Goal: Task Accomplishment & Management: Use online tool/utility

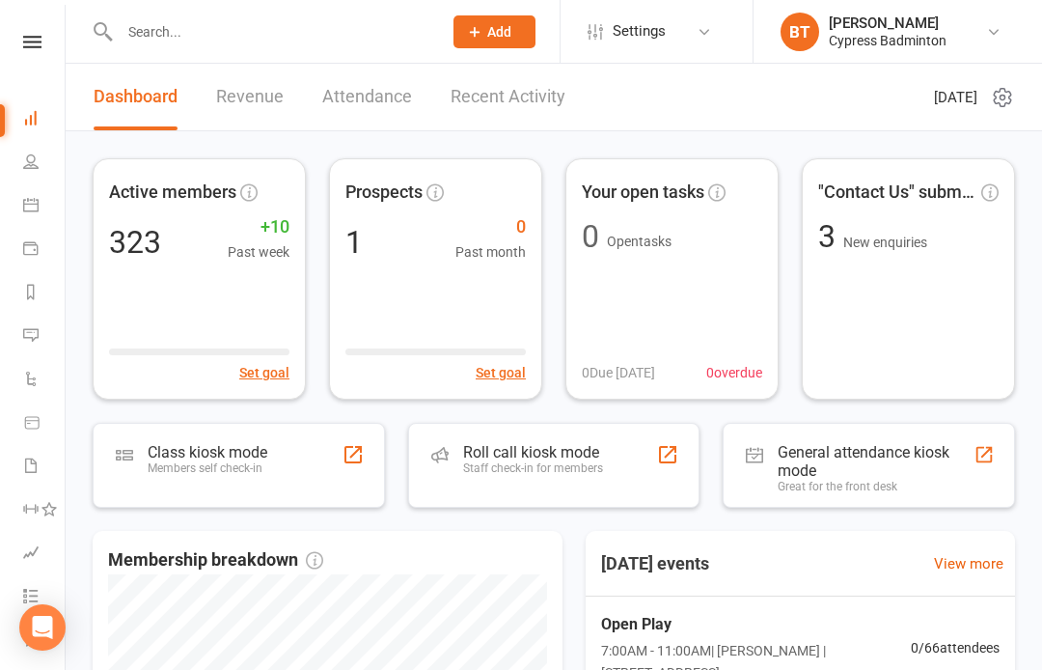
click at [43, 47] on link at bounding box center [32, 42] width 68 height 13
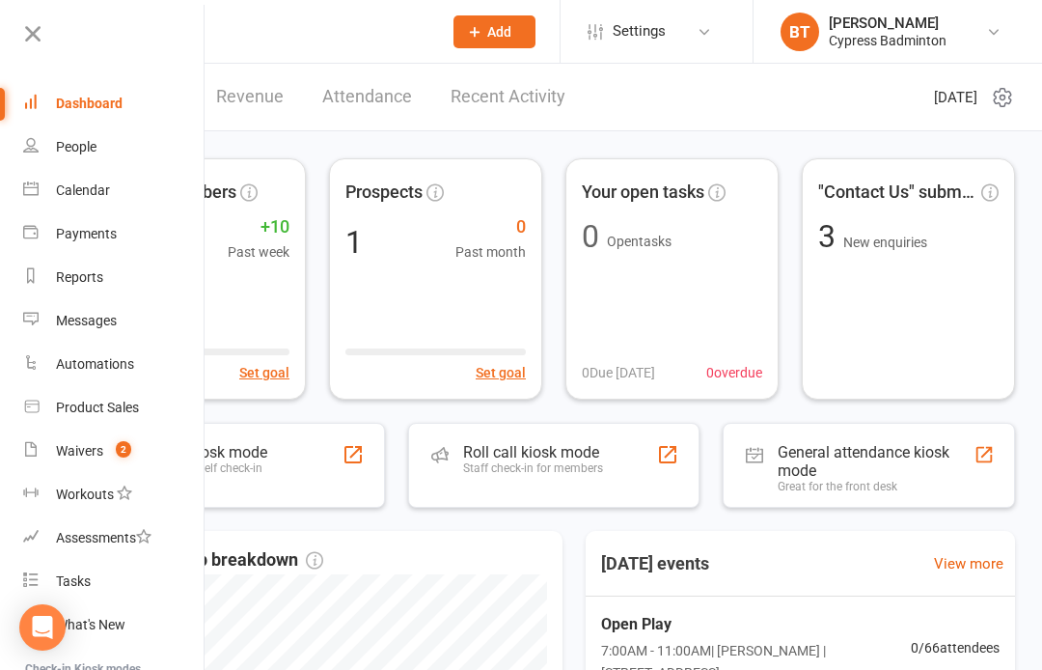
click at [108, 409] on div "Product Sales" at bounding box center [97, 406] width 83 height 15
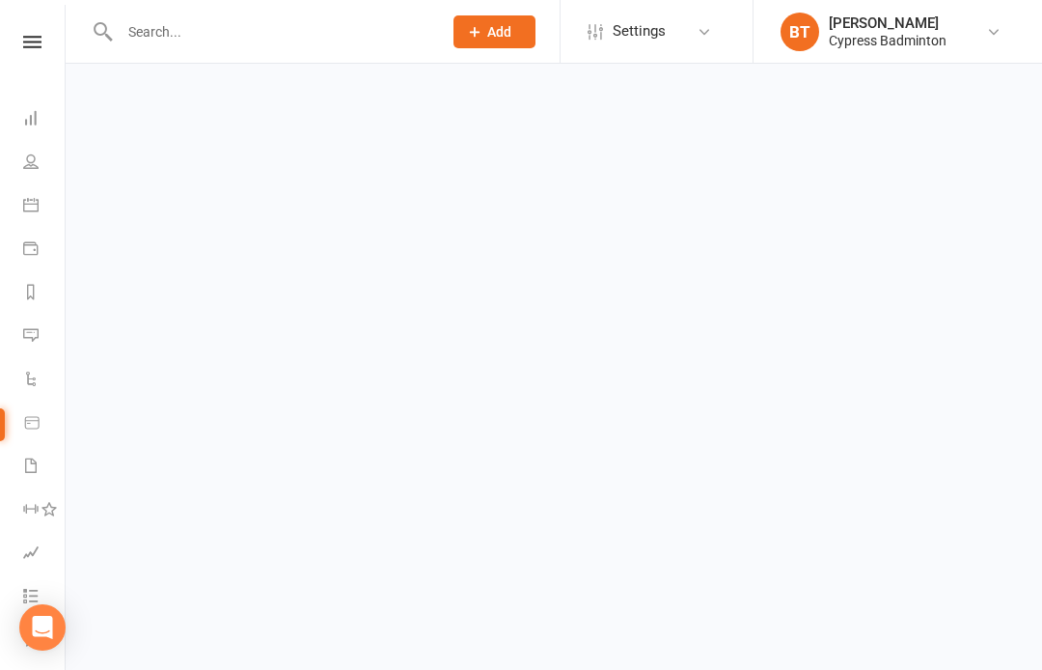
select select "100"
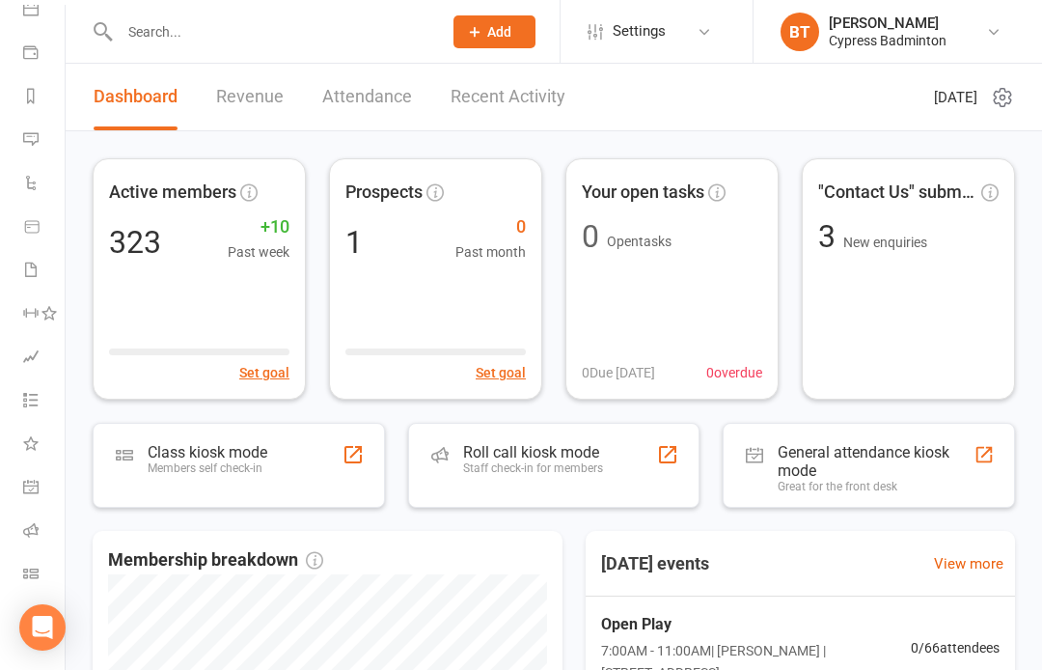
scroll to position [196, 0]
click at [33, 582] on link "Class check-in" at bounding box center [44, 575] width 43 height 43
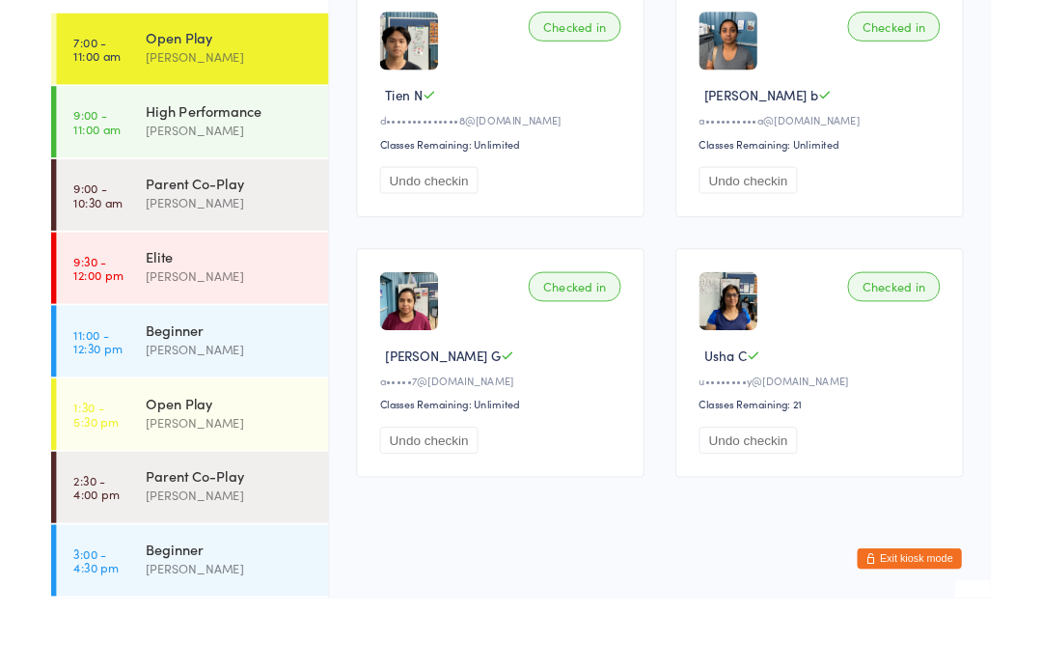
scroll to position [650, 0]
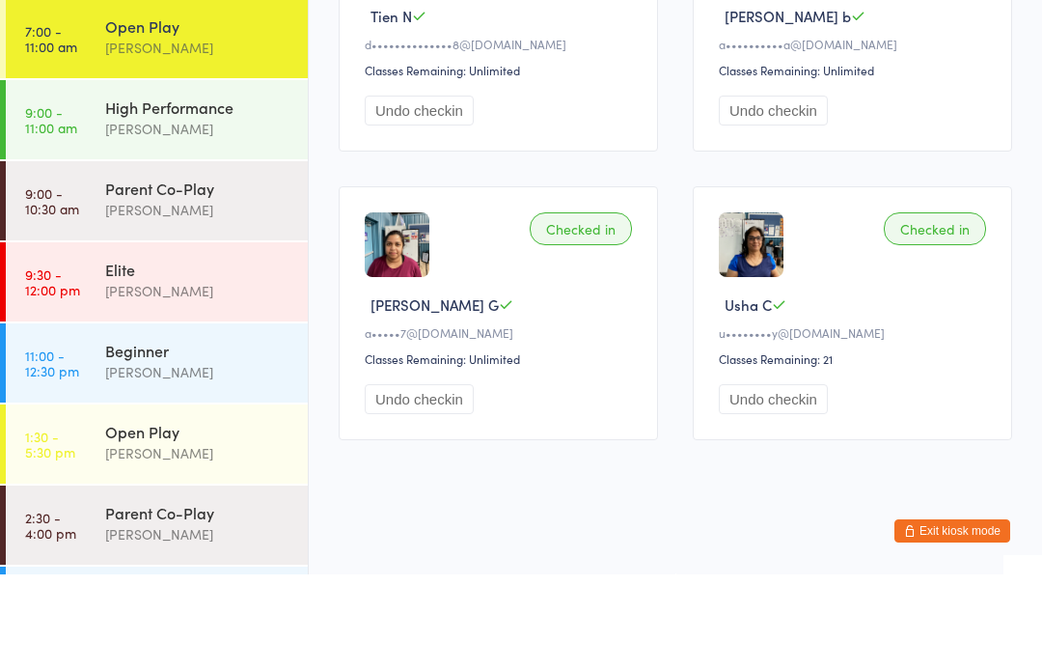
click at [956, 615] on button "Exit kiosk mode" at bounding box center [952, 626] width 116 height 23
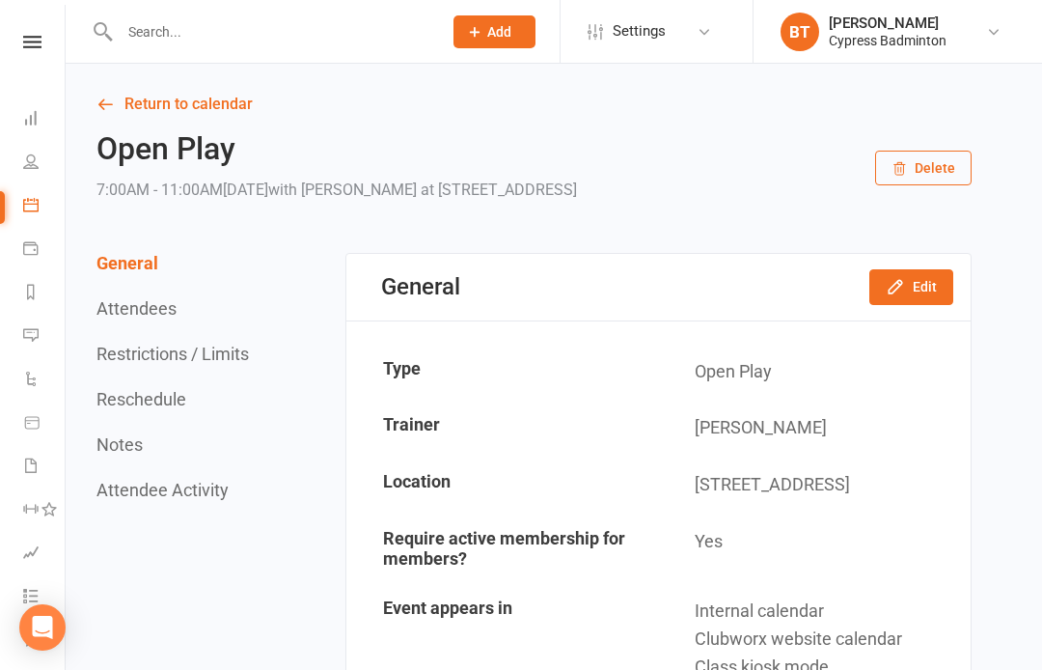
click at [129, 28] on input "text" at bounding box center [271, 31] width 315 height 27
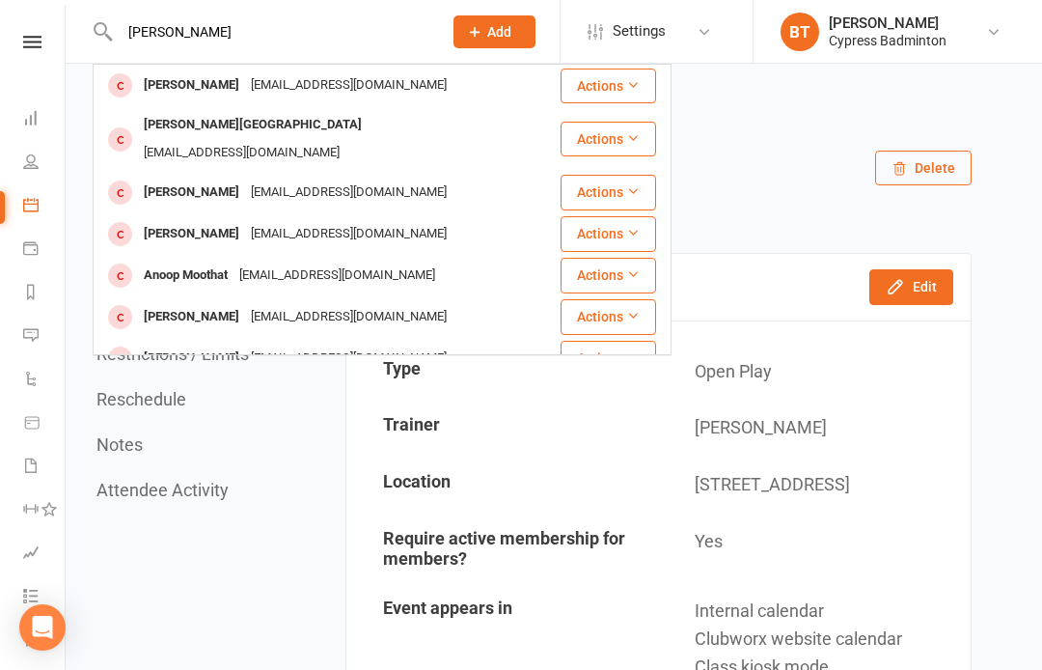
type input "Anusha"
click at [625, 77] on button "Actions" at bounding box center [609, 85] width 96 height 35
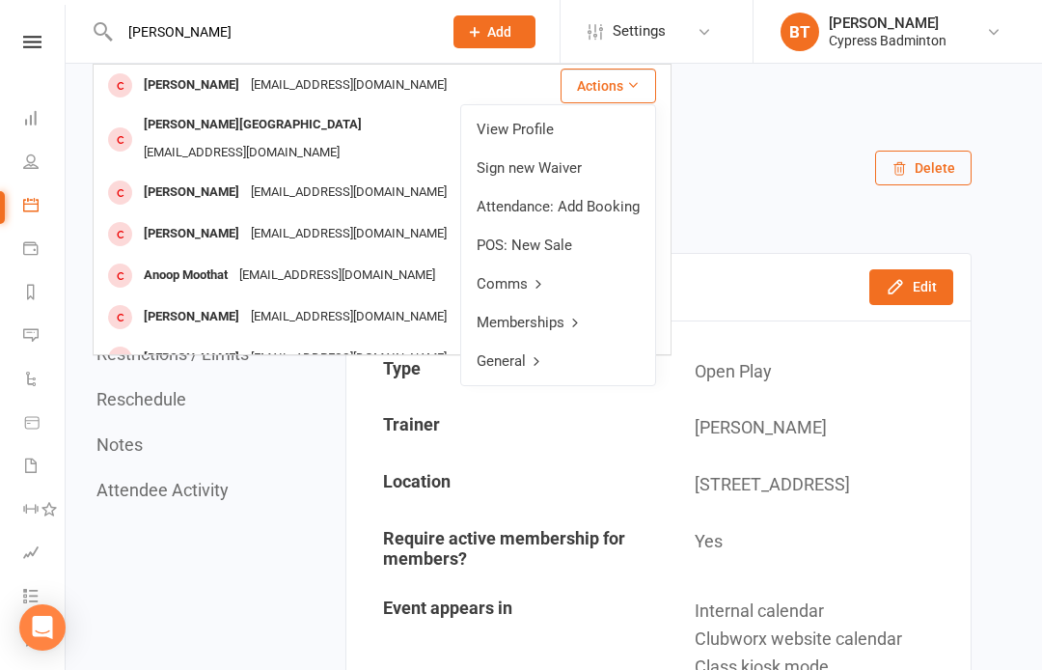
click at [536, 129] on link "View Profile" at bounding box center [558, 129] width 194 height 39
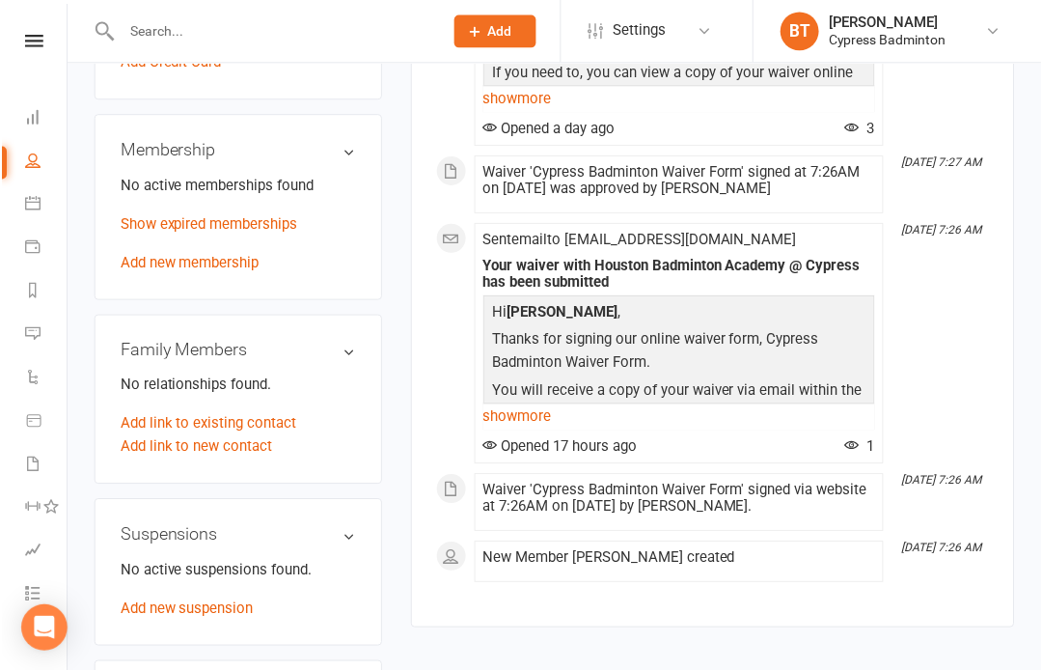
scroll to position [833, 0]
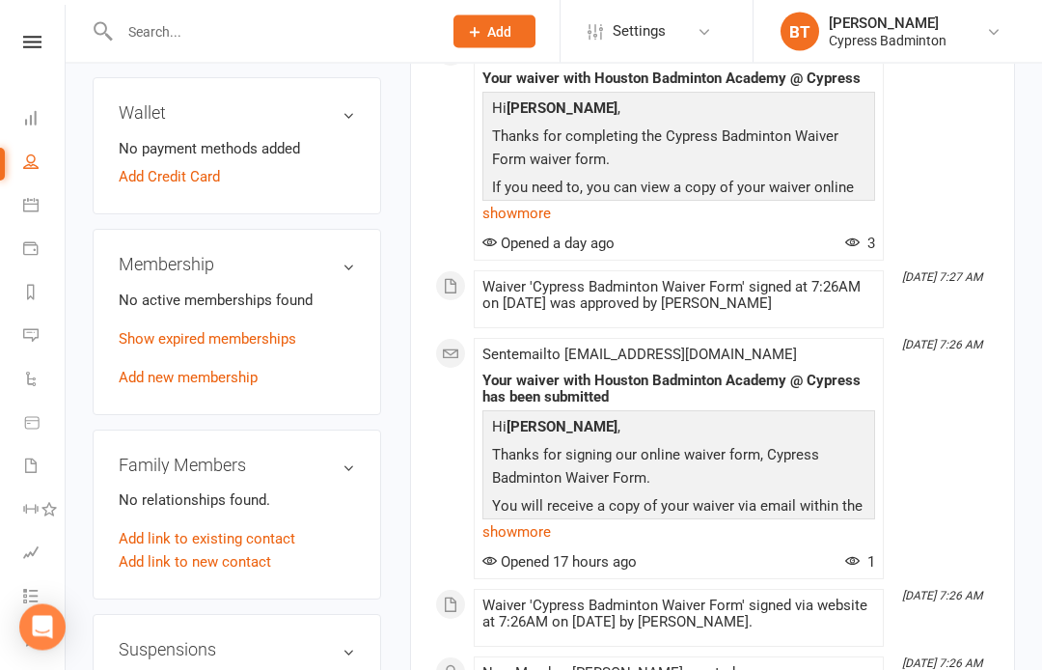
click at [246, 370] on link "Add new membership" at bounding box center [188, 378] width 139 height 17
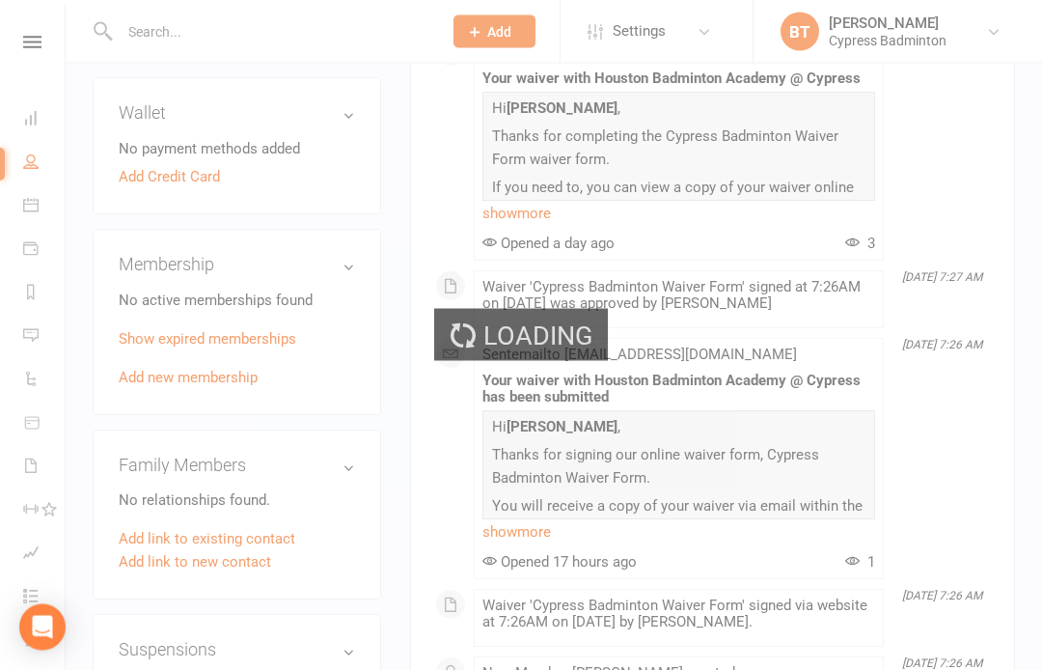
scroll to position [719, 0]
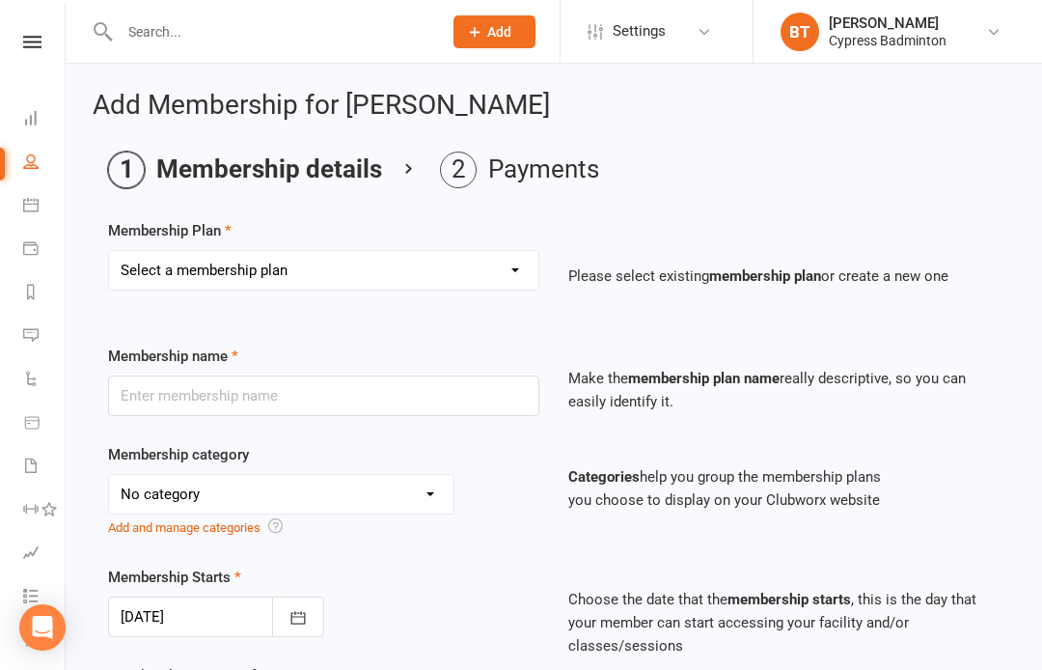
click at [520, 261] on select "Select a membership plan Create new Membership Plan walk-in 1 visit pass walk-i…" at bounding box center [323, 270] width 429 height 39
select select "3"
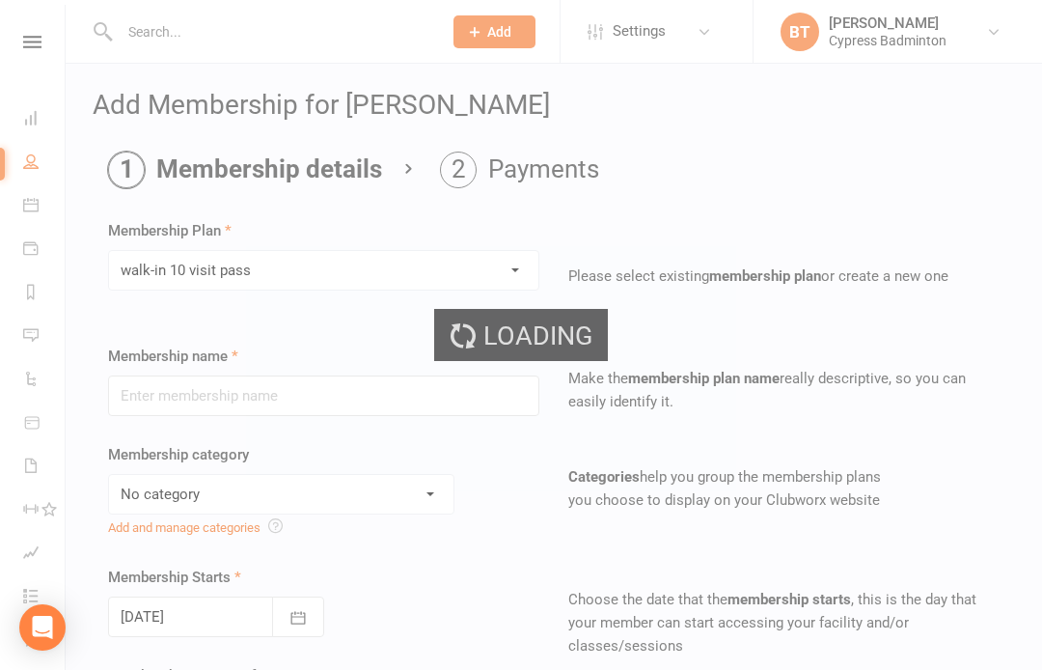
type input "walk-in 10 visit pass"
select select "29"
type input "3"
select select "2"
type input "10"
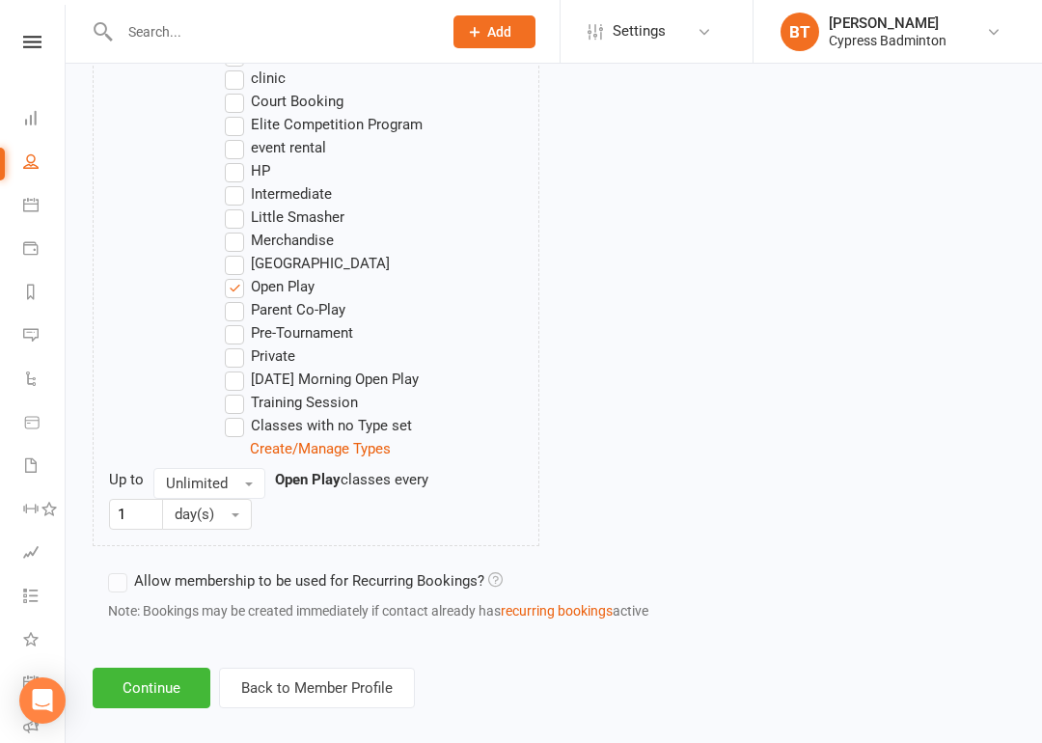
scroll to position [1186, 0]
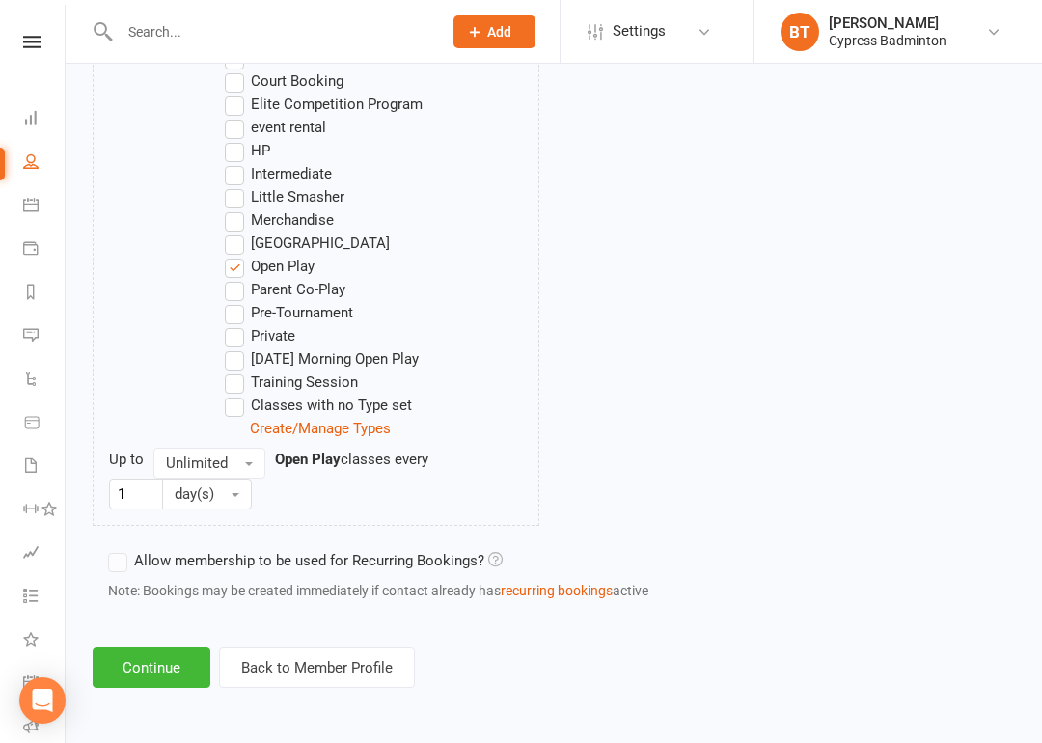
click at [165, 649] on button "Continue" at bounding box center [152, 667] width 118 height 41
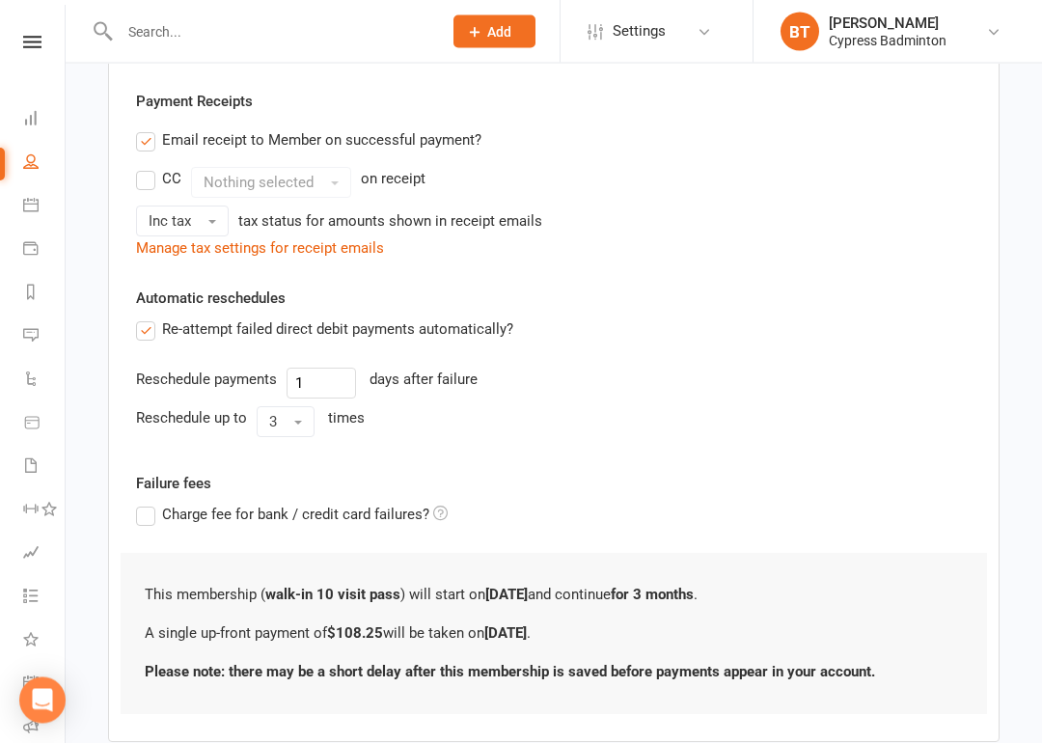
scroll to position [478, 0]
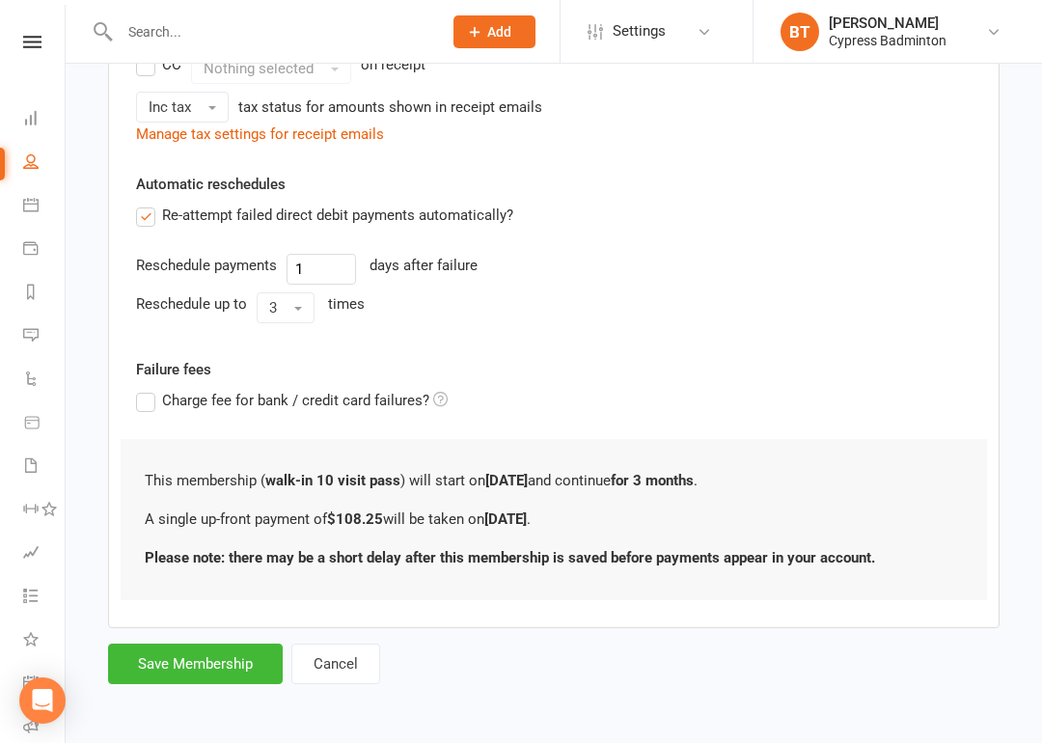
click at [215, 644] on button "Save Membership" at bounding box center [195, 664] width 175 height 41
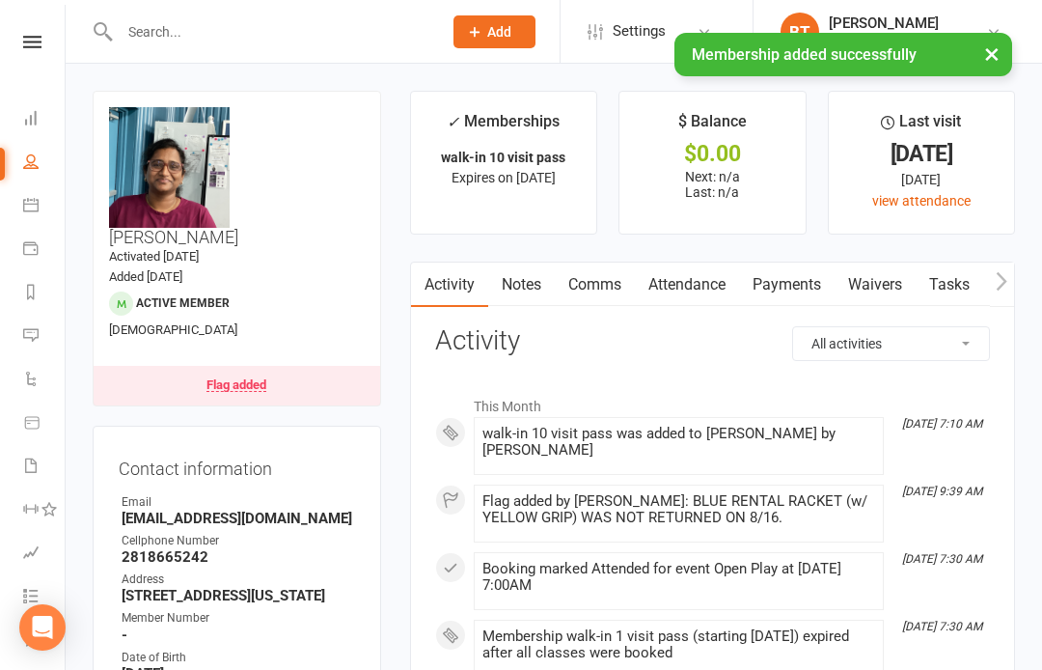
click at [794, 275] on link "Payments" at bounding box center [787, 284] width 96 height 44
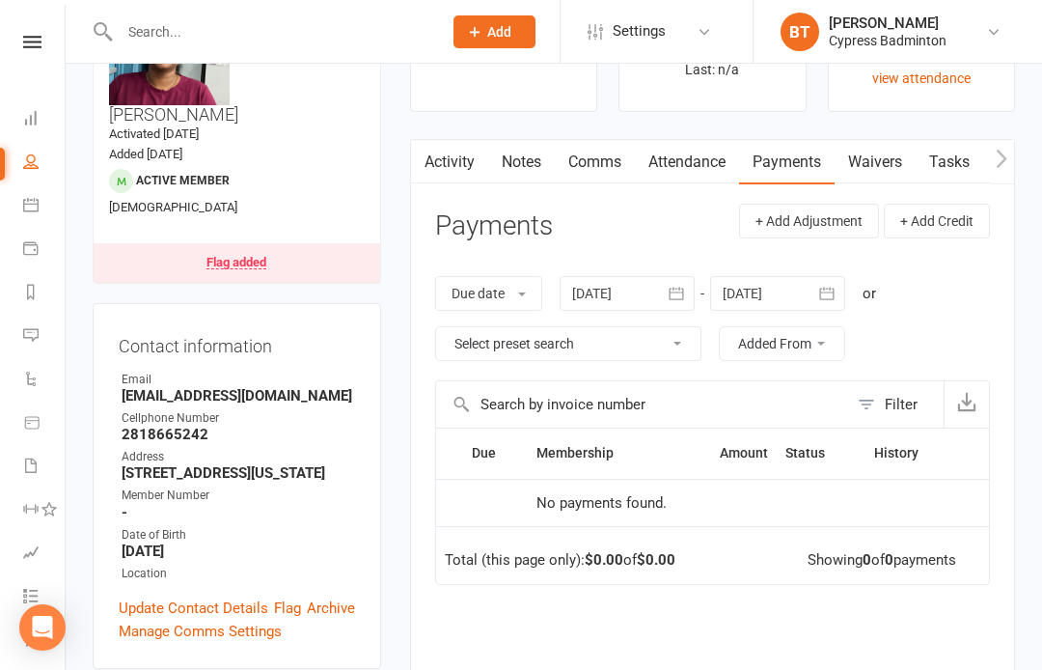
scroll to position [117, 0]
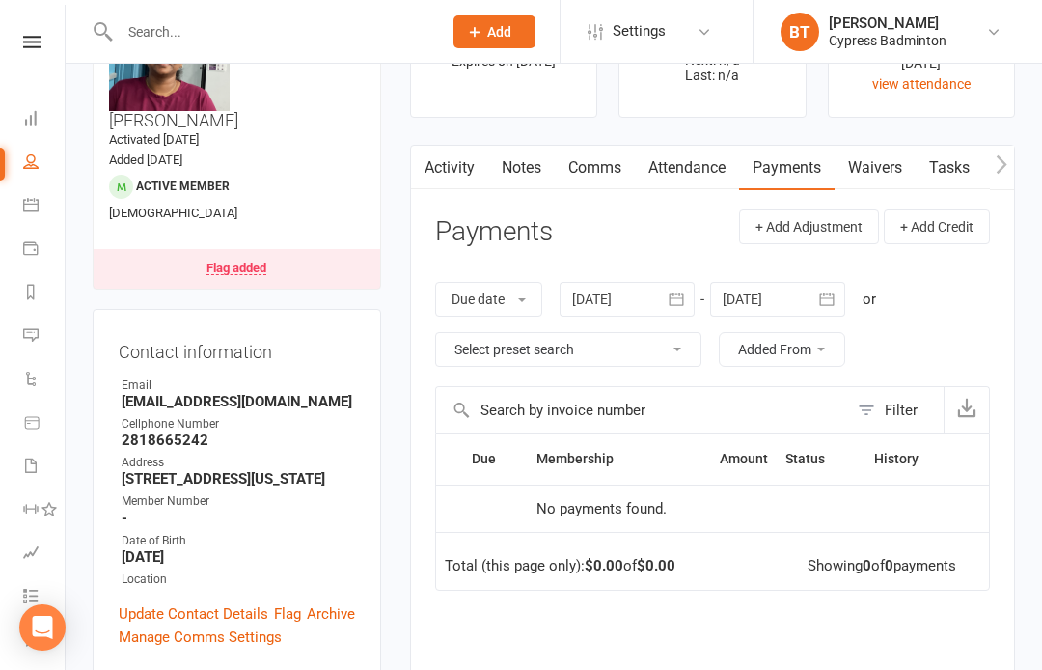
click at [891, 163] on link "Waivers" at bounding box center [875, 168] width 81 height 44
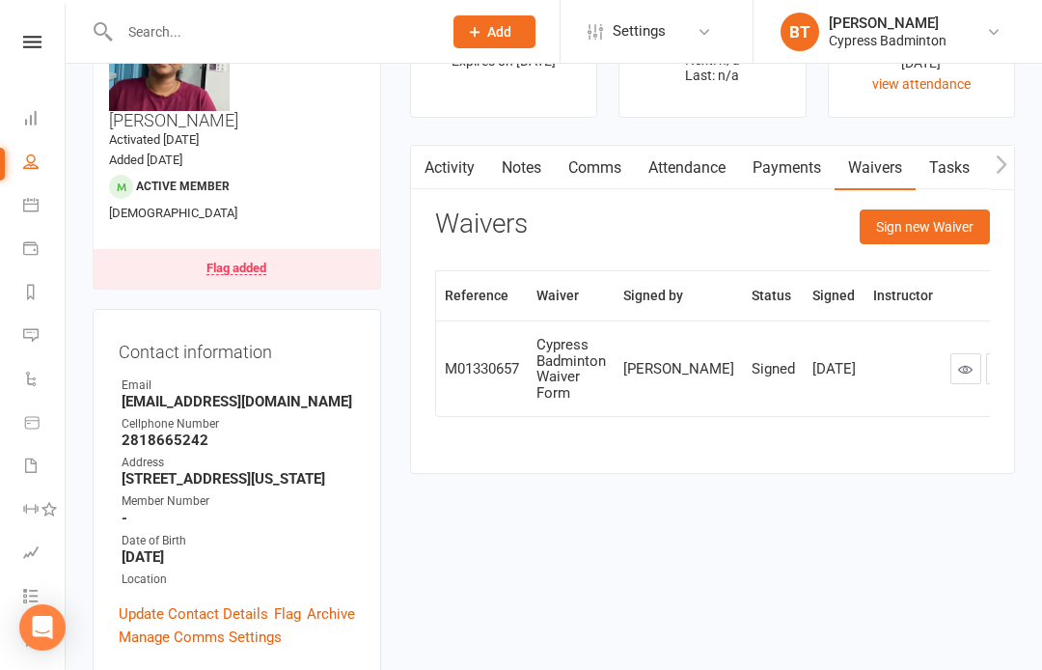
click at [804, 175] on link "Payments" at bounding box center [787, 168] width 96 height 44
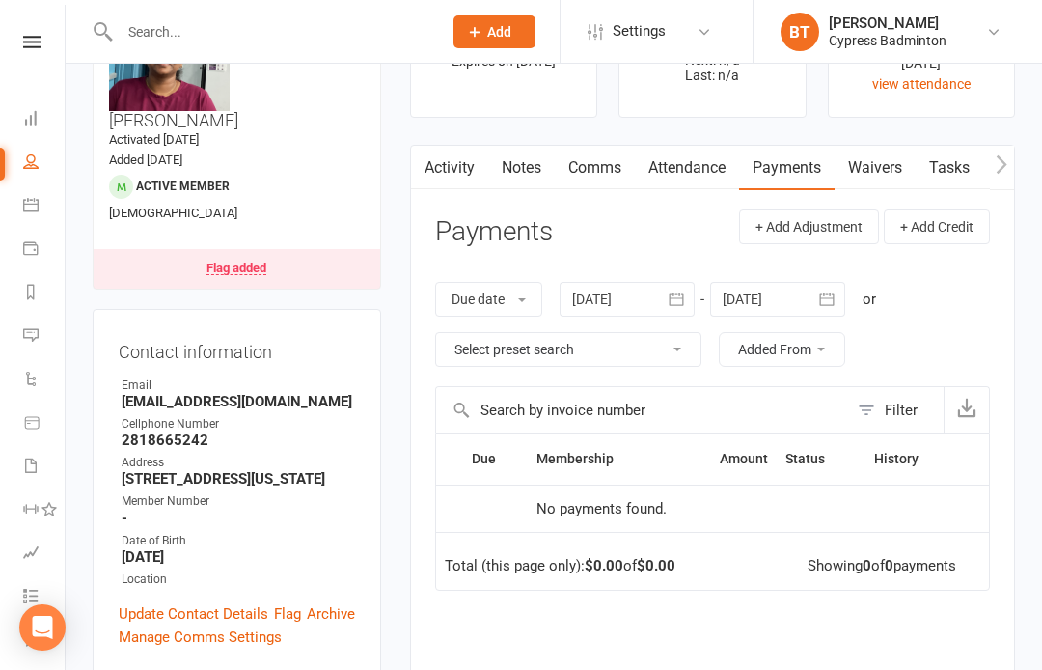
click at [808, 163] on link "Payments" at bounding box center [787, 168] width 96 height 44
click at [605, 177] on link "Comms" at bounding box center [595, 168] width 80 height 44
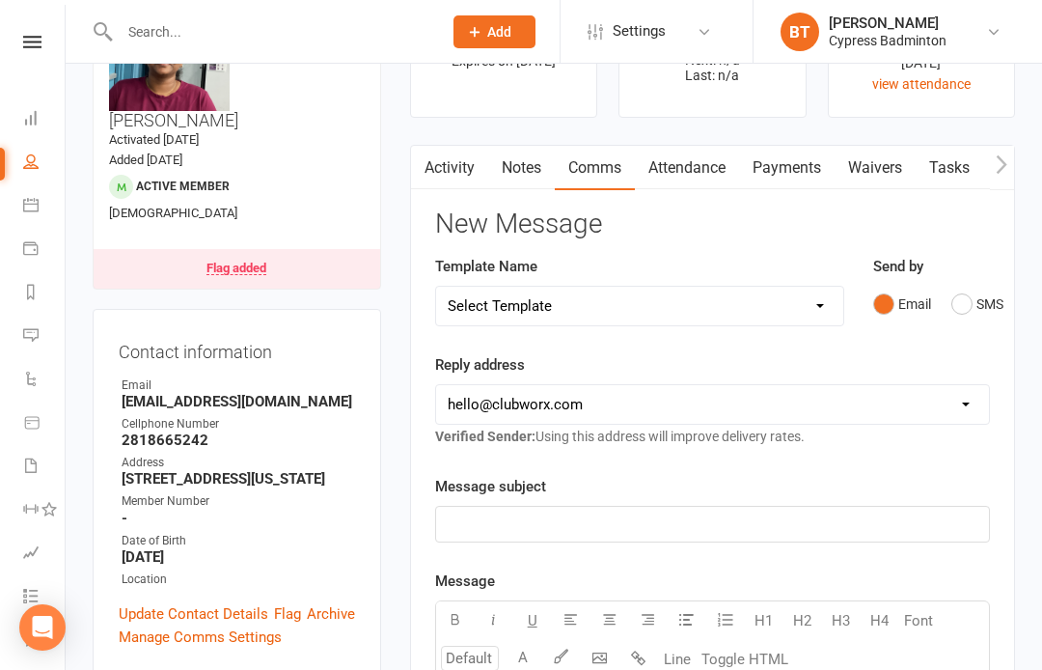
click at [789, 158] on link "Payments" at bounding box center [787, 168] width 96 height 44
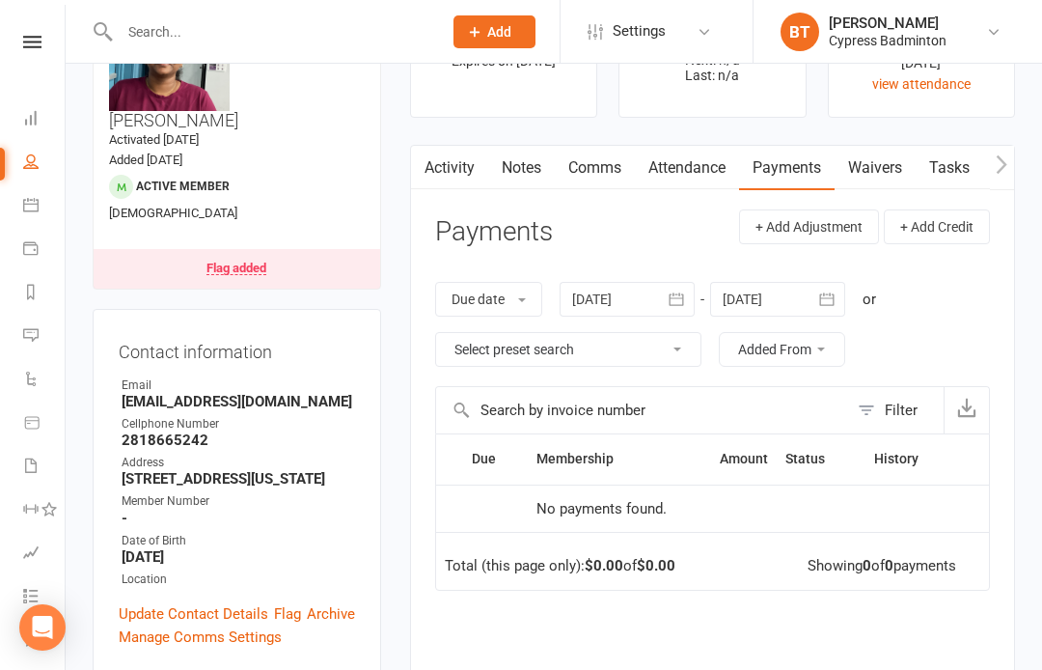
click at [901, 407] on div "Filter" at bounding box center [901, 409] width 33 height 23
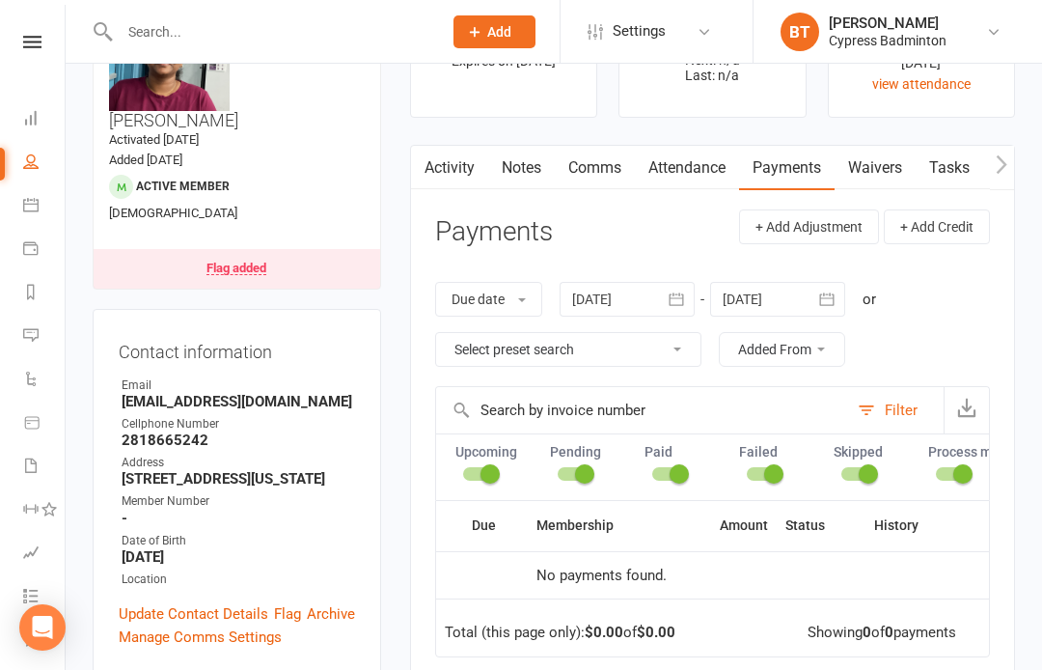
click at [887, 401] on div "Filter" at bounding box center [901, 409] width 33 height 23
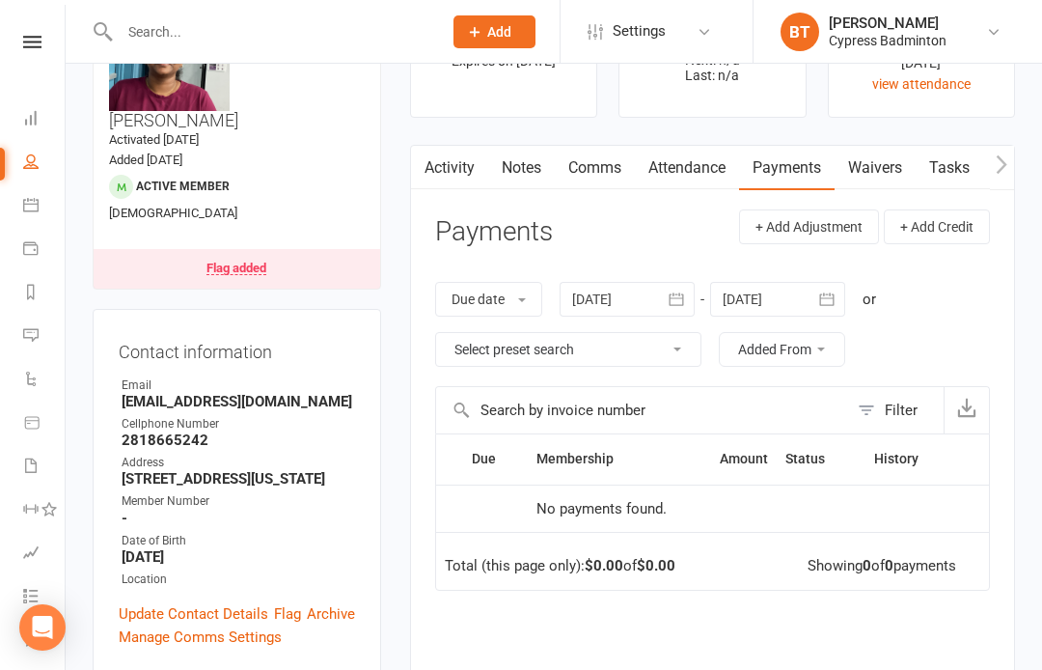
click at [894, 154] on link "Waivers" at bounding box center [875, 168] width 81 height 44
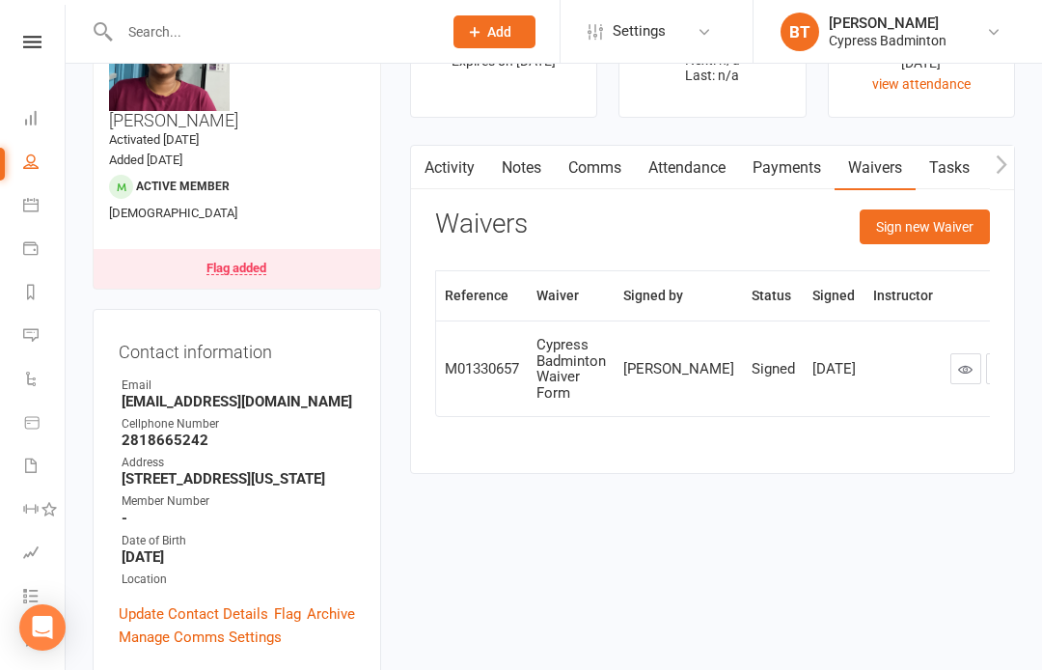
click at [812, 164] on link "Payments" at bounding box center [787, 168] width 96 height 44
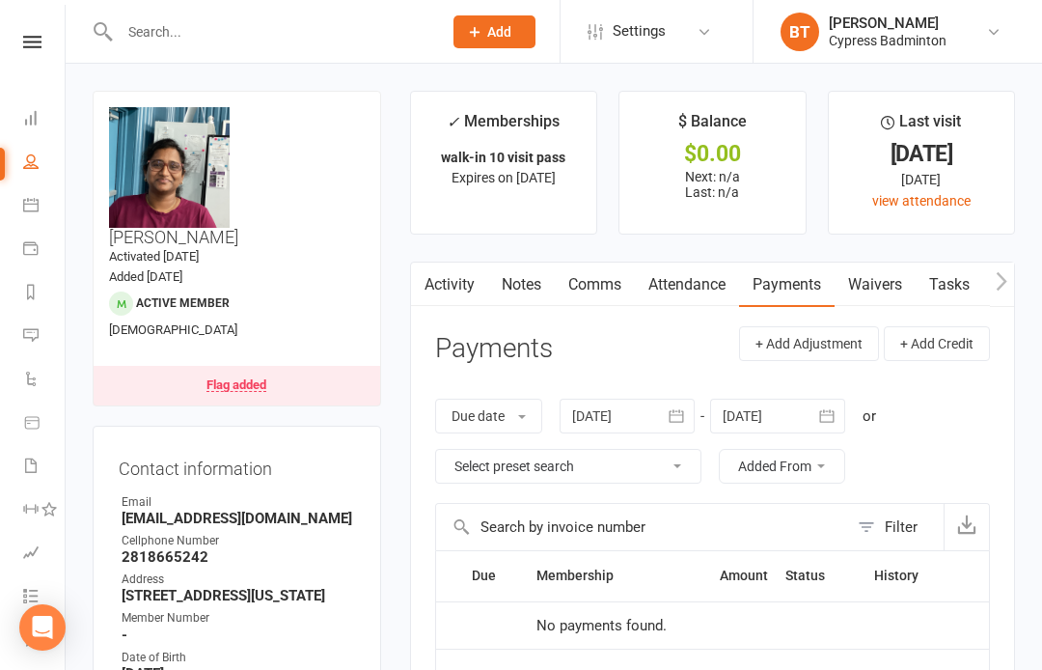
click at [30, 44] on icon at bounding box center [32, 42] width 18 height 13
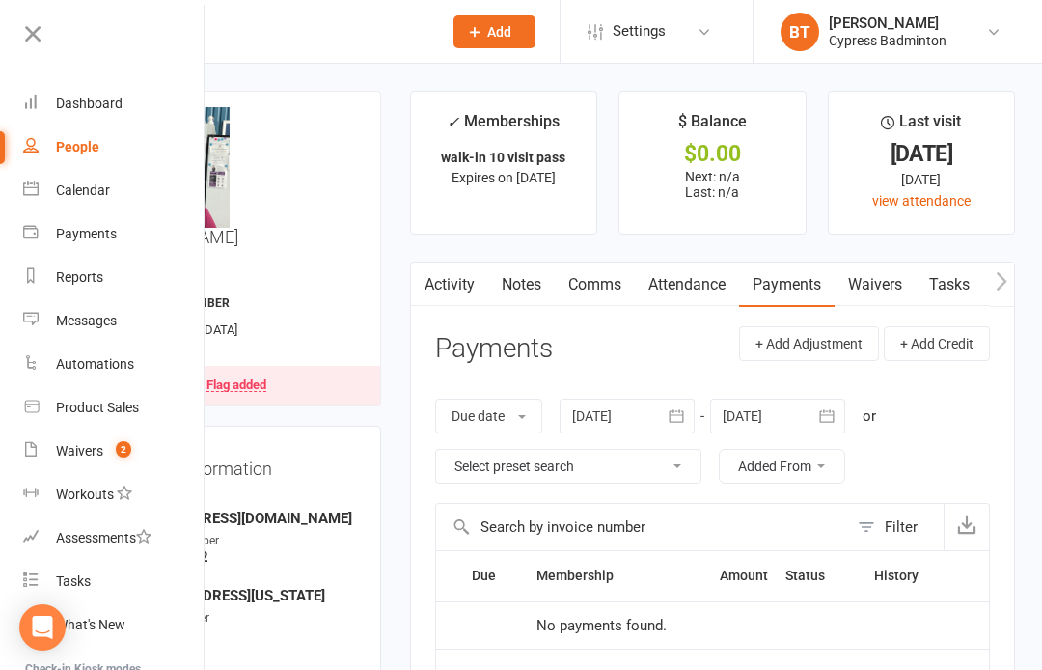
click at [988, 413] on div "Due date Due date Date paid Date failed 17 Jul 2025 July 2025 Sun Mon Tue Wed T…" at bounding box center [712, 440] width 555 height 123
click at [161, 30] on link at bounding box center [112, 40] width 186 height 43
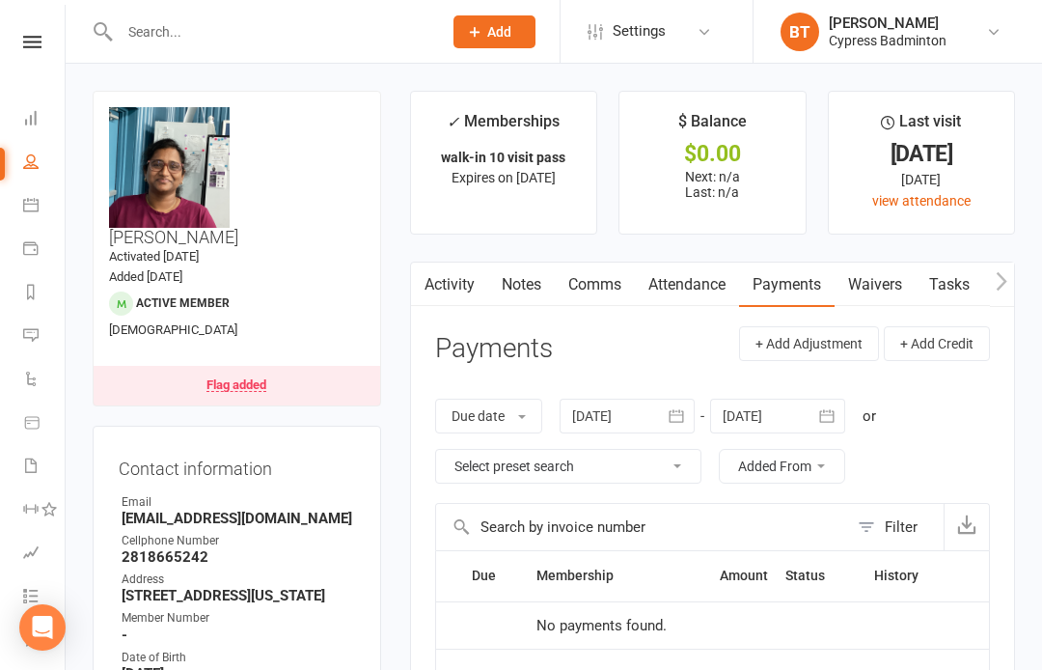
click at [250, 30] on input "text" at bounding box center [271, 31] width 315 height 27
click at [1000, 444] on div "Activity Notes Comms Attendance Payments Waivers Tasks Automations Credit balan…" at bounding box center [712, 623] width 605 height 724
click at [533, 283] on link "Notes" at bounding box center [521, 284] width 67 height 44
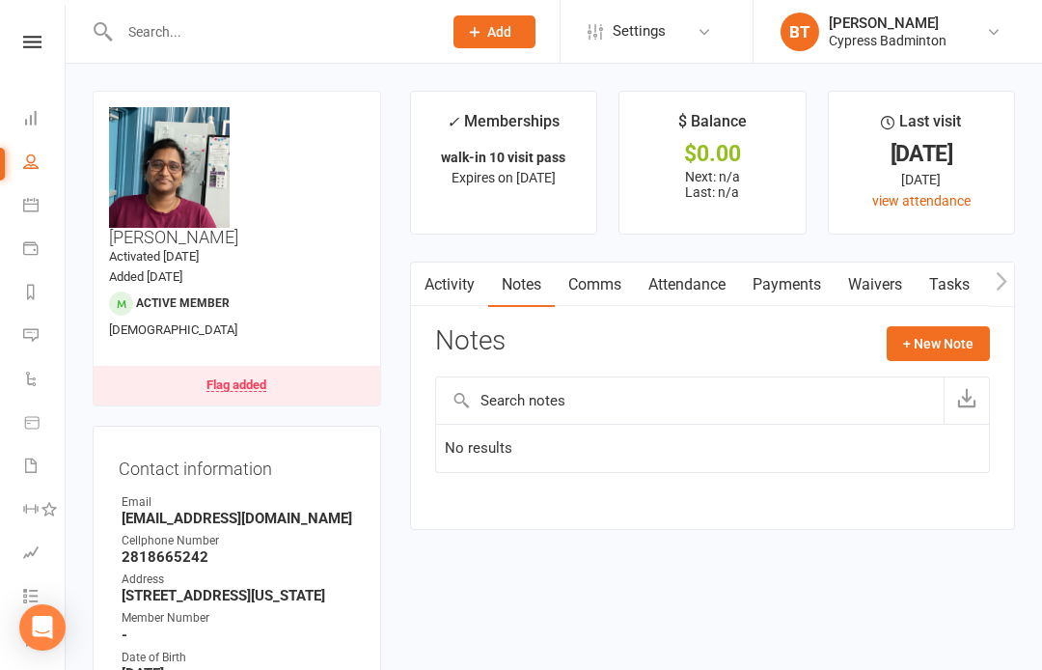
click at [157, 30] on input "text" at bounding box center [271, 31] width 315 height 27
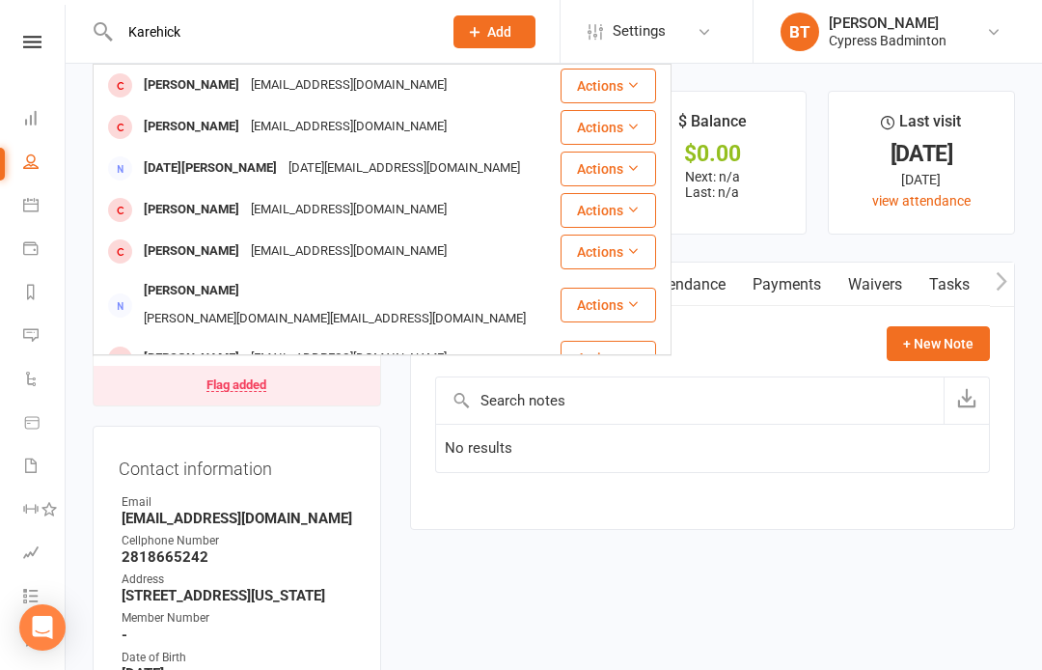
type input "Karehick"
click at [632, 84] on icon at bounding box center [633, 85] width 14 height 14
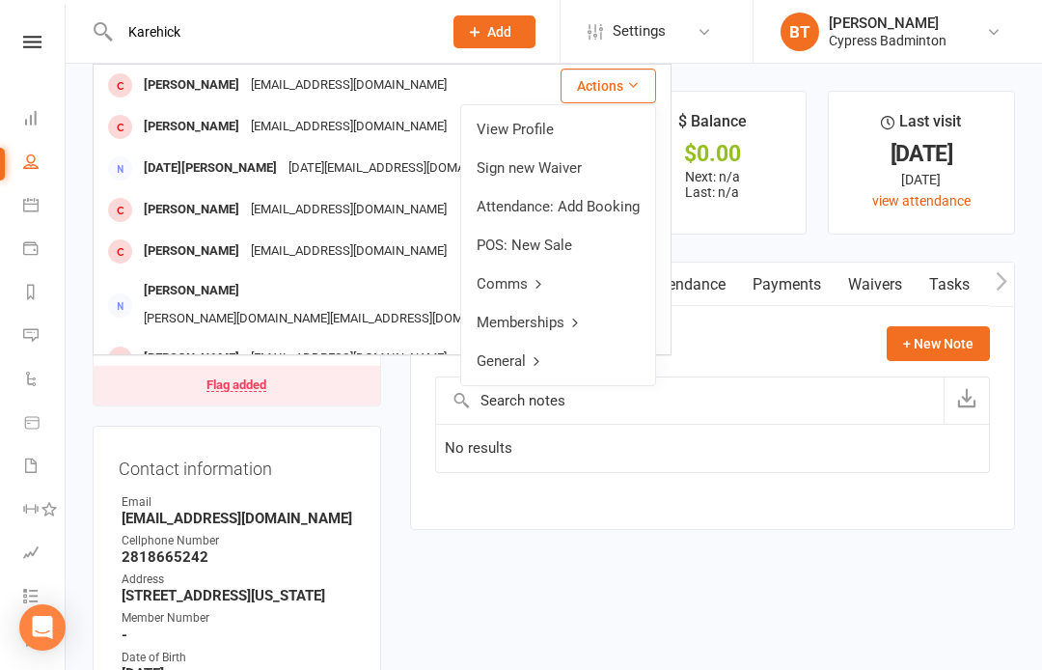
click at [532, 124] on link "View Profile" at bounding box center [558, 129] width 194 height 39
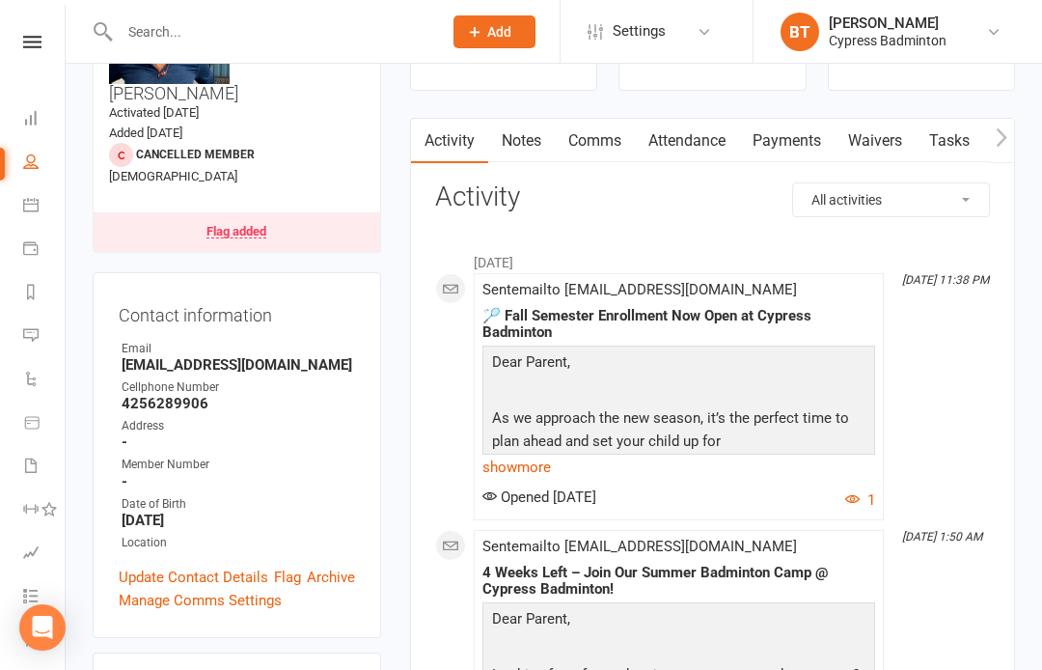
scroll to position [143, 0]
click at [529, 143] on link "Notes" at bounding box center [521, 142] width 67 height 44
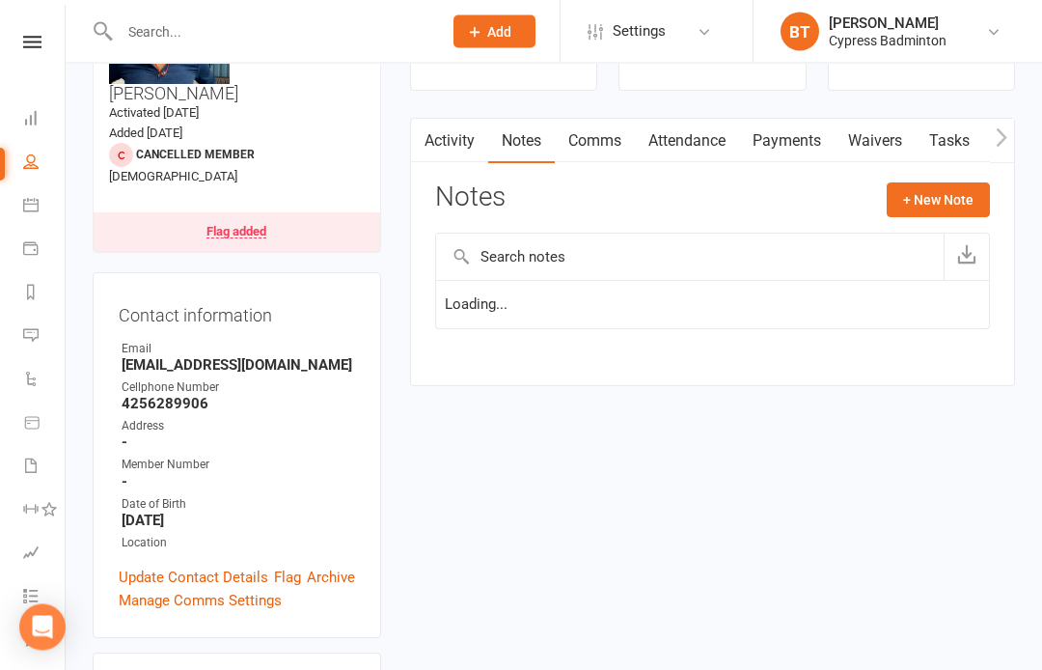
scroll to position [144, 0]
click at [608, 143] on link "Comms" at bounding box center [595, 141] width 80 height 44
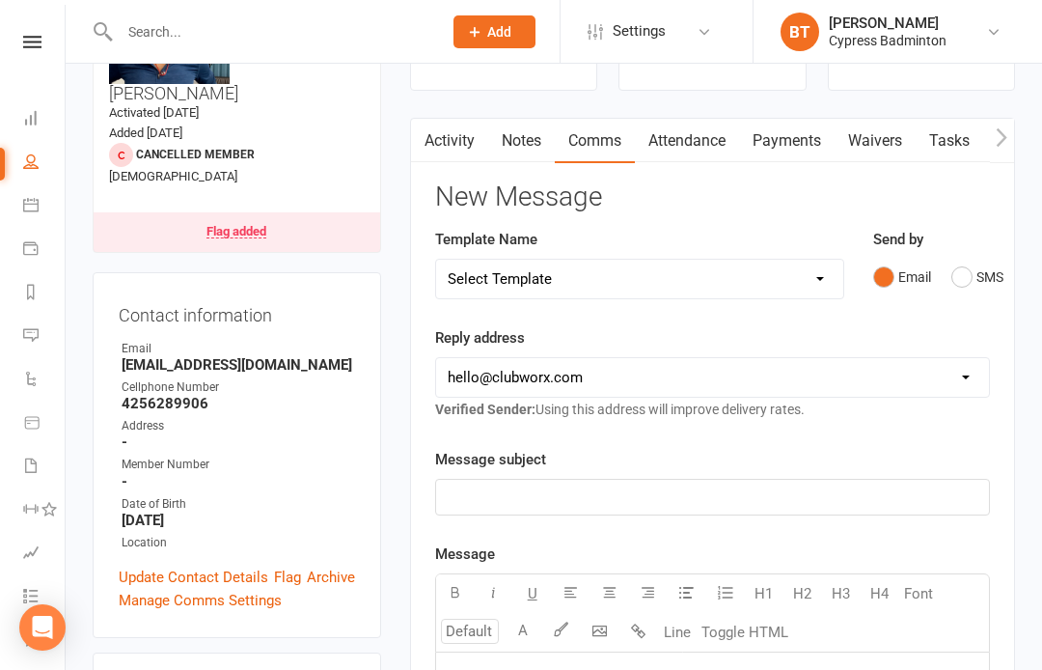
click at [706, 141] on link "Attendance" at bounding box center [687, 141] width 104 height 44
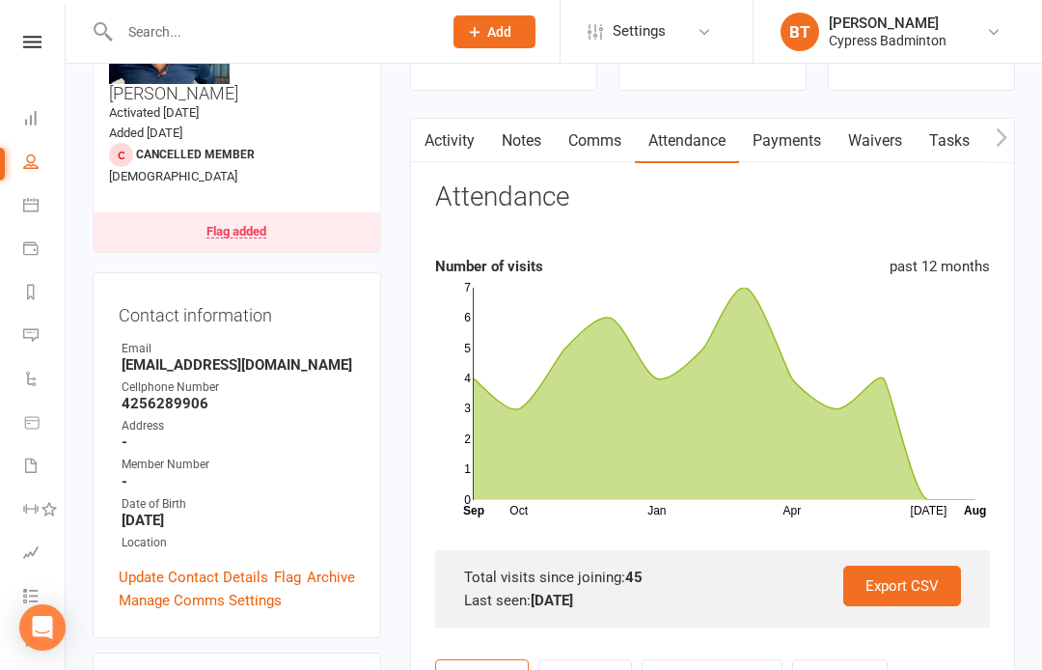
click at [804, 146] on link "Payments" at bounding box center [787, 141] width 96 height 44
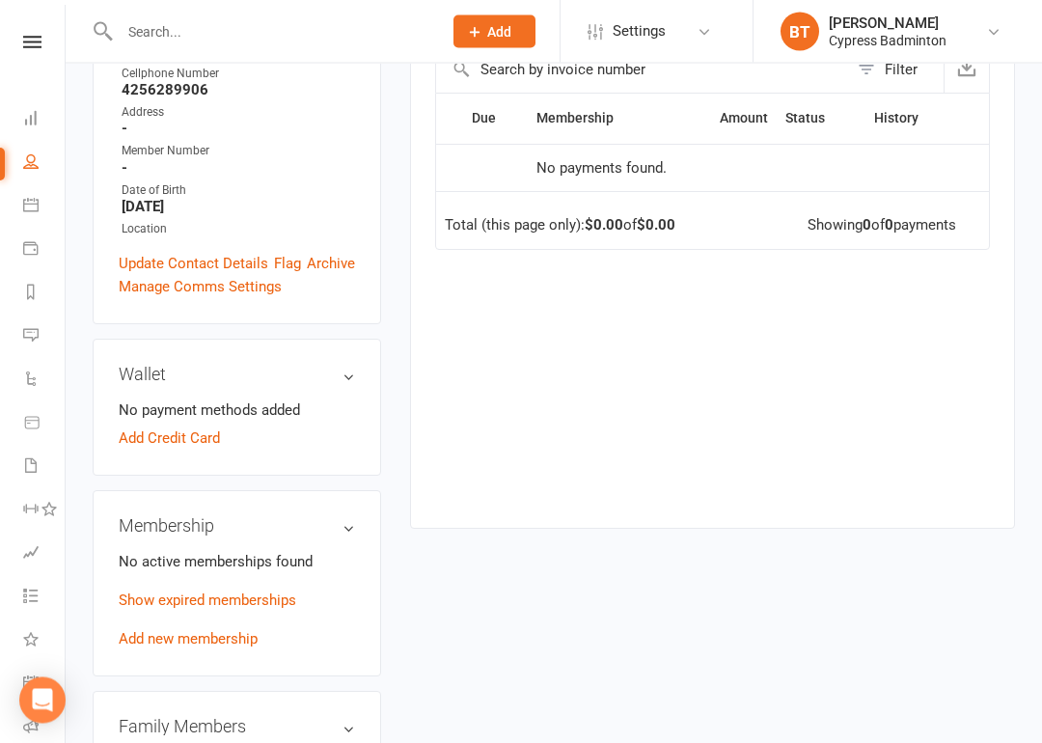
scroll to position [457, 0]
click at [243, 630] on link "Add new membership" at bounding box center [188, 638] width 139 height 17
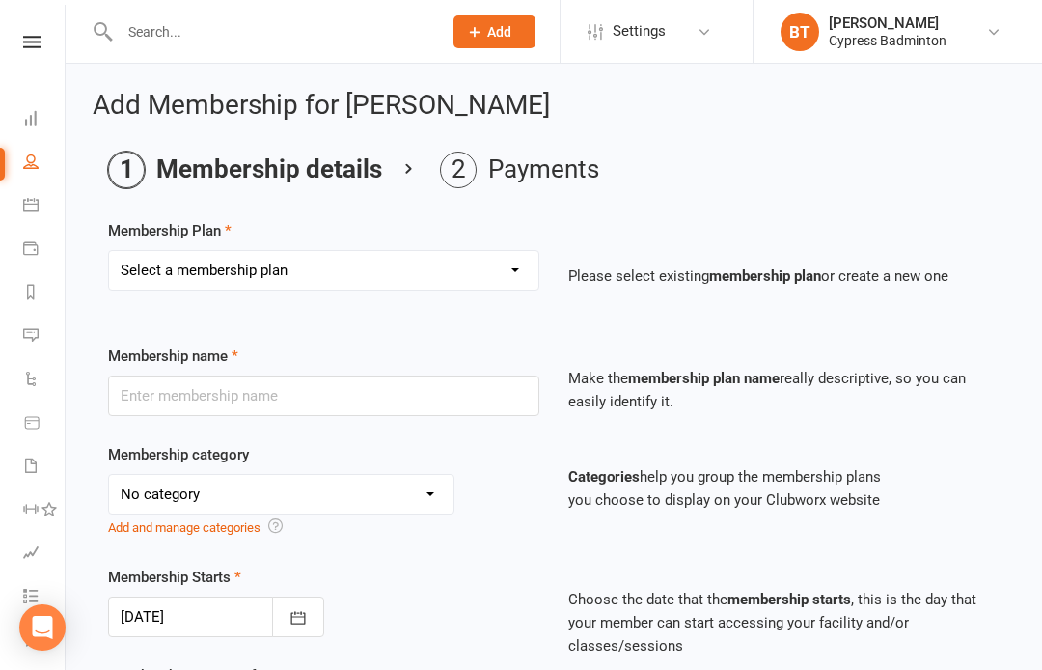
click at [509, 263] on select "Select a membership plan Create new Membership Plan walk-in 1 visit pass walk-i…" at bounding box center [323, 270] width 429 height 39
select select "3"
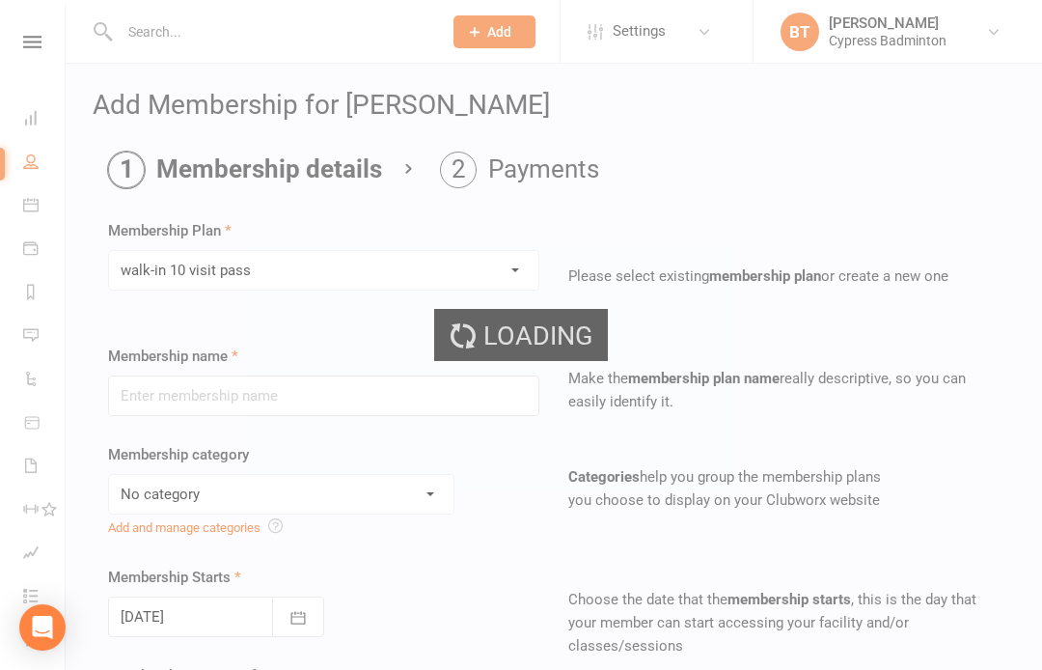
type input "walk-in 10 visit pass"
select select "29"
type input "3"
select select "2"
type input "10"
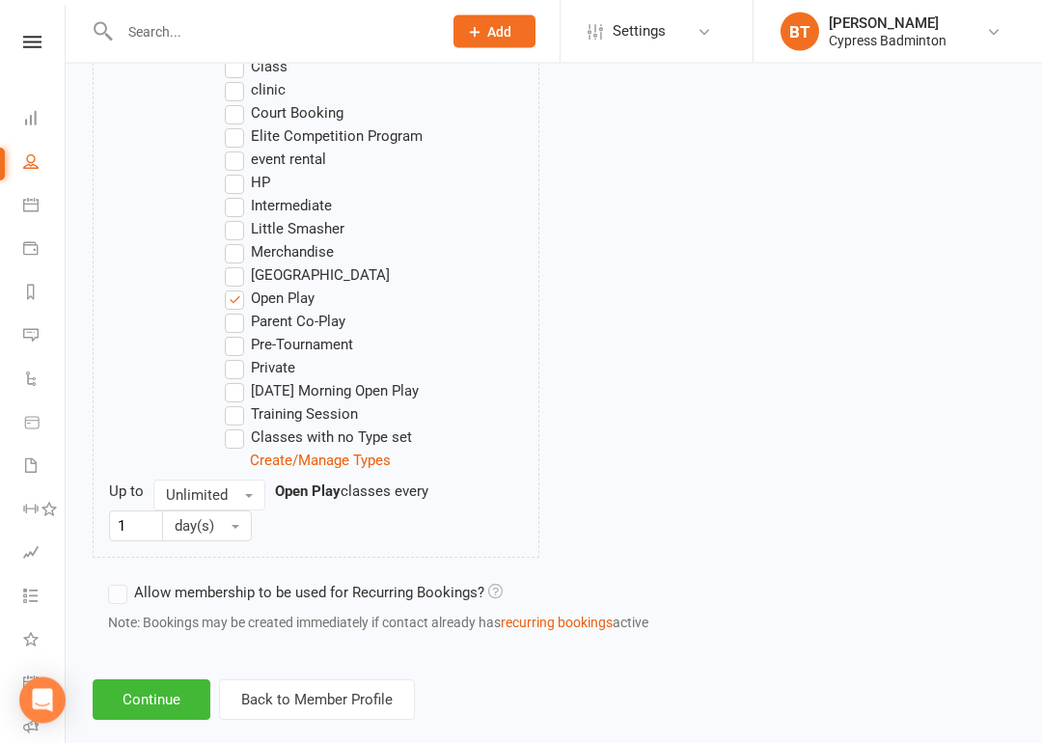
scroll to position [1186, 0]
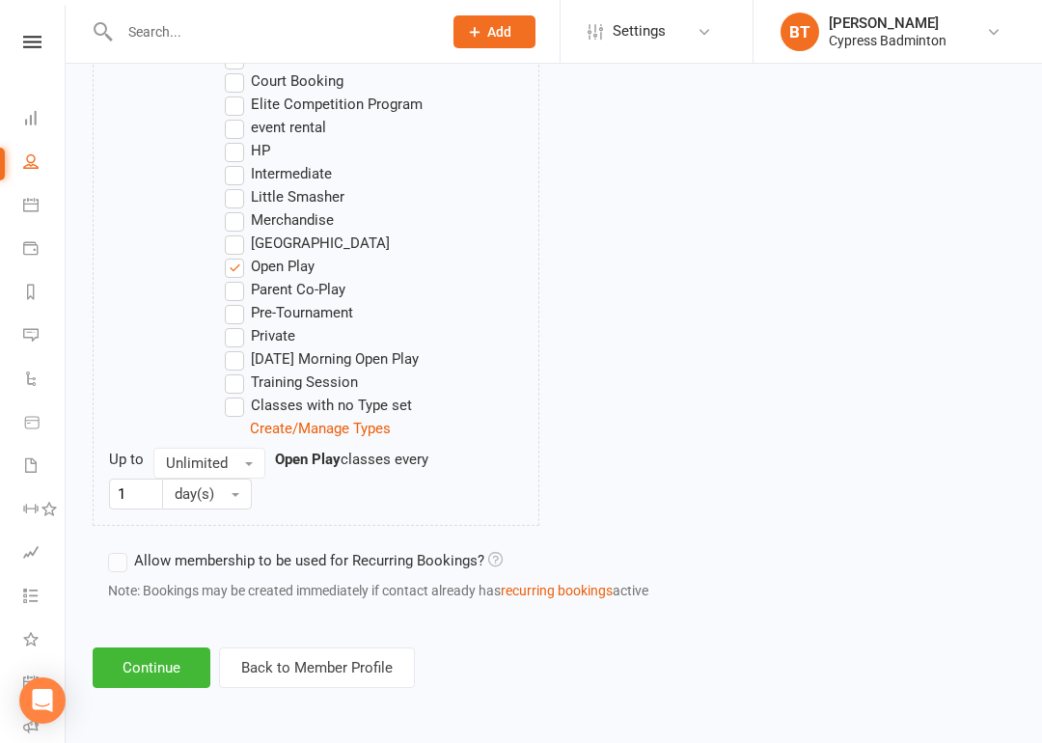
click at [162, 655] on button "Continue" at bounding box center [152, 667] width 118 height 41
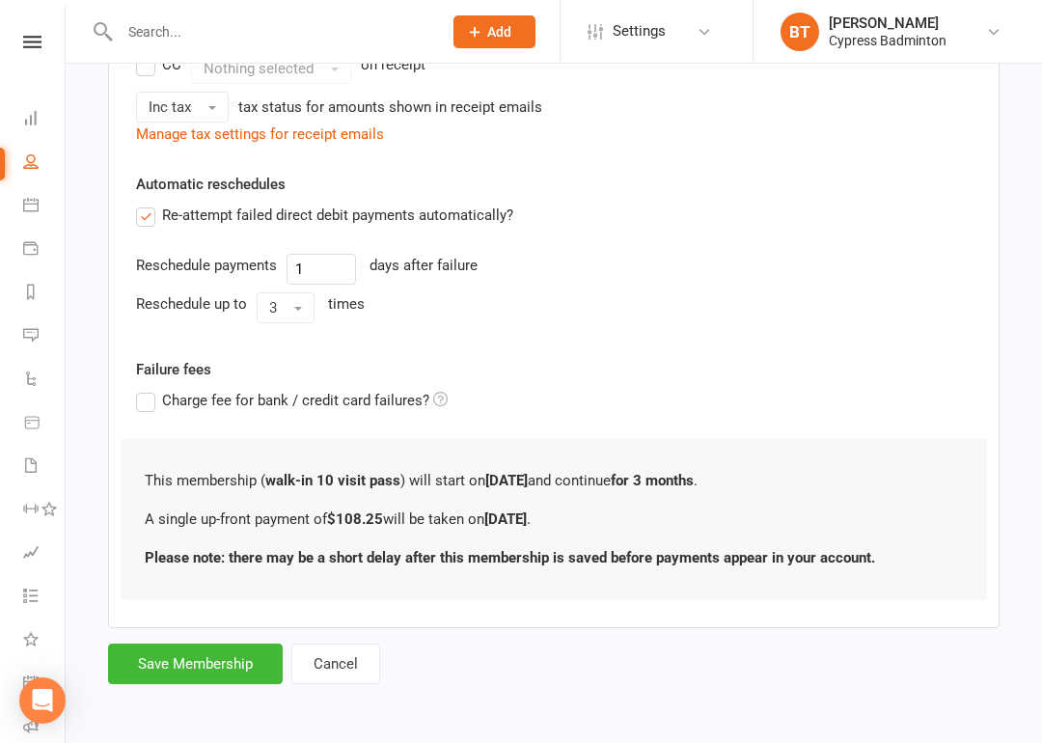
scroll to position [0, 0]
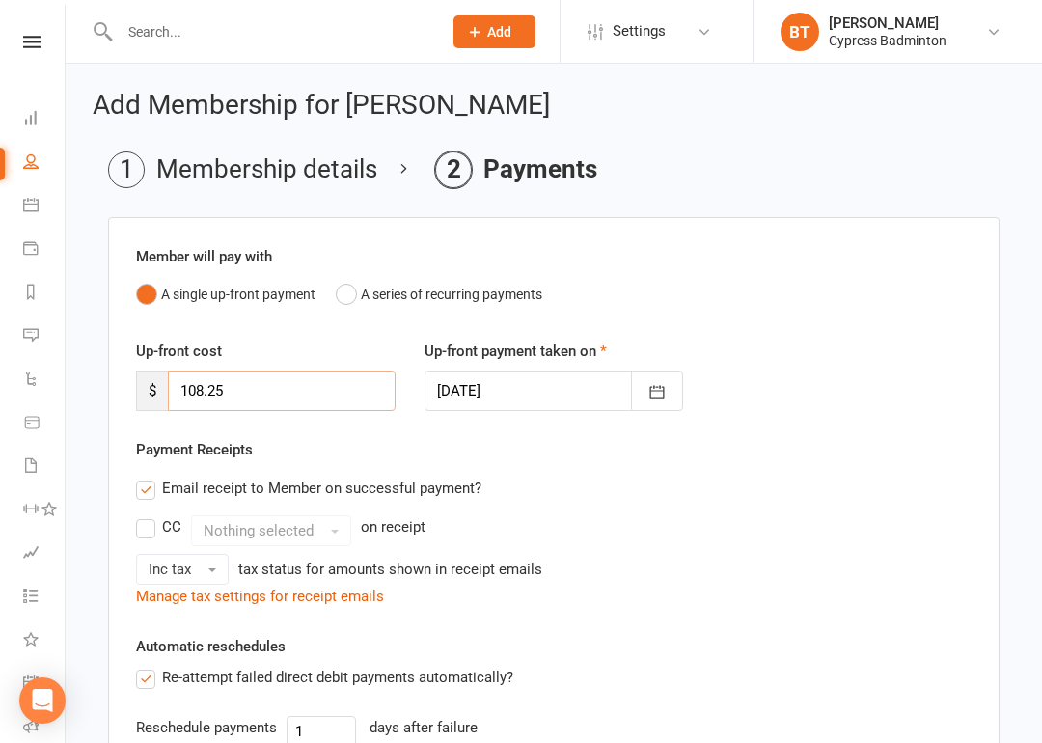
click at [251, 384] on input "108.25" at bounding box center [282, 390] width 228 height 41
type input "1"
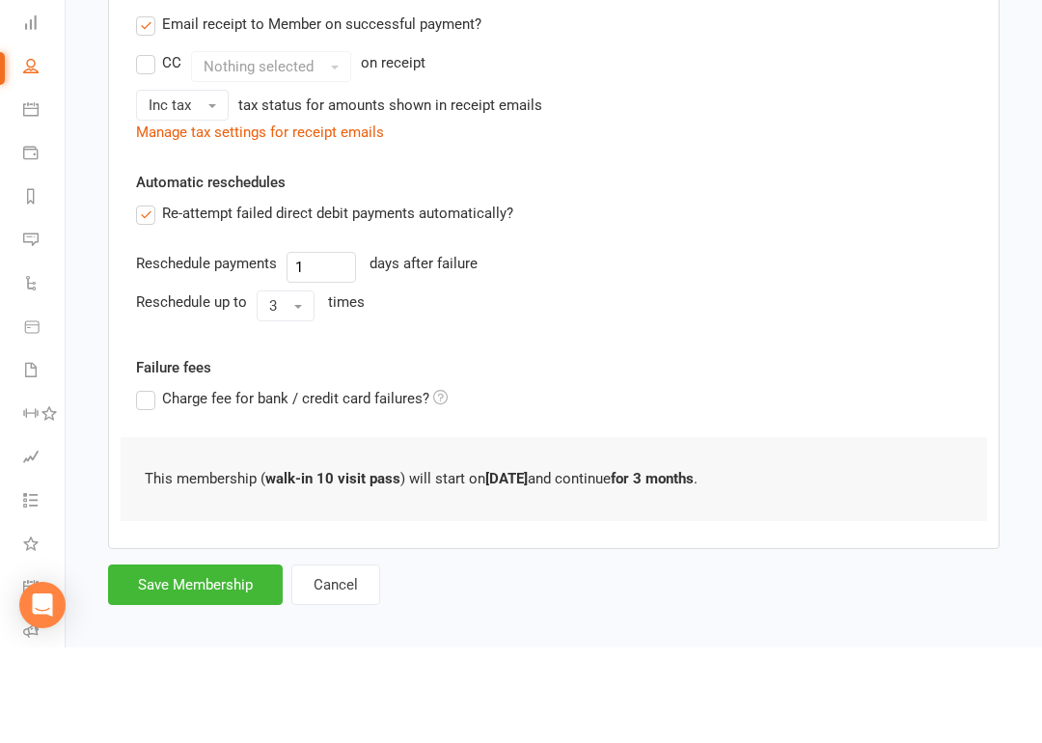
scroll to position [400, 0]
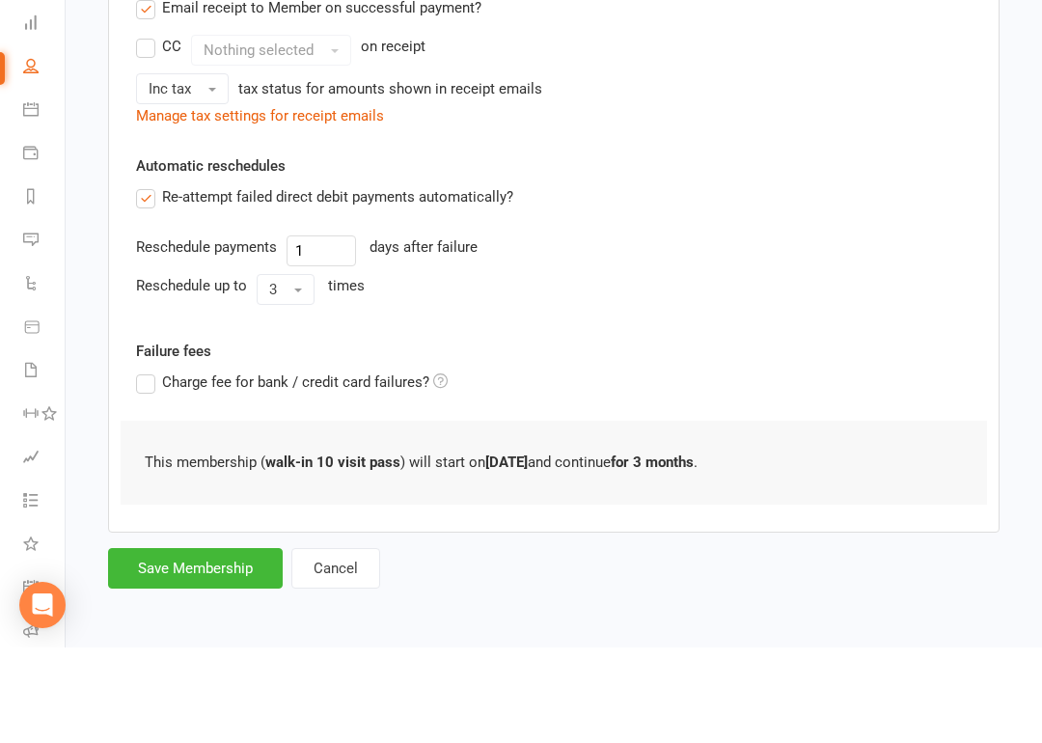
type input "0"
click at [186, 644] on button "Save Membership" at bounding box center [195, 664] width 175 height 41
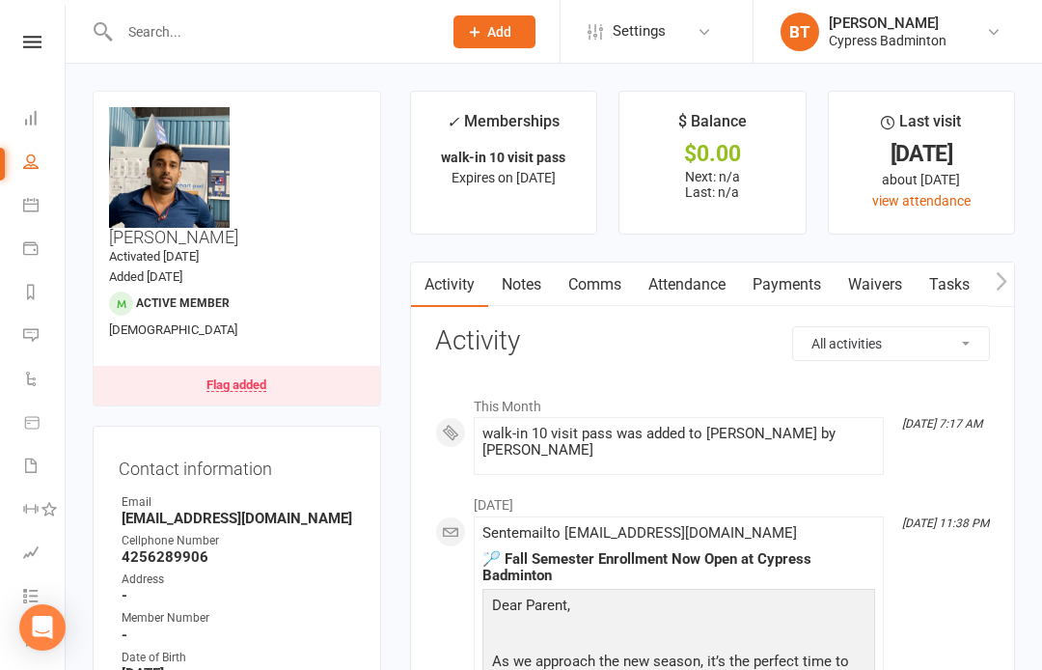
click at [792, 275] on link "Payments" at bounding box center [787, 284] width 96 height 44
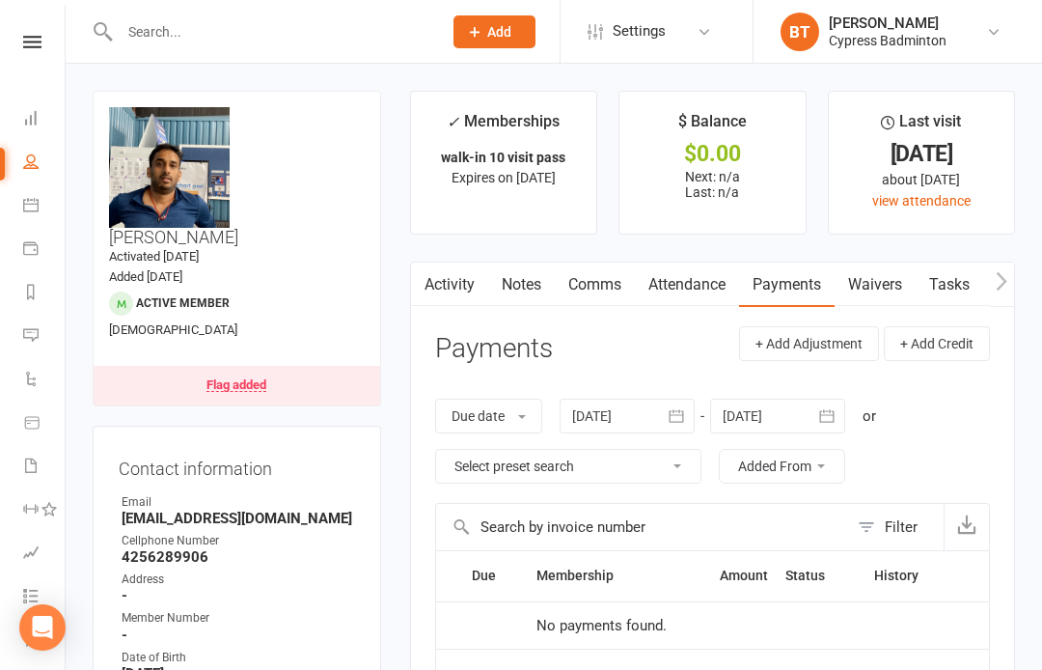
click at [40, 36] on icon at bounding box center [32, 42] width 18 height 13
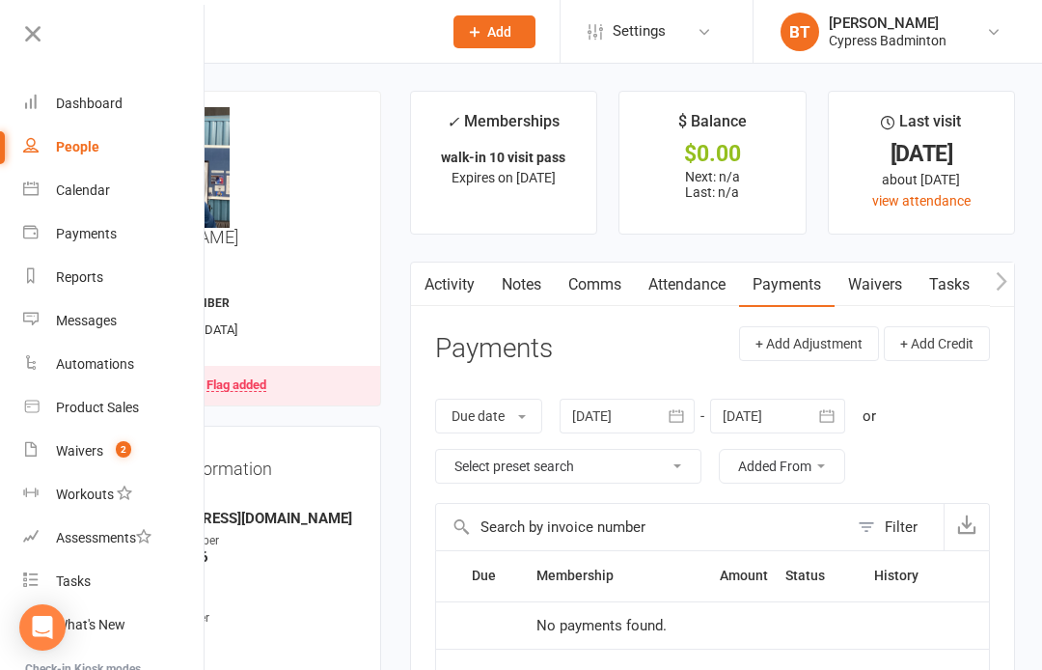
click at [80, 408] on div "Product Sales" at bounding box center [97, 406] width 83 height 15
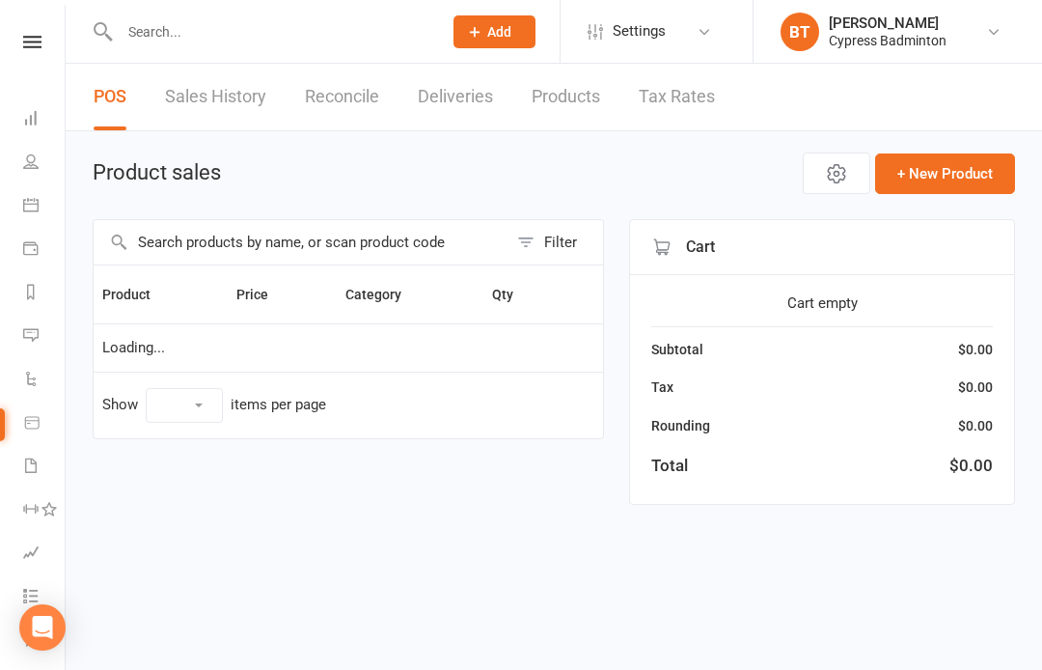
select select "100"
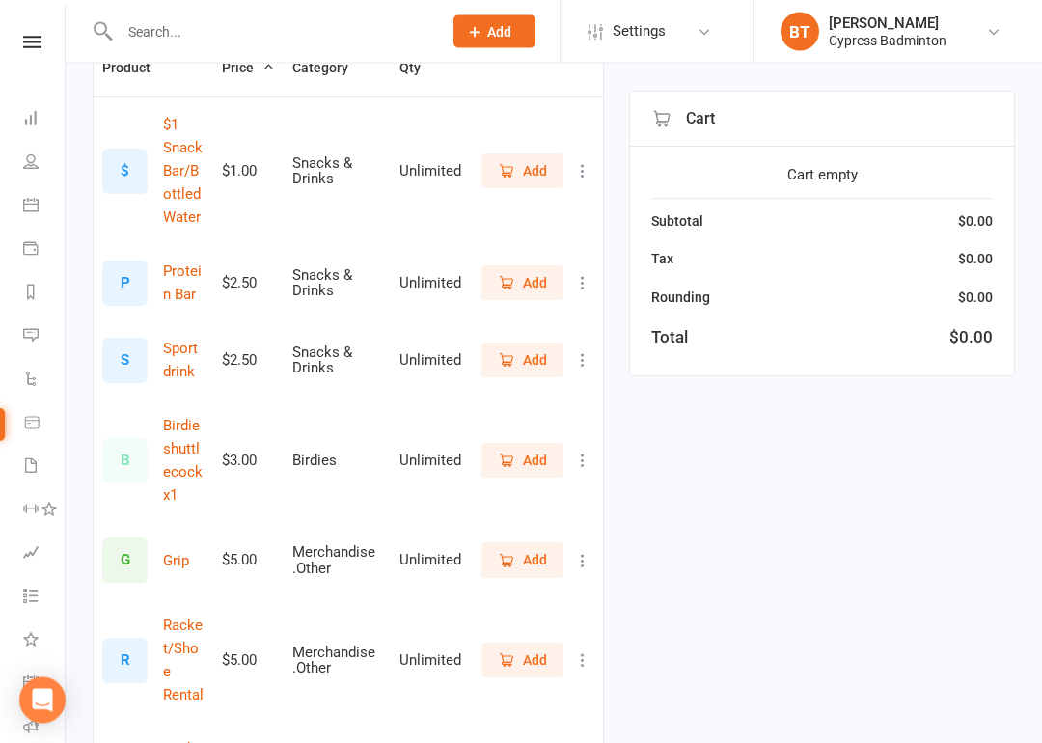
scroll to position [227, 0]
click at [528, 463] on span "Add" at bounding box center [535, 460] width 24 height 21
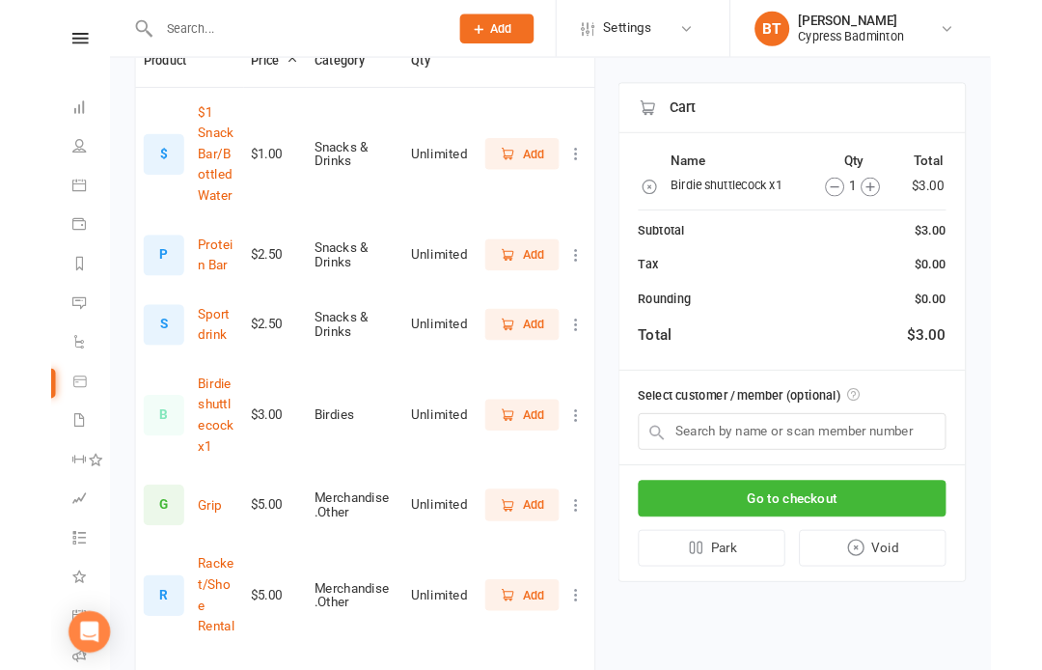
scroll to position [300, 0]
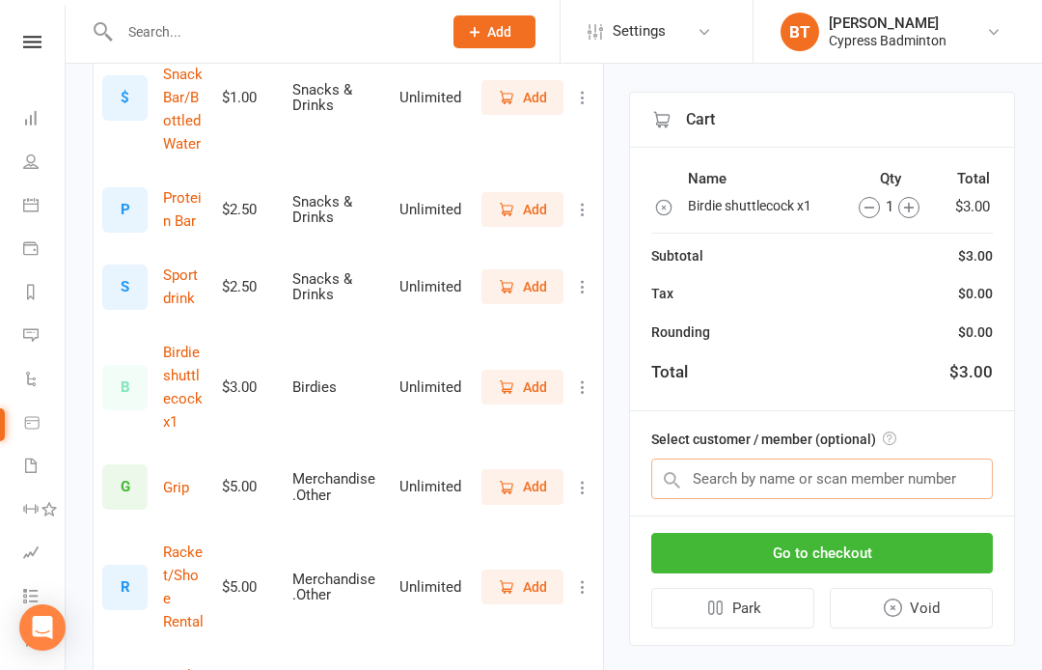
click at [763, 474] on input "text" at bounding box center [822, 478] width 342 height 41
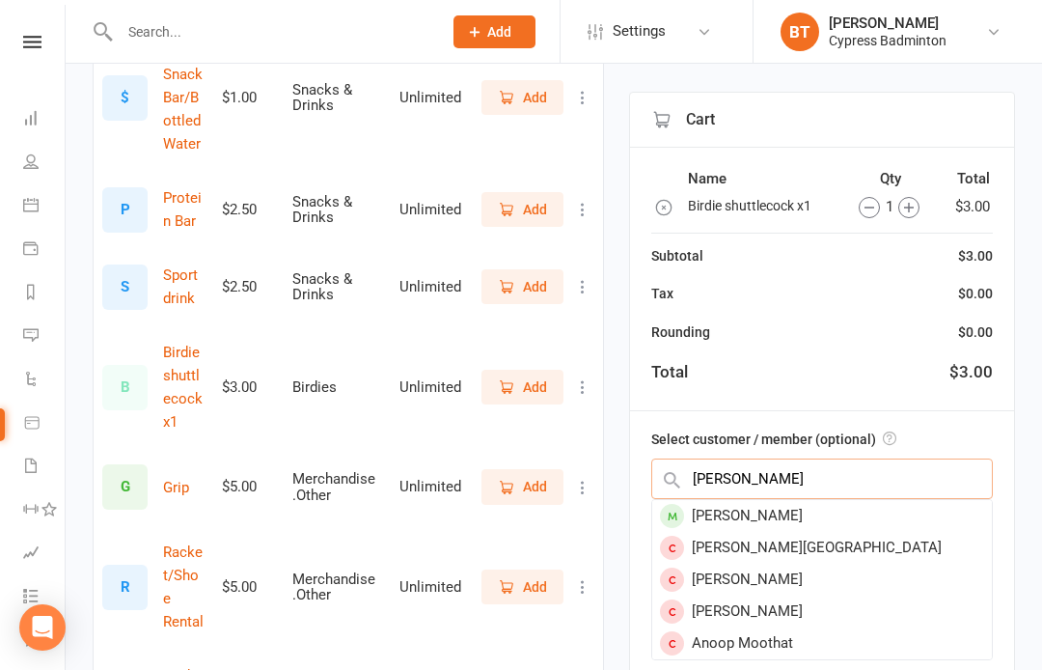
type input "Anusha"
click at [775, 513] on div "Anusha Gadde" at bounding box center [822, 516] width 340 height 32
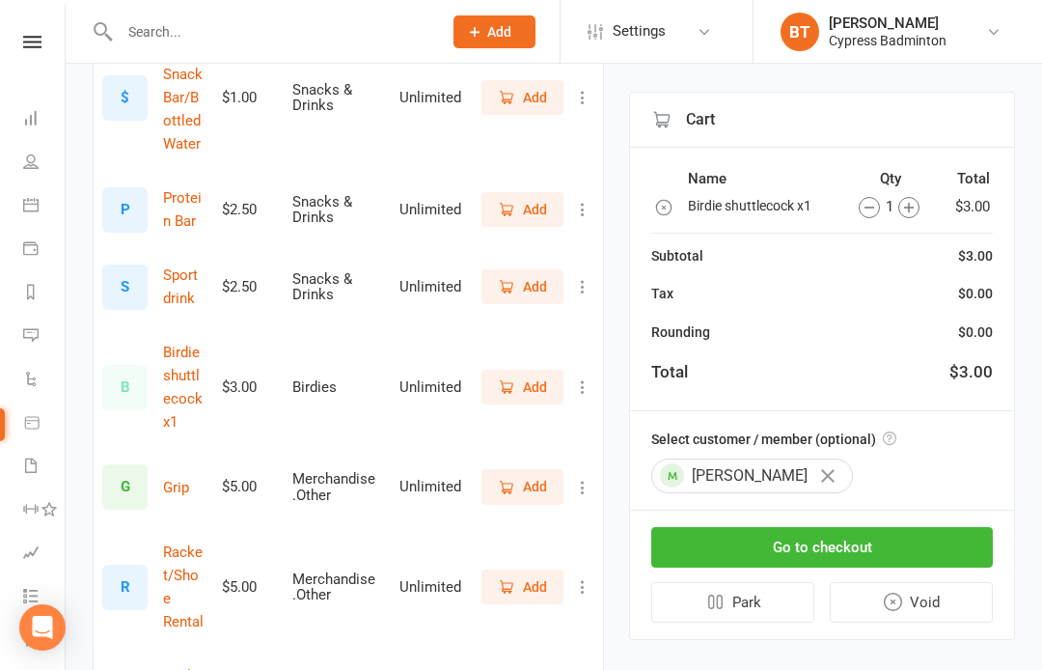
click at [851, 538] on button "Go to checkout" at bounding box center [822, 547] width 342 height 41
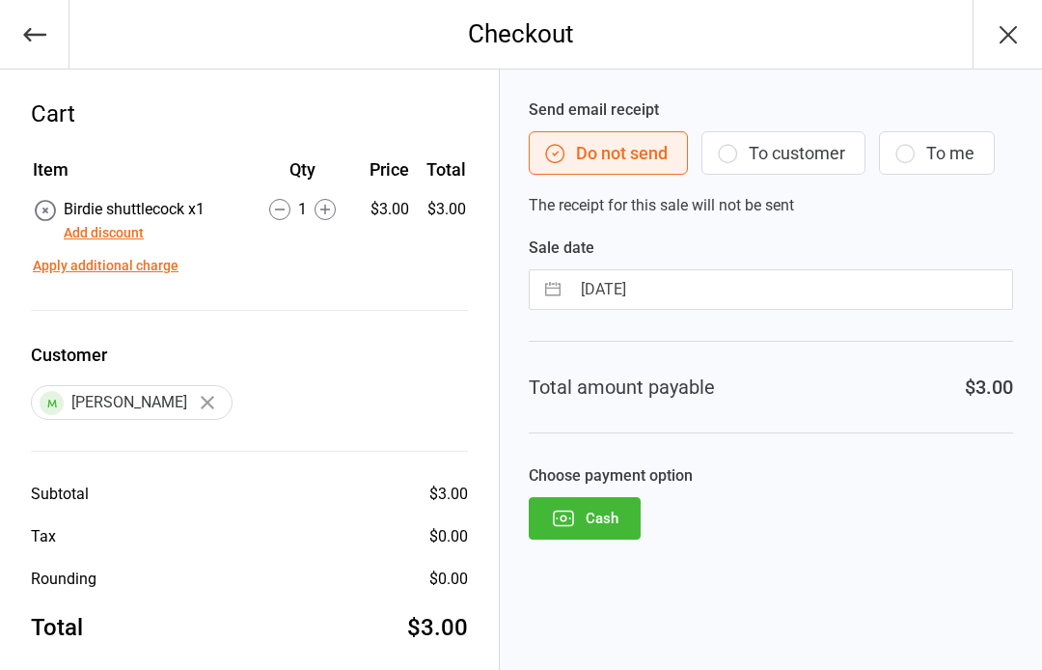
click at [127, 228] on button "Add discount" at bounding box center [104, 233] width 80 height 20
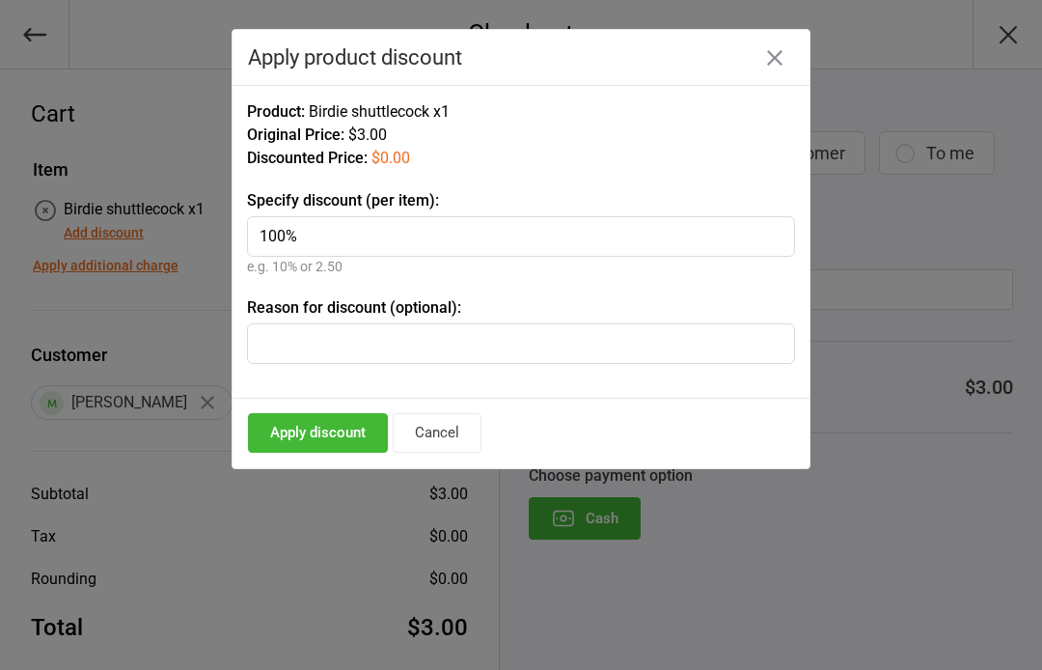
type input "100%"
click at [289, 332] on input "text" at bounding box center [521, 343] width 548 height 41
type input "b"
type input "birdie"
click at [323, 444] on button "Apply discount" at bounding box center [318, 433] width 140 height 40
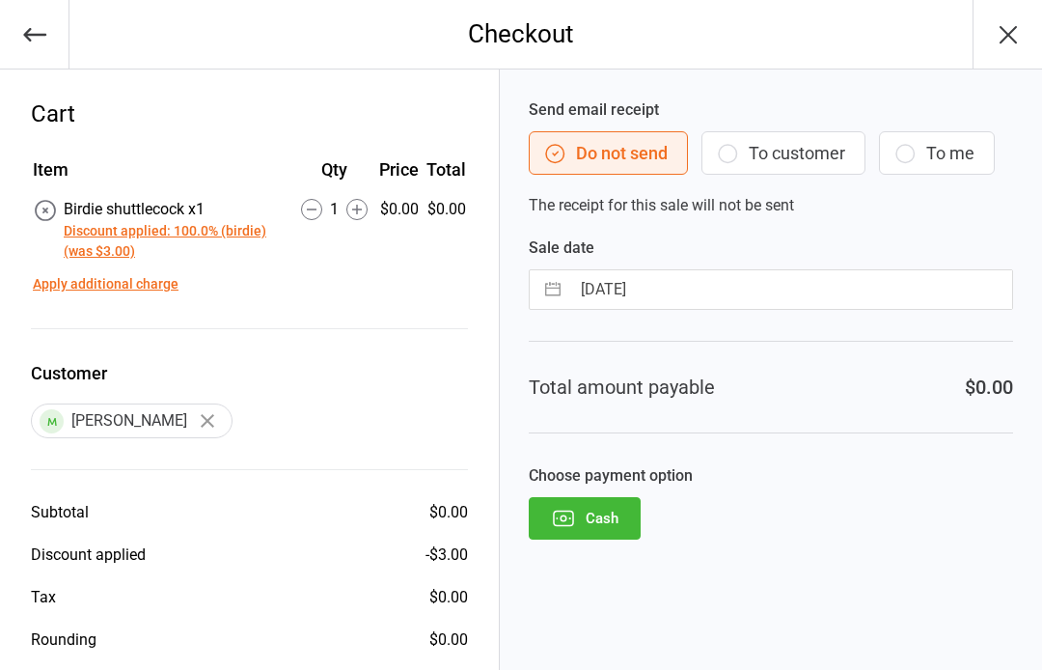
click at [618, 519] on button "Cash" at bounding box center [585, 518] width 112 height 42
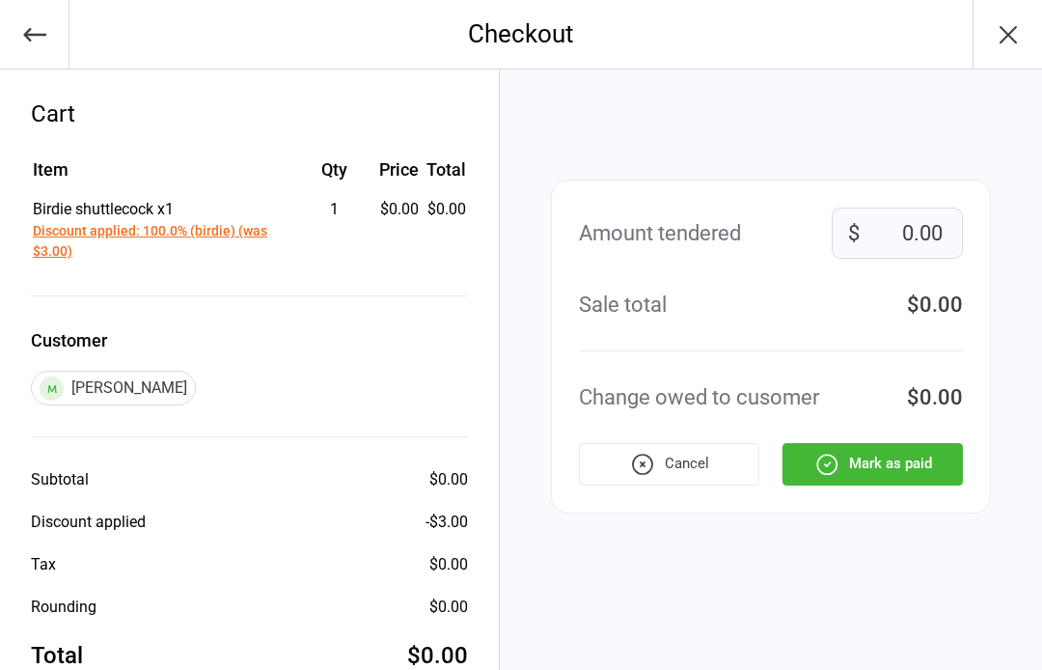
click at [894, 467] on button "Mark as paid" at bounding box center [872, 464] width 180 height 42
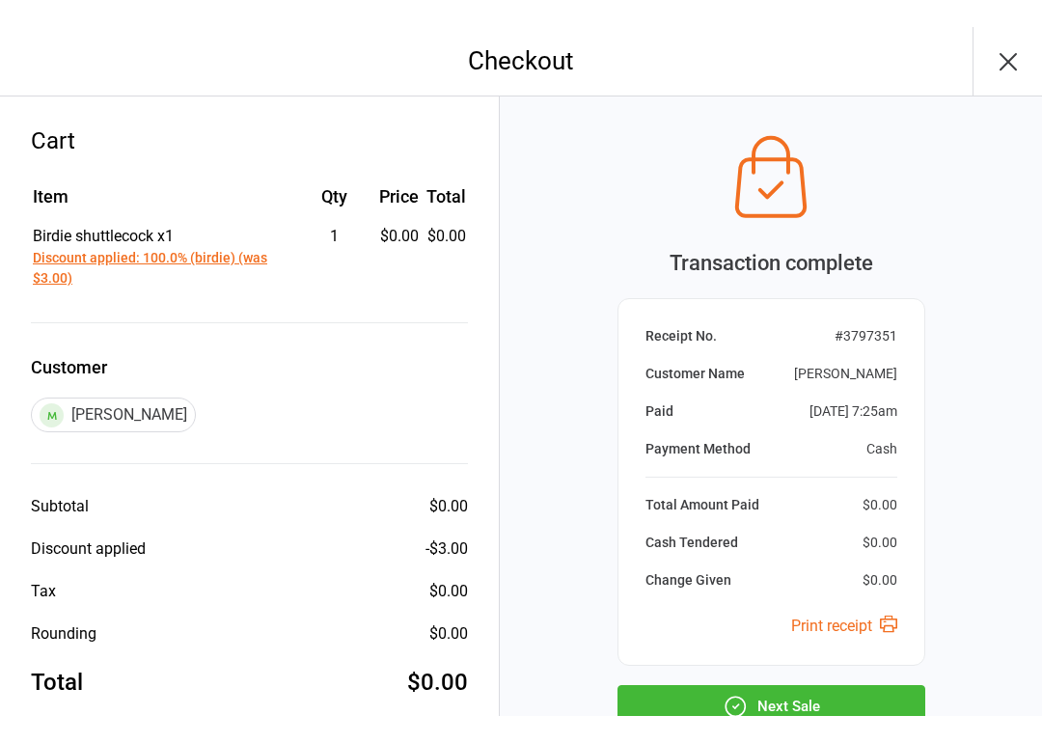
scroll to position [83, 0]
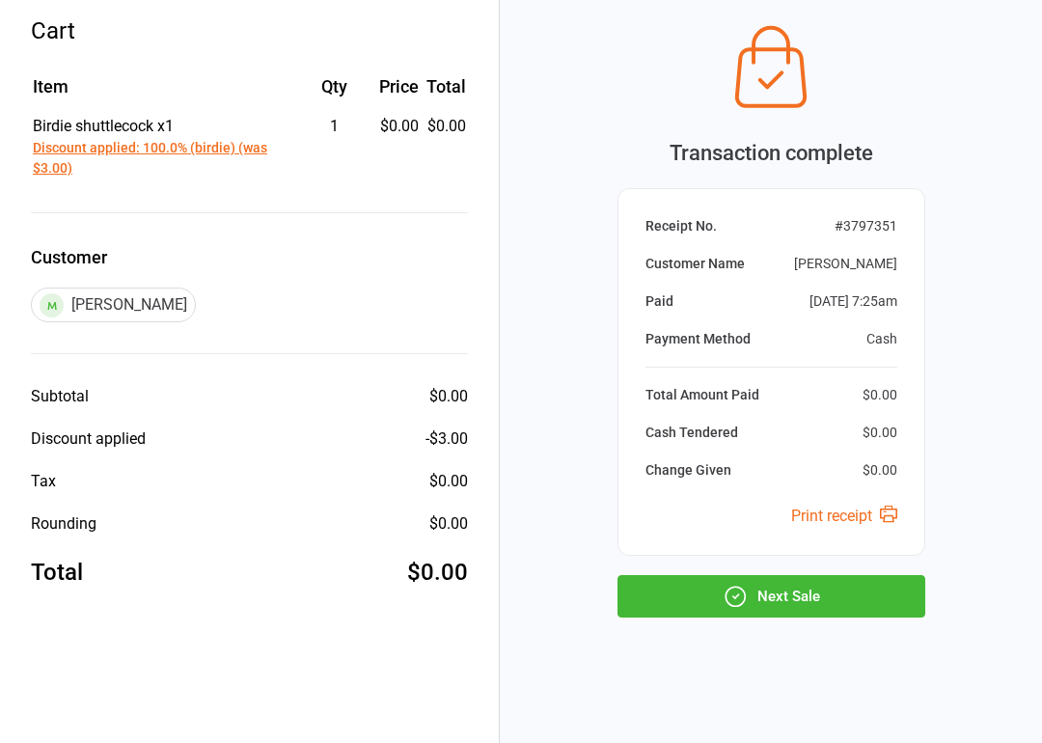
click at [775, 596] on button "Next Sale" at bounding box center [771, 596] width 308 height 42
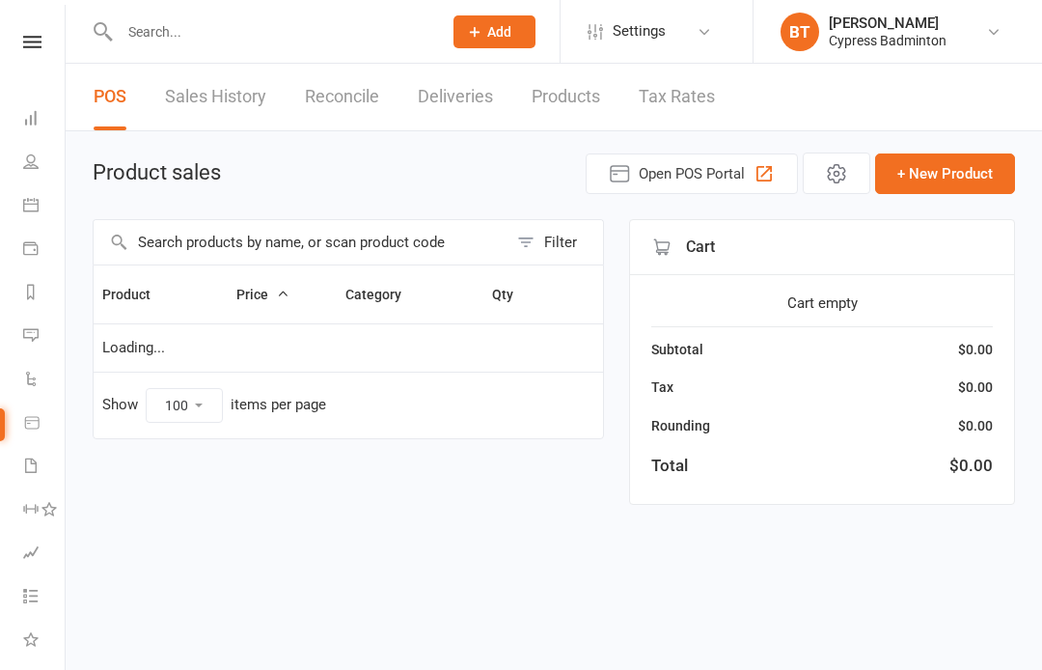
select select "100"
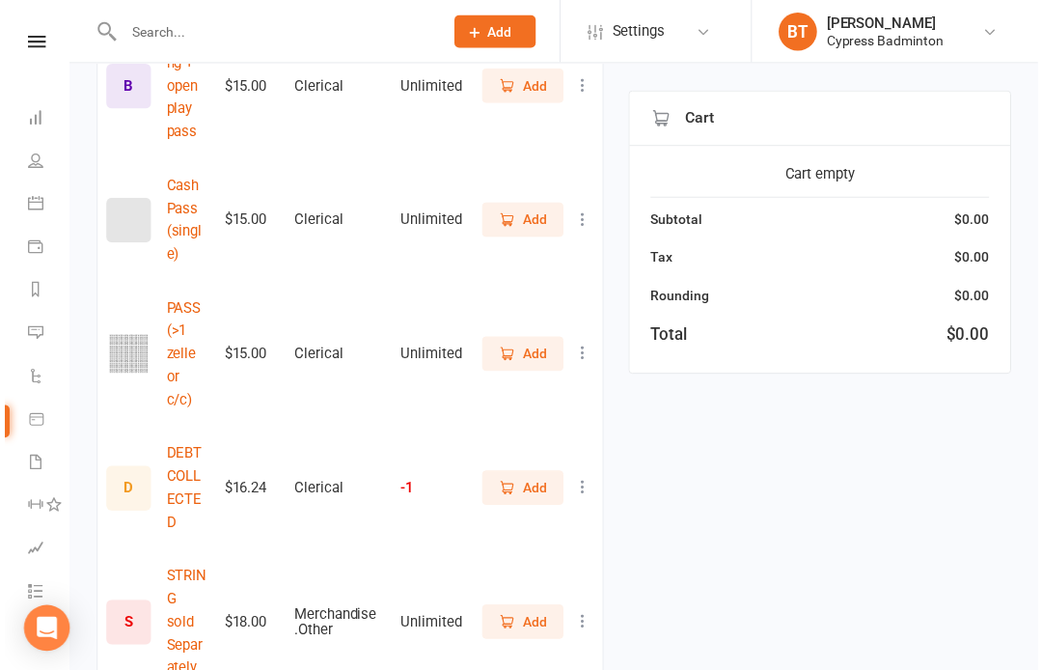
scroll to position [1192, 0]
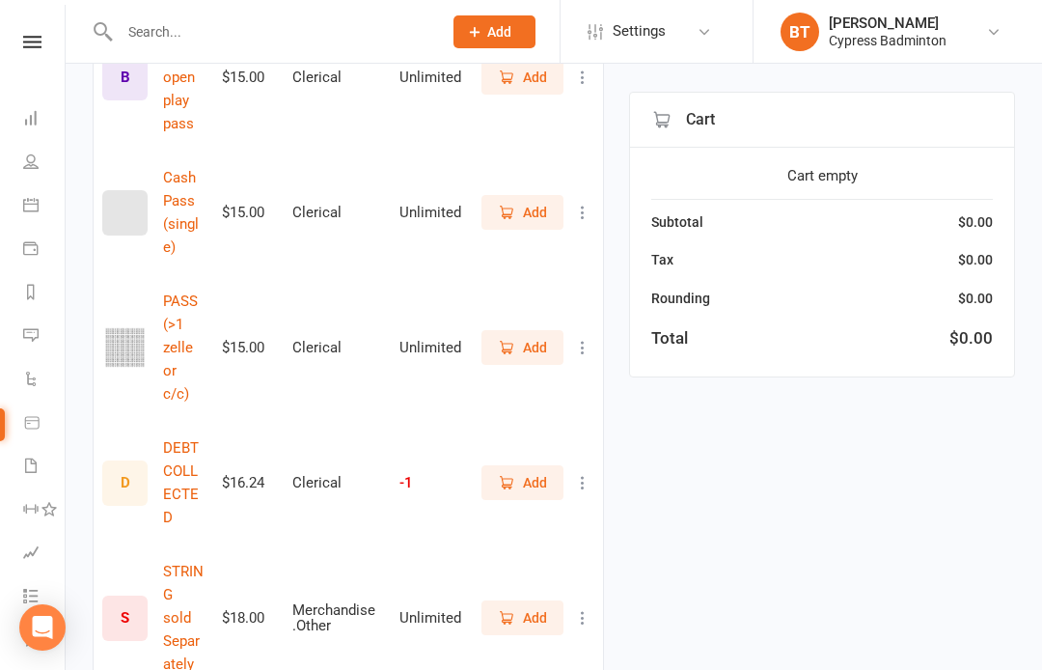
click at [538, 337] on span "Add" at bounding box center [535, 347] width 24 height 21
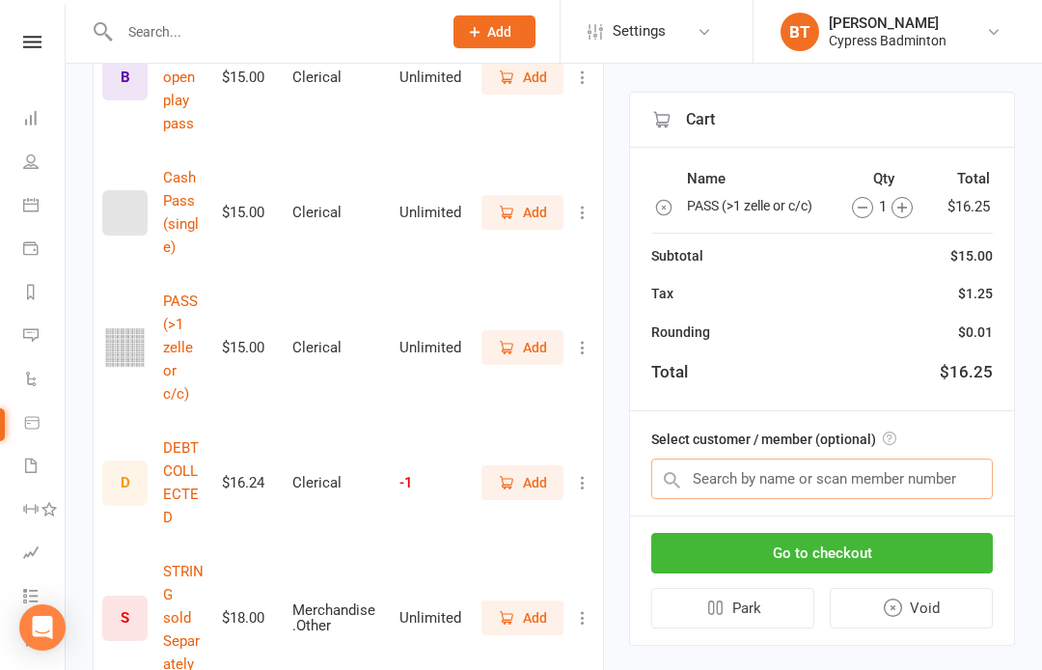
click at [723, 462] on input "text" at bounding box center [822, 478] width 342 height 41
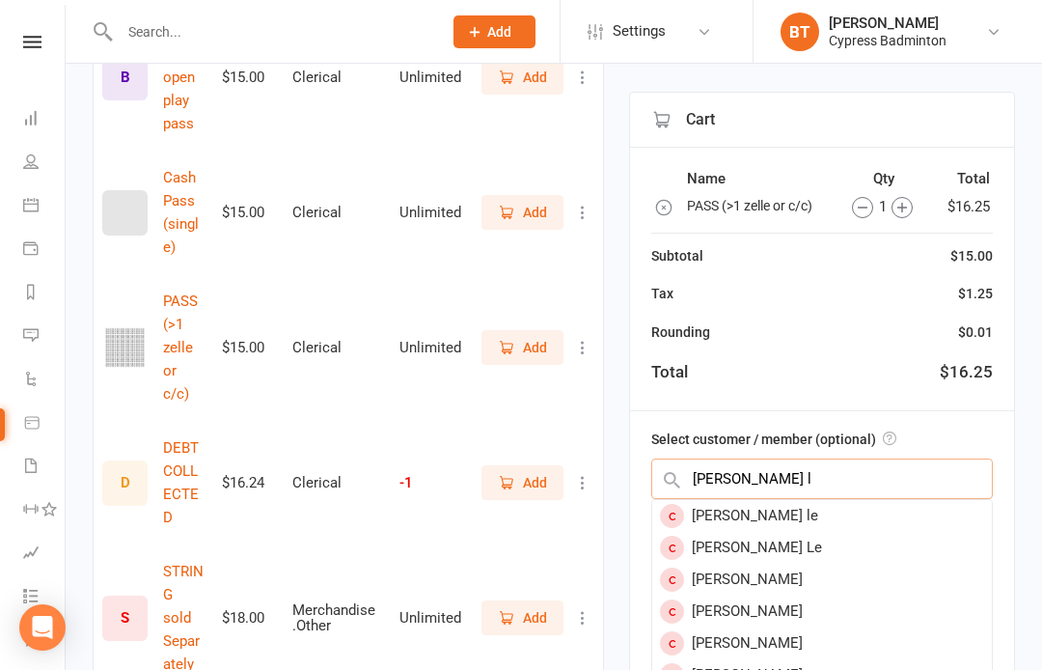
type input "Quyen le"
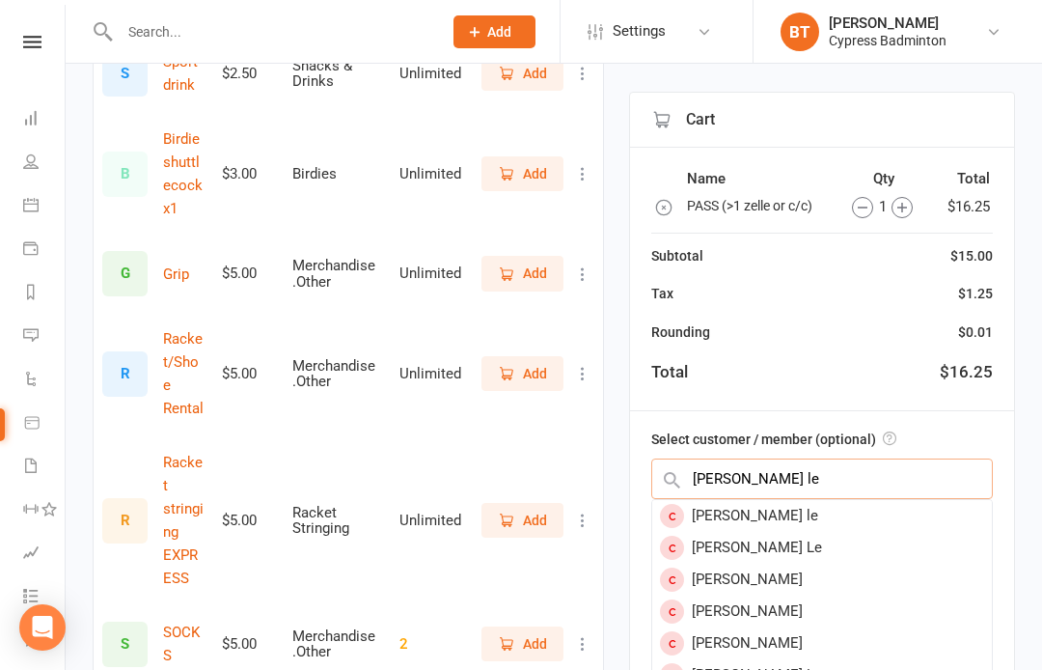
scroll to position [467, 0]
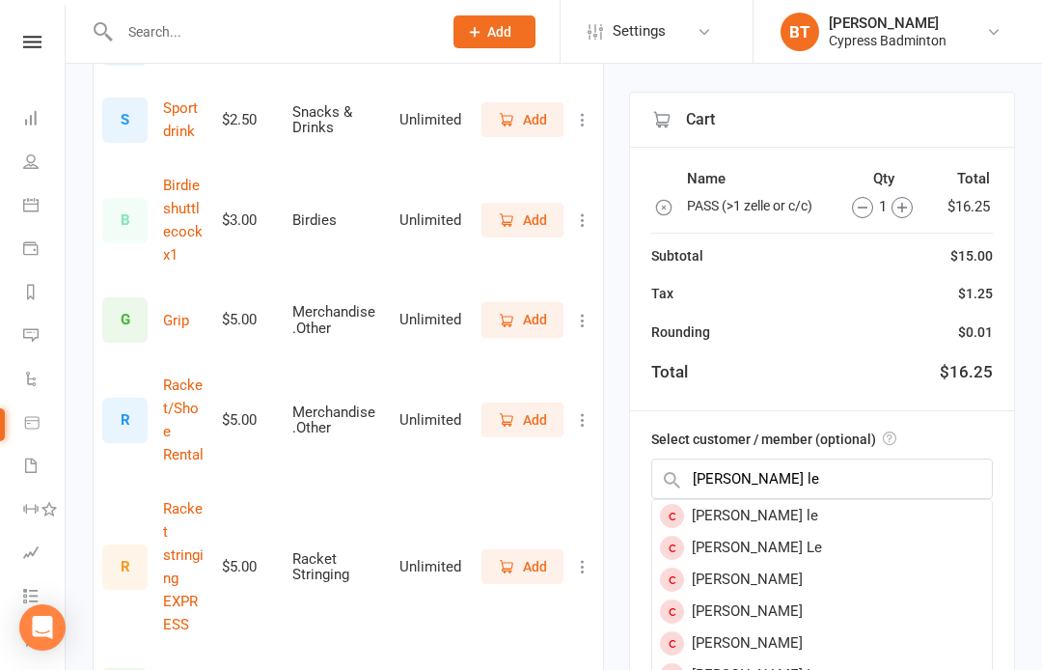
click at [198, 39] on input "text" at bounding box center [271, 31] width 315 height 27
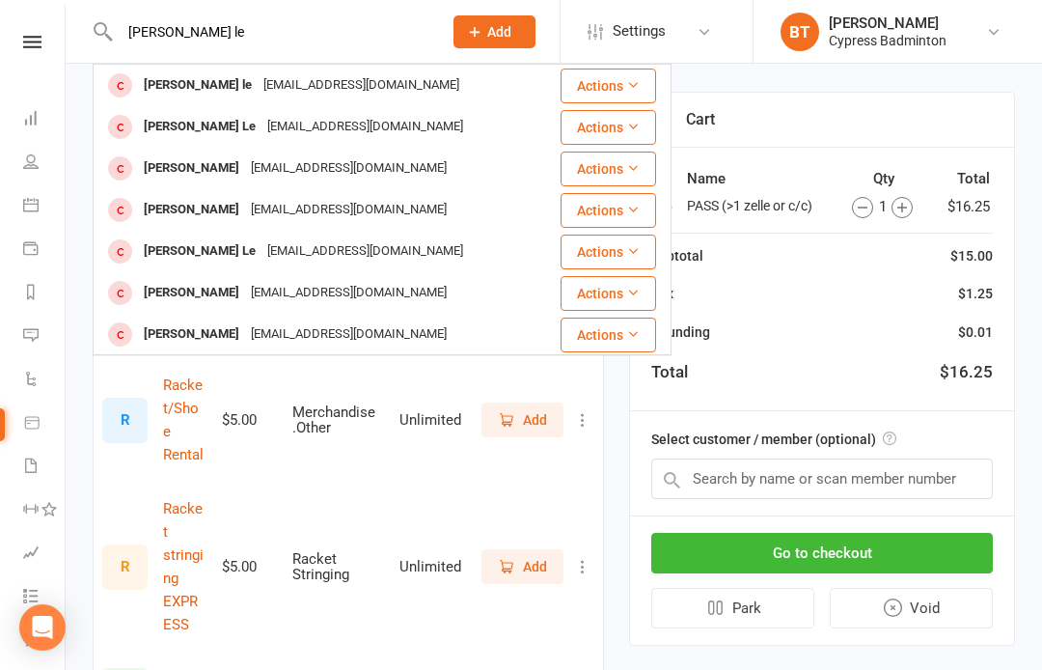
type input "[PERSON_NAME] le"
click at [625, 78] on button "Actions" at bounding box center [609, 85] width 96 height 35
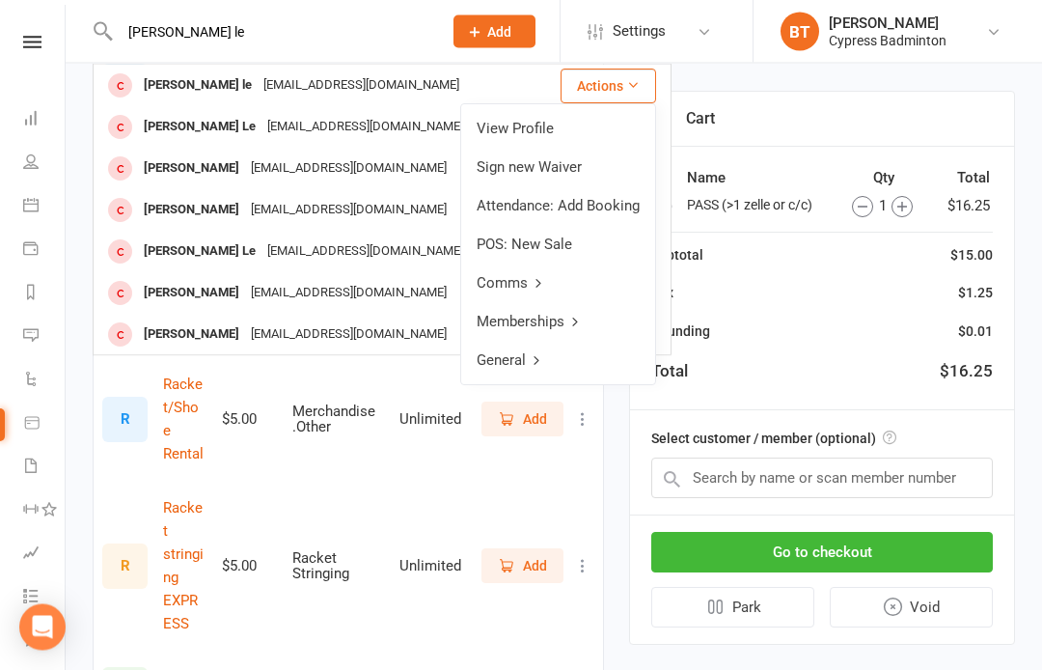
click at [534, 125] on link "View Profile" at bounding box center [558, 129] width 194 height 39
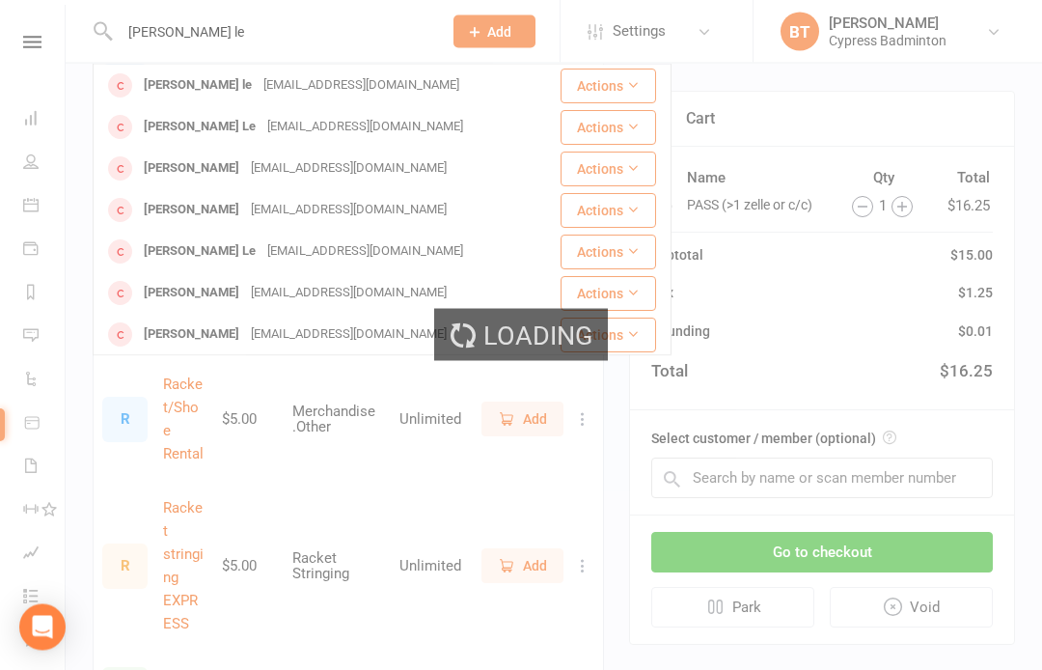
scroll to position [468, 0]
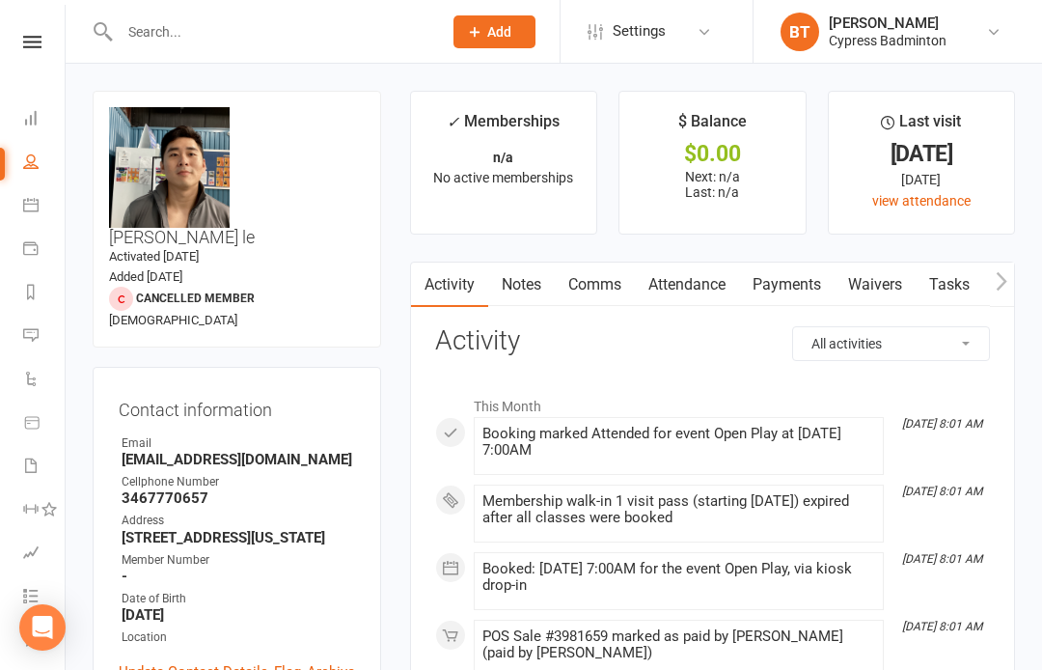
click at [159, 43] on input "text" at bounding box center [271, 31] width 315 height 27
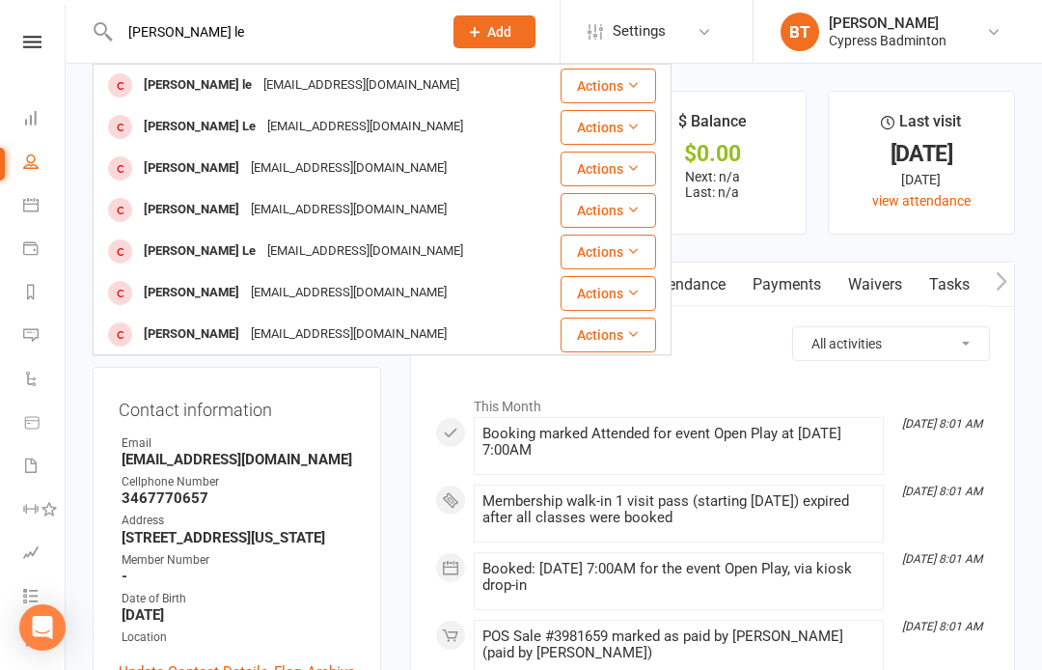
type input "Quyen le"
click at [632, 125] on icon at bounding box center [633, 127] width 14 height 14
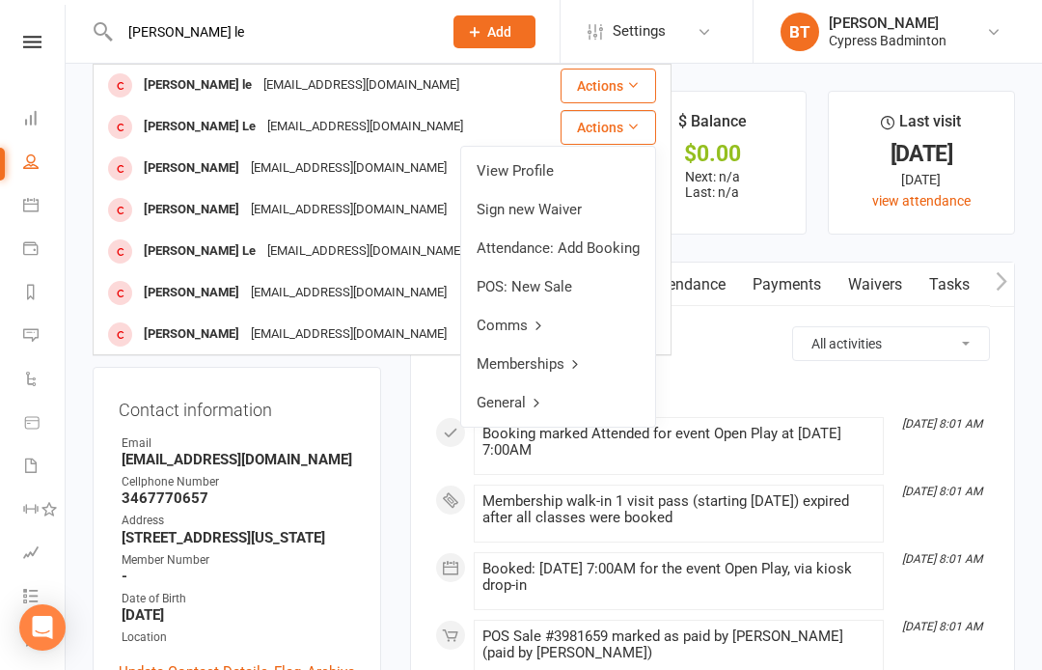
click at [512, 177] on link "View Profile" at bounding box center [558, 170] width 194 height 39
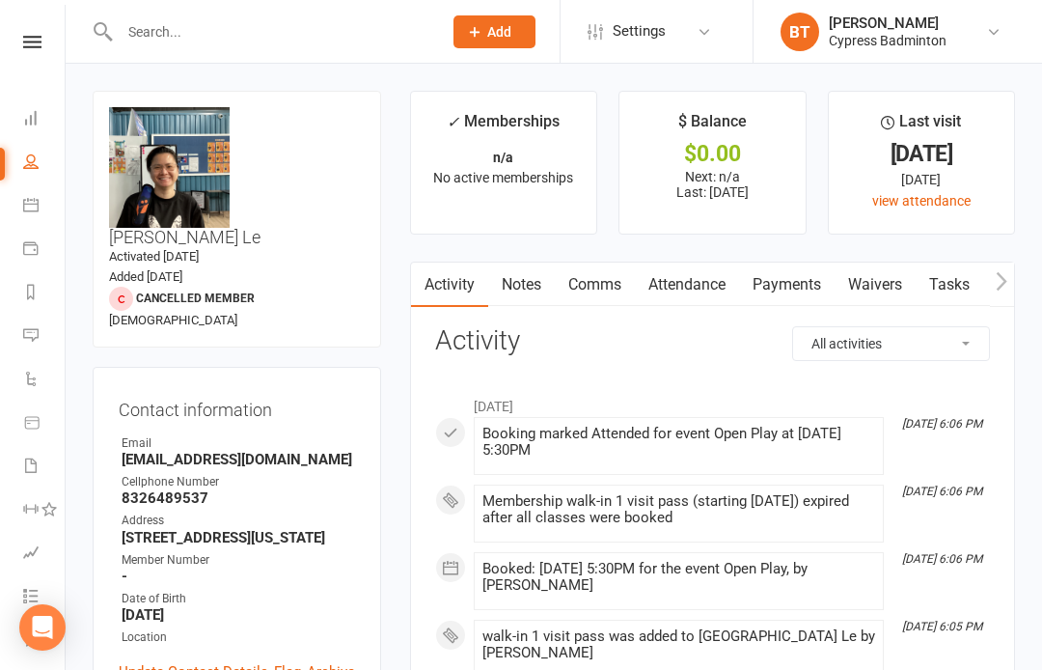
click at [151, 36] on input "text" at bounding box center [271, 31] width 315 height 27
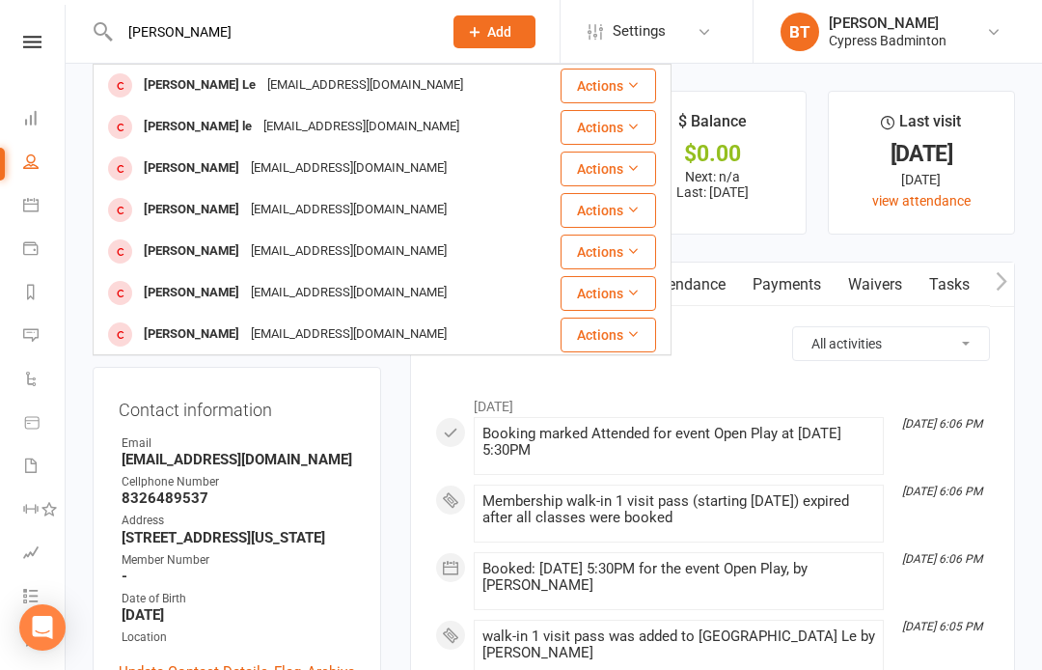
type input "[PERSON_NAME]"
click at [630, 82] on icon at bounding box center [633, 85] width 14 height 14
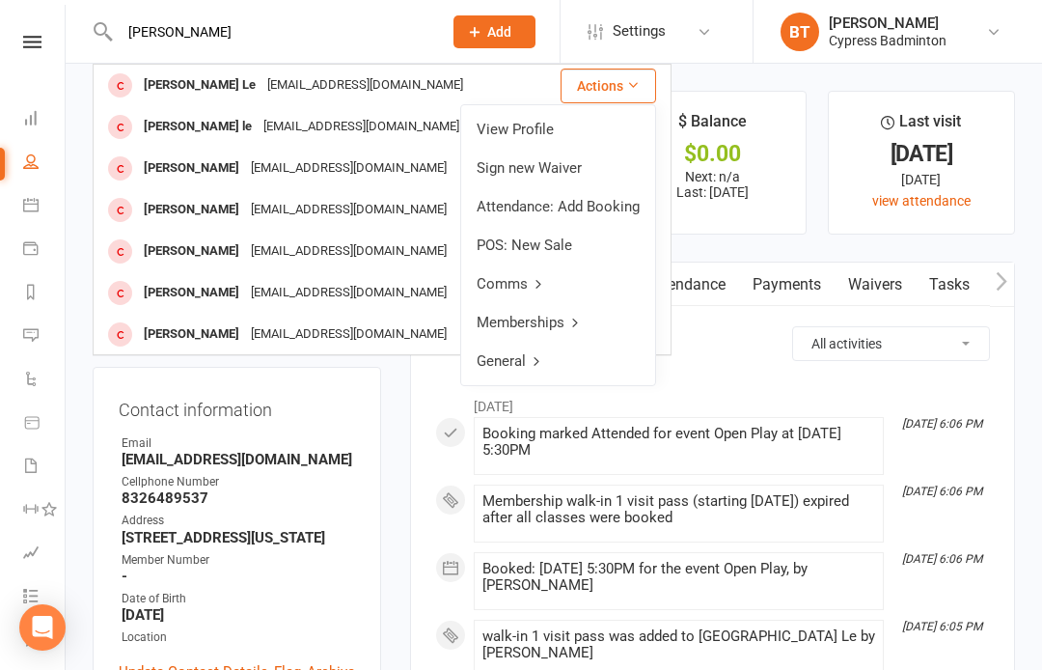
click at [532, 128] on link "View Profile" at bounding box center [558, 129] width 194 height 39
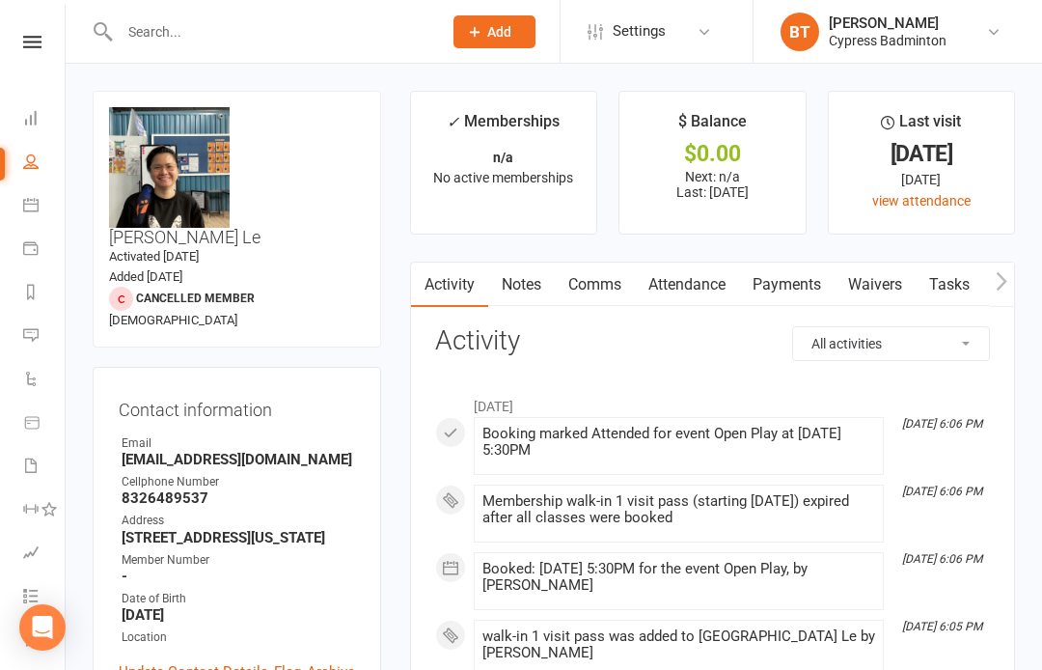
click at [372, 31] on input "text" at bounding box center [271, 31] width 315 height 27
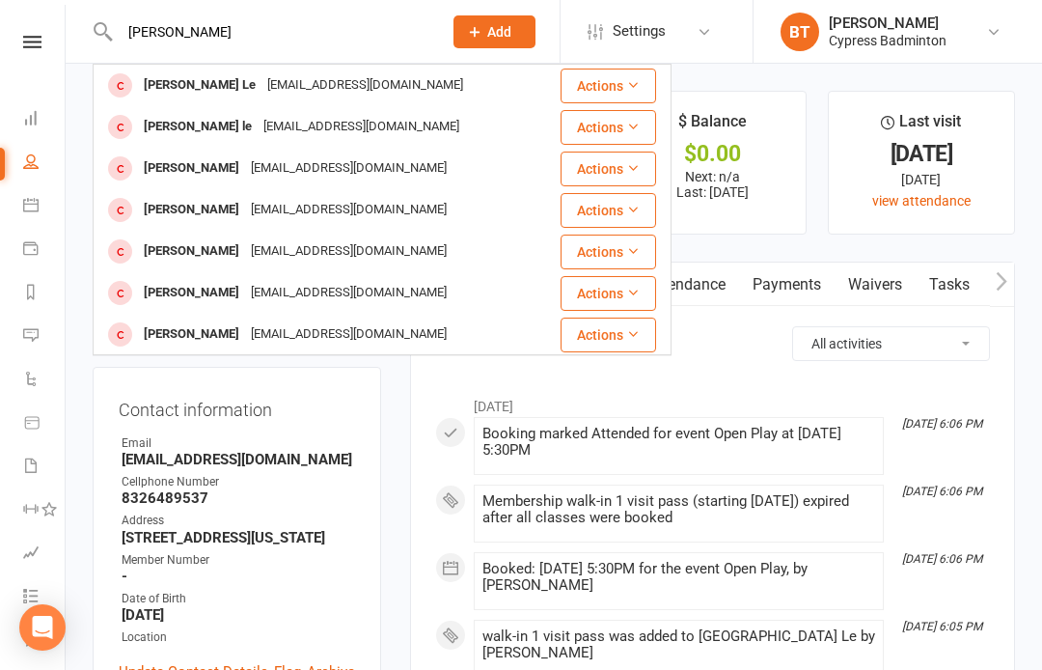
type input "[PERSON_NAME]"
click at [642, 121] on button "Actions" at bounding box center [609, 127] width 96 height 35
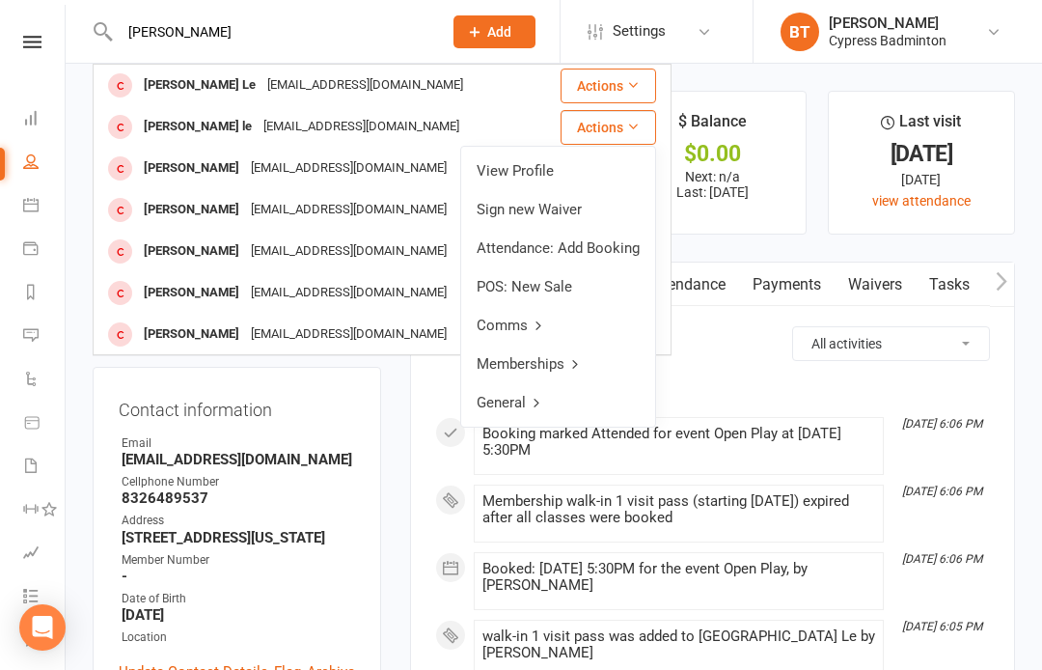
click at [517, 176] on link "View Profile" at bounding box center [558, 170] width 194 height 39
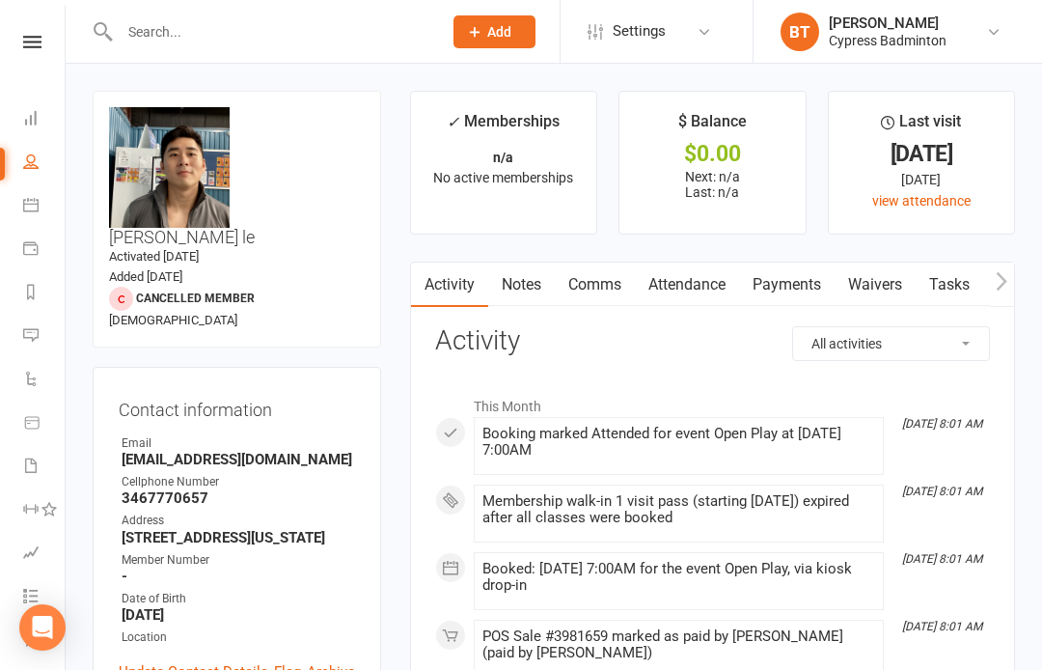
click at [187, 41] on input "text" at bounding box center [271, 31] width 315 height 27
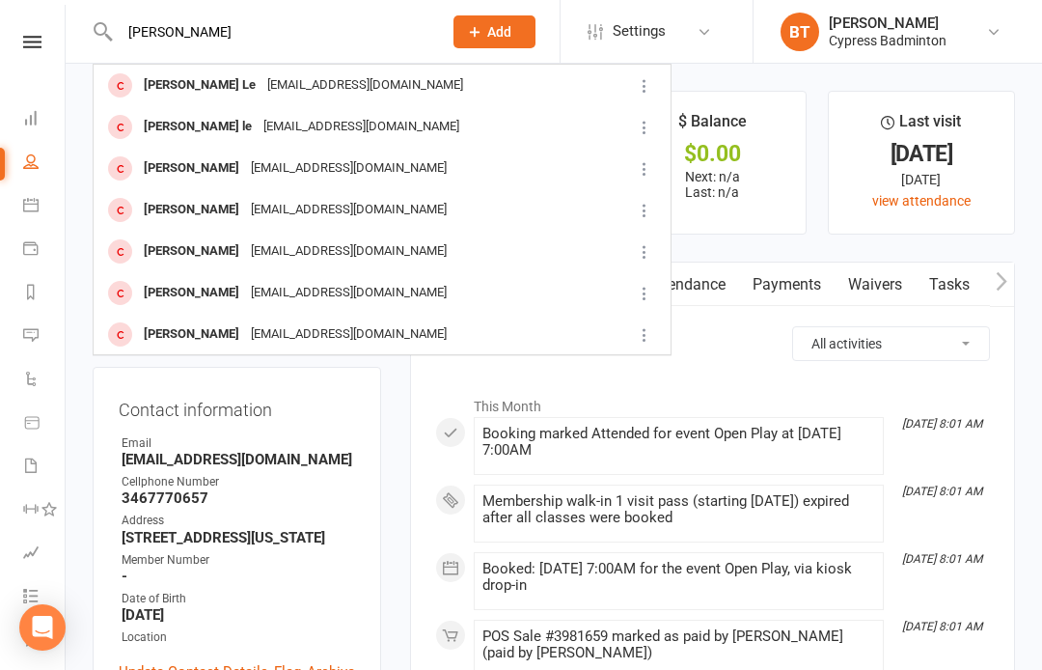
type input "[PERSON_NAME]"
click at [337, 138] on div "[EMAIL_ADDRESS][DOMAIN_NAME]" at bounding box center [361, 127] width 207 height 28
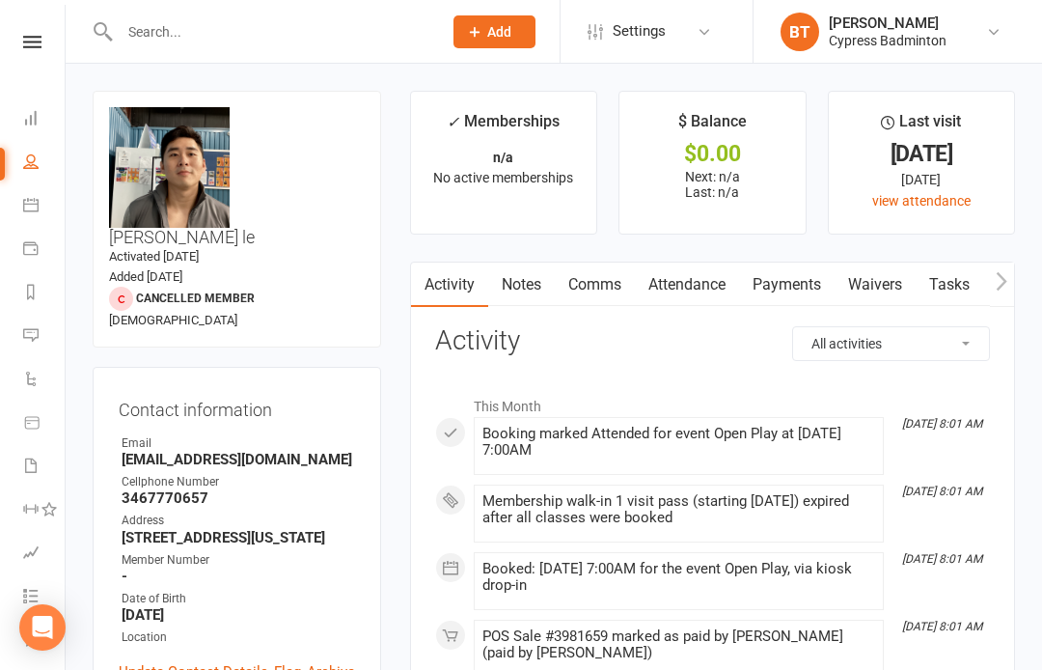
click at [41, 30] on nav "Clubworx Dashboard People Calendar Payments Reports Messages Automations Produc…" at bounding box center [33, 340] width 66 height 670
click at [14, 47] on link at bounding box center [32, 42] width 68 height 13
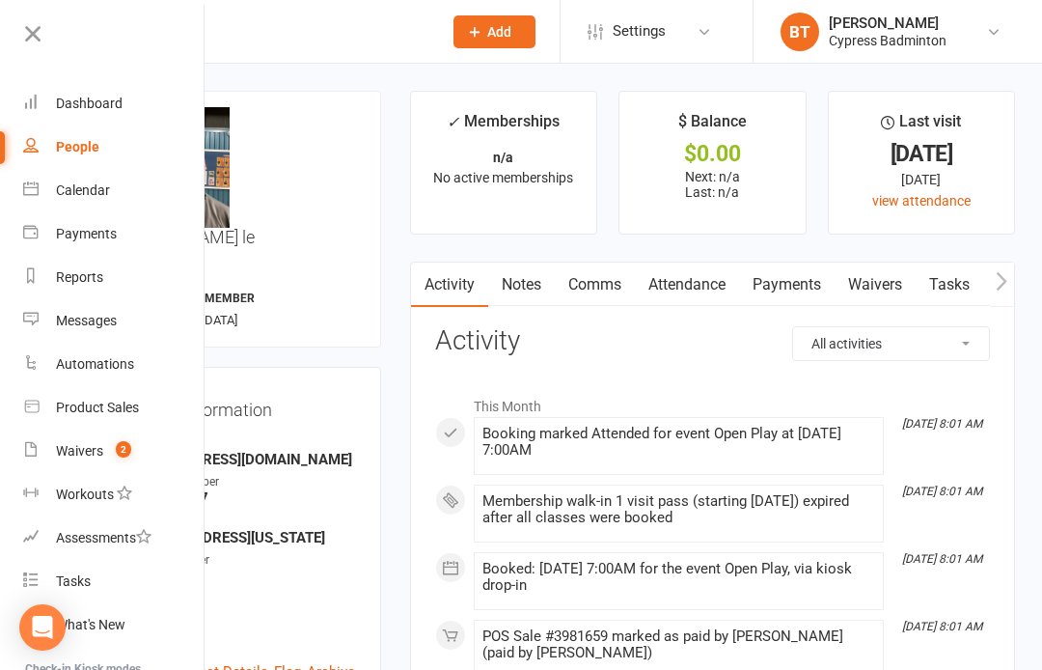
click at [92, 401] on div "Product Sales" at bounding box center [97, 406] width 83 height 15
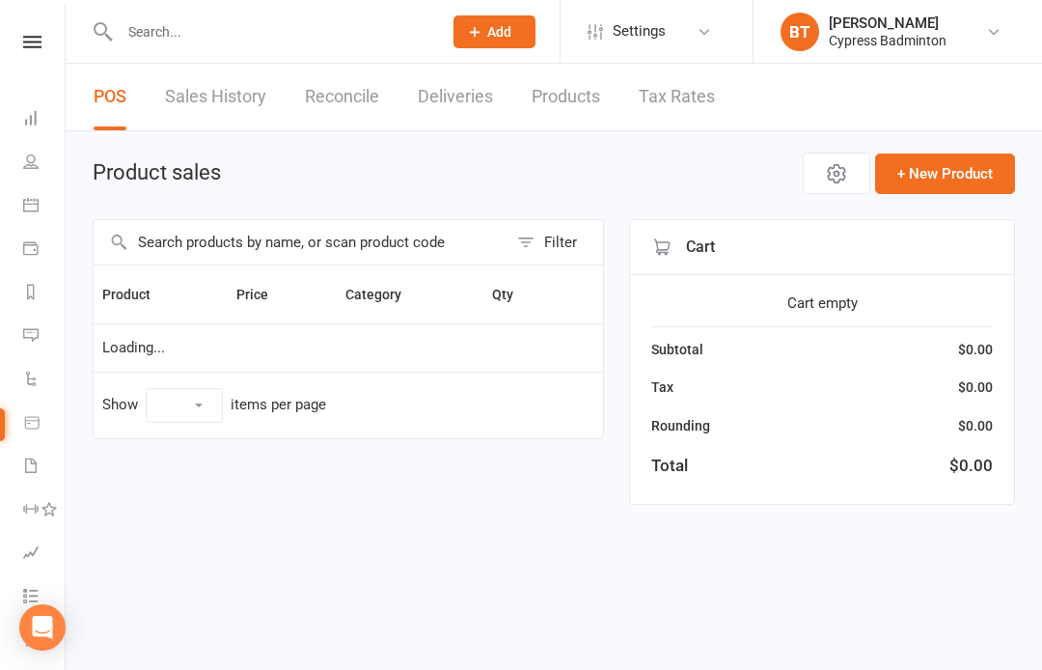
select select "100"
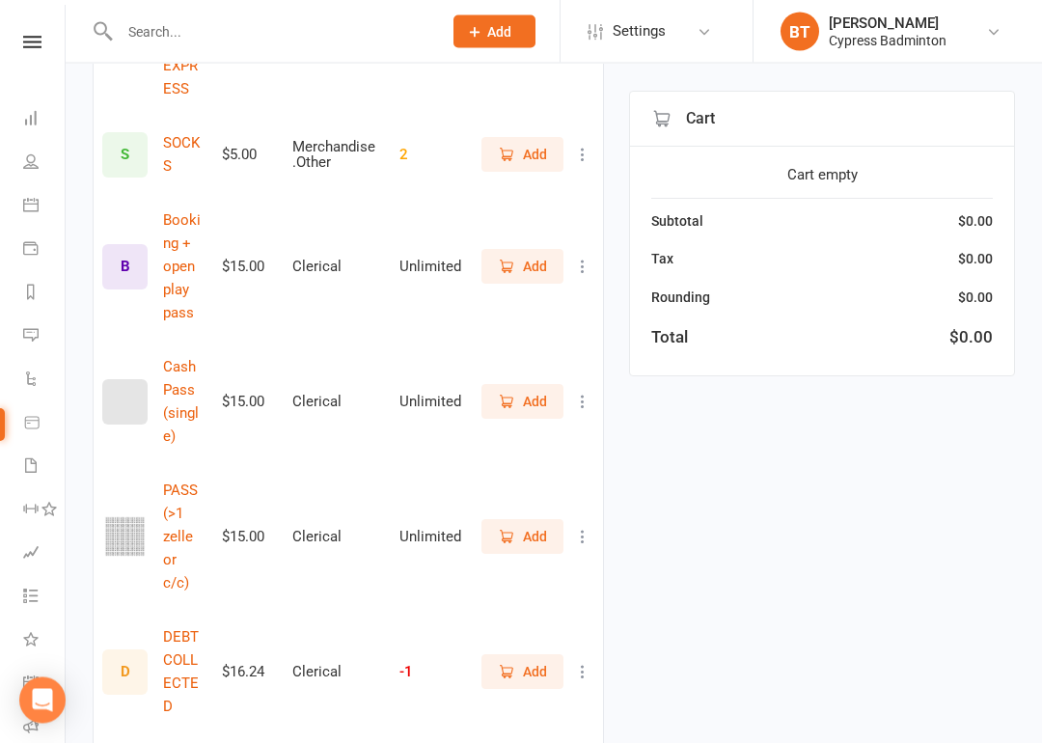
scroll to position [1002, 0]
click at [526, 526] on span "Add" at bounding box center [535, 536] width 24 height 21
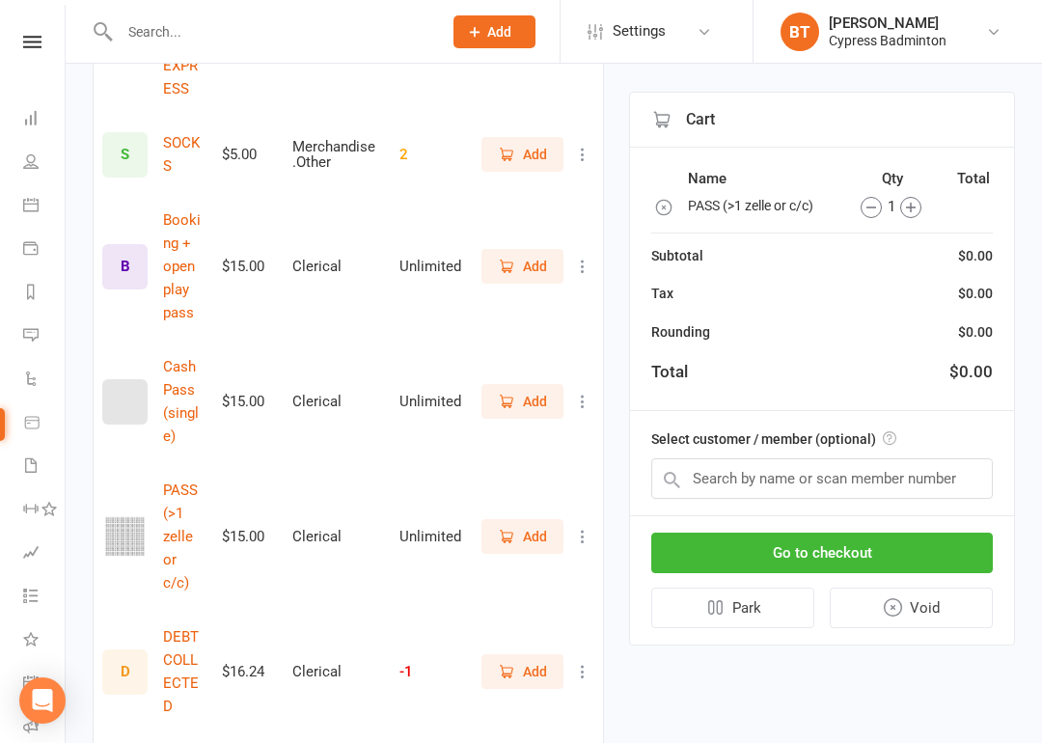
scroll to position [1076, 0]
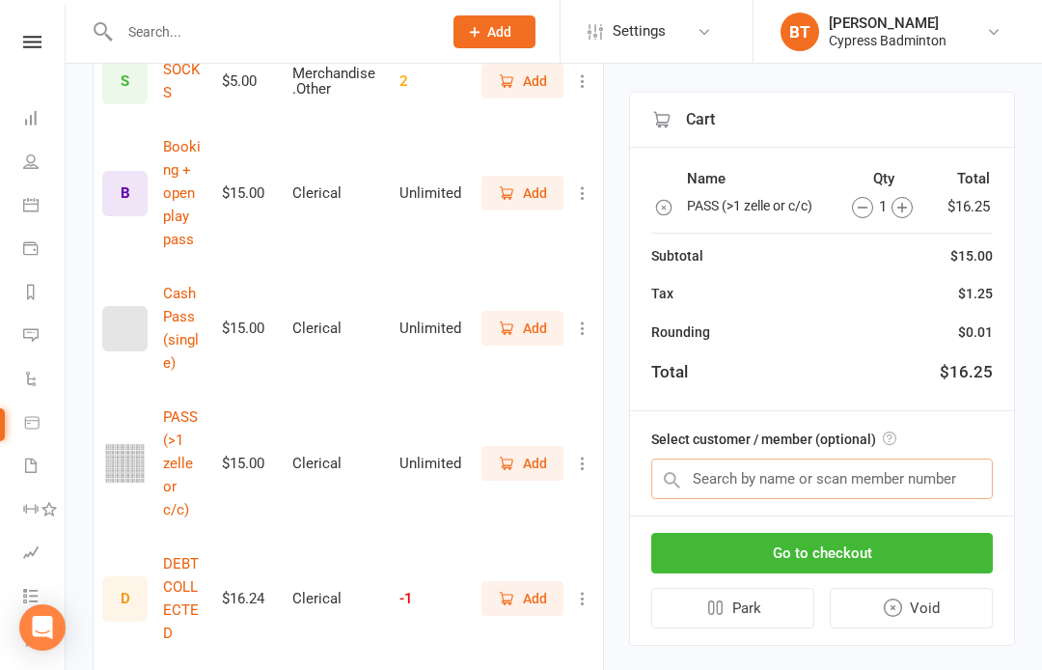
click at [706, 465] on input "text" at bounding box center [822, 478] width 342 height 41
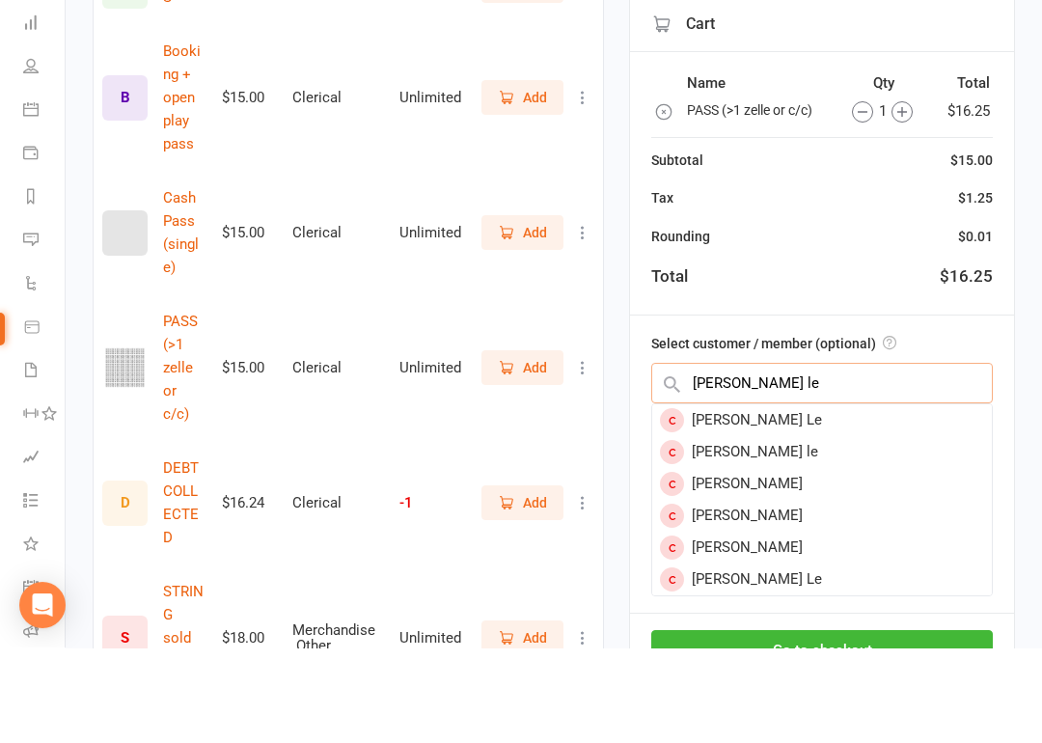
scroll to position [1082, 0]
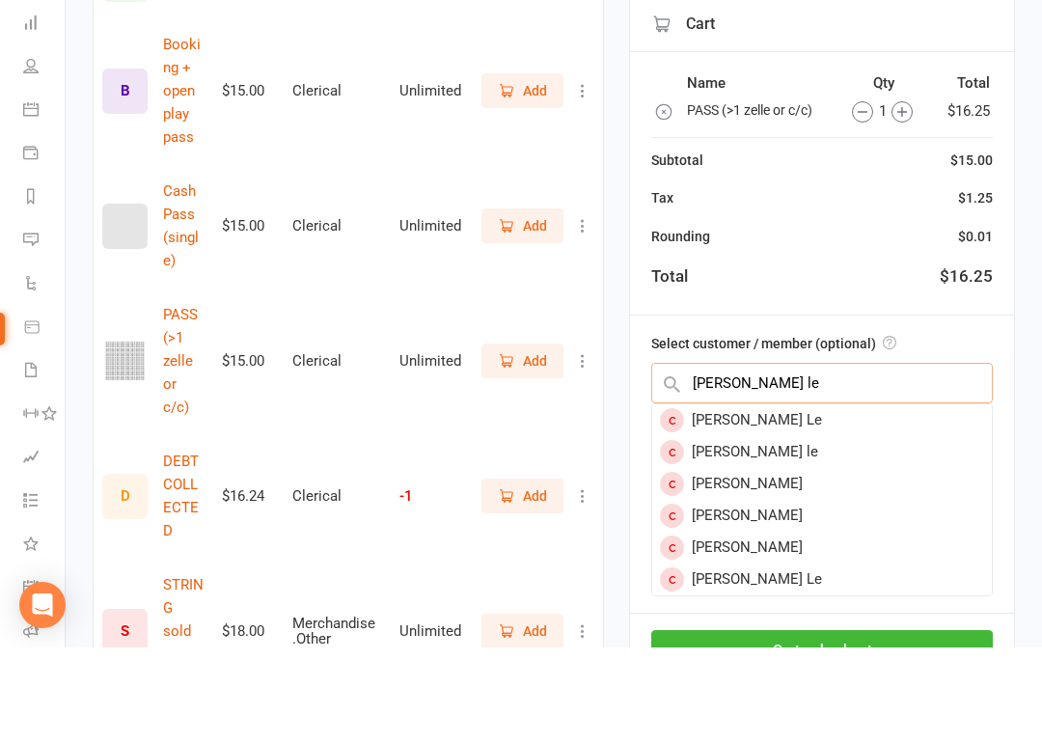
type input "Quyen le"
click at [728, 532] on div "[PERSON_NAME] le" at bounding box center [822, 548] width 340 height 32
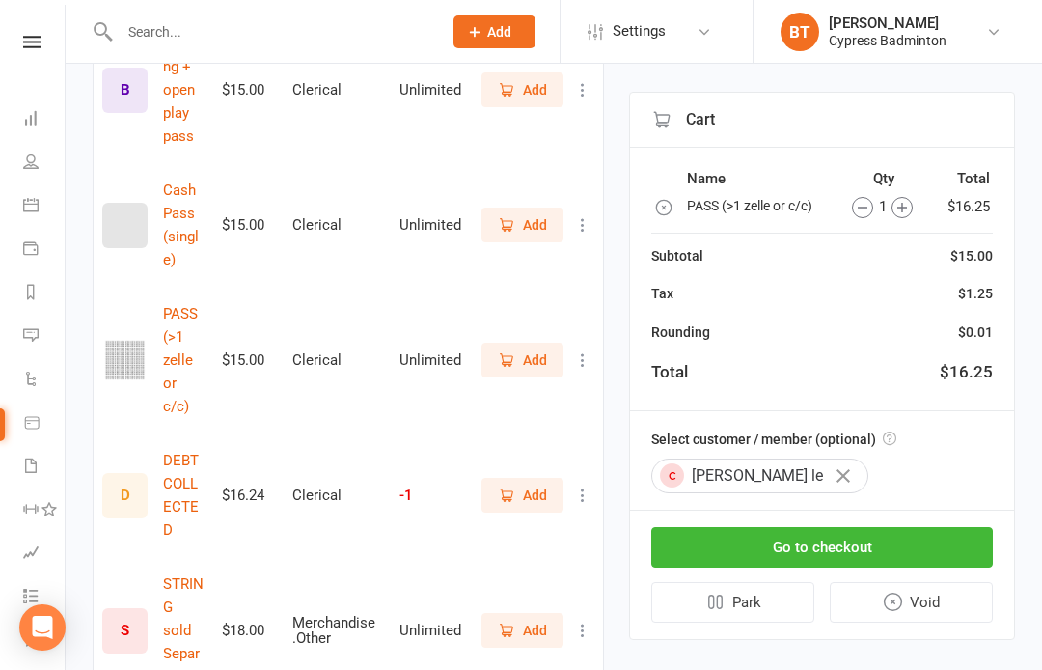
scroll to position [1252, 0]
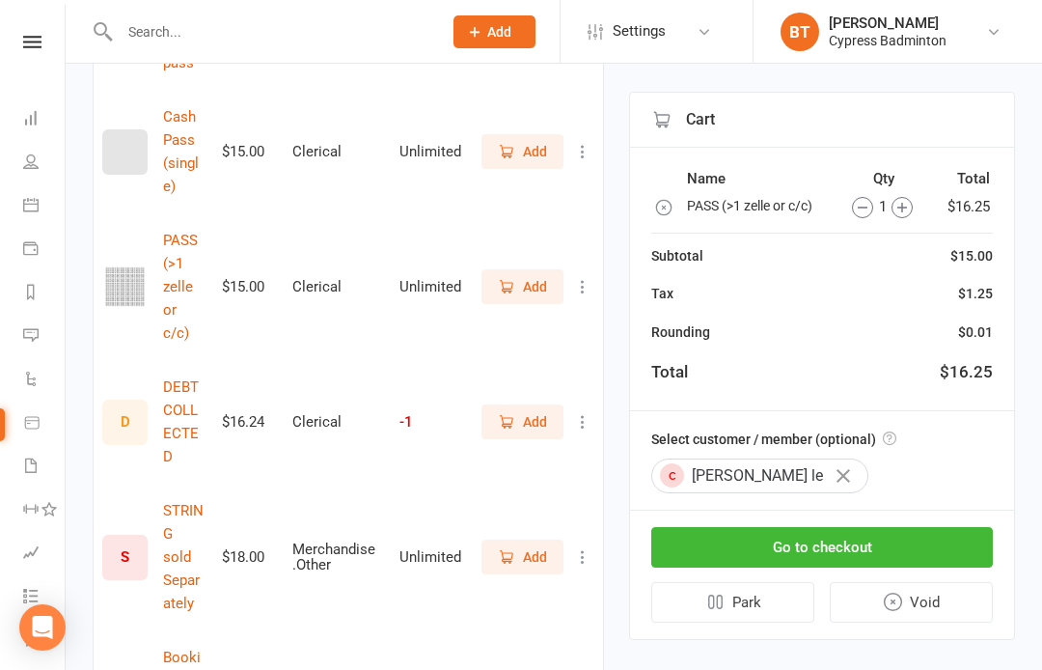
click at [828, 543] on button "Go to checkout" at bounding box center [822, 547] width 342 height 41
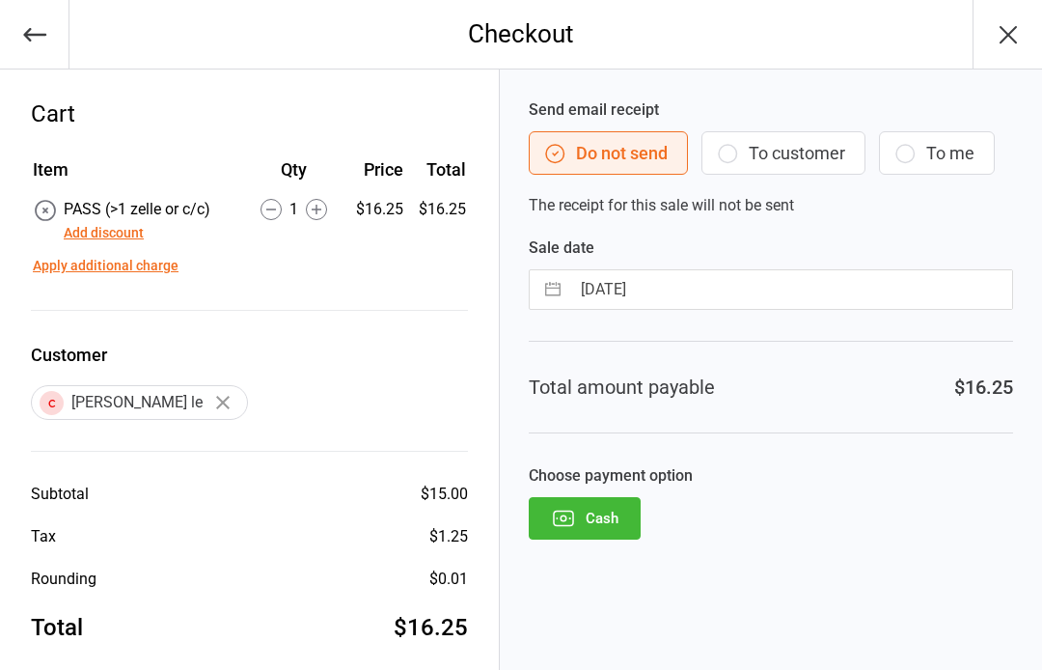
click at [607, 523] on button "Cash" at bounding box center [585, 518] width 112 height 42
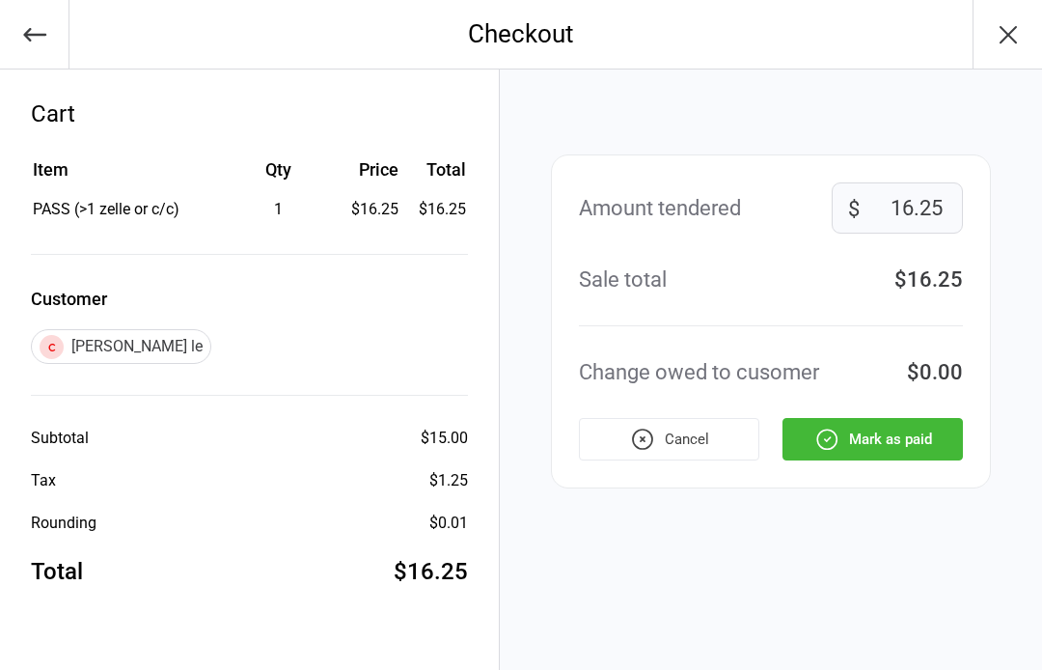
click at [882, 430] on button "Mark as paid" at bounding box center [872, 439] width 180 height 42
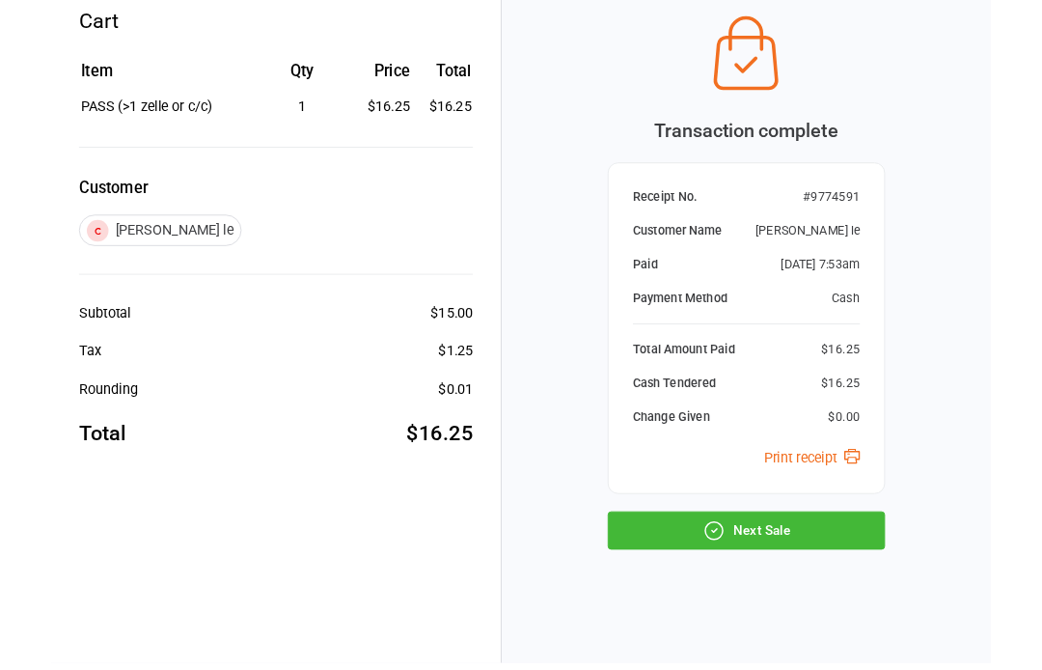
scroll to position [156, 0]
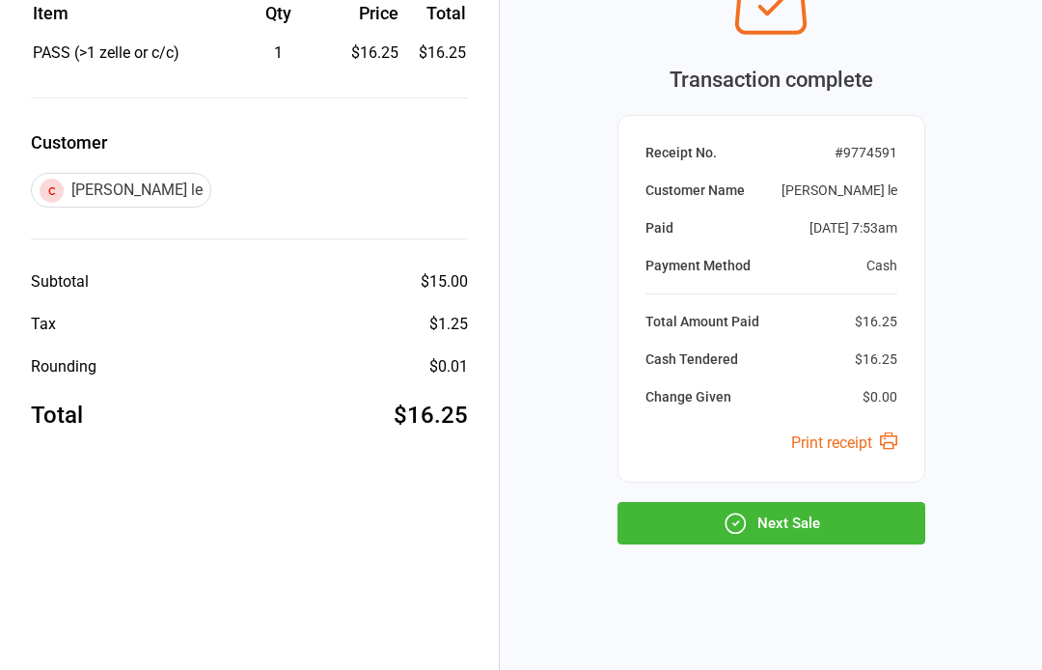
click at [843, 520] on button "Next Sale" at bounding box center [771, 523] width 308 height 42
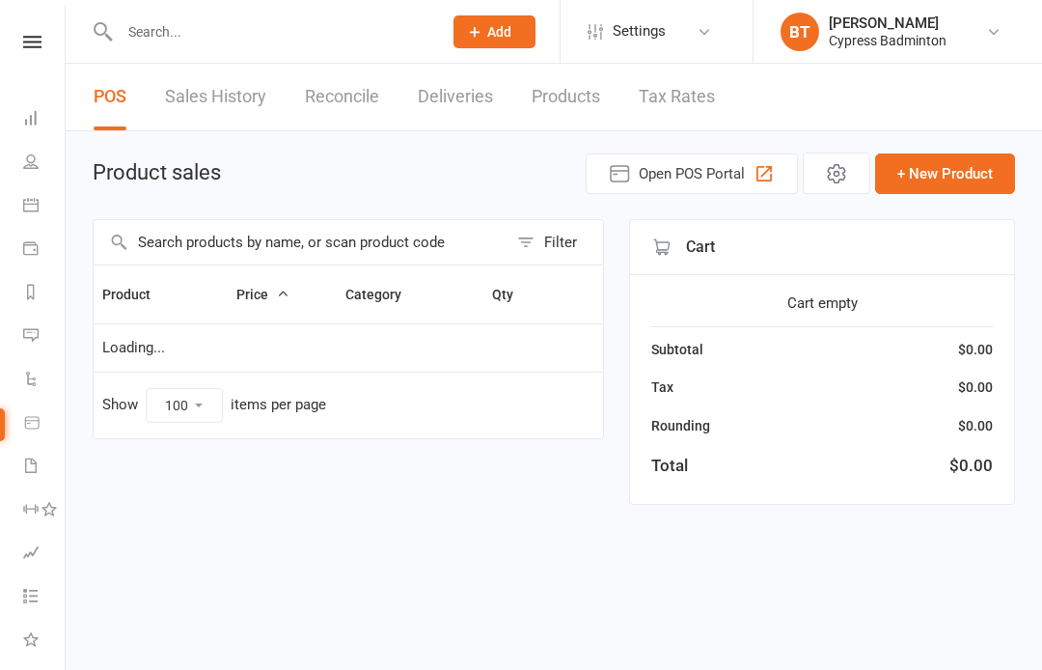
select select "100"
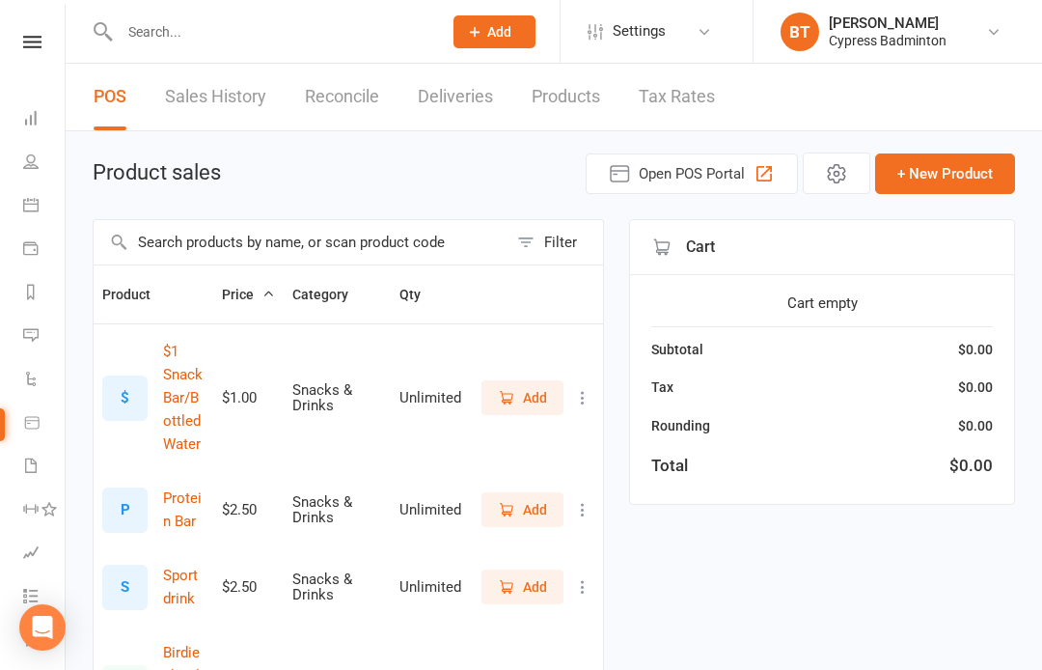
click at [39, 38] on icon at bounding box center [32, 42] width 18 height 13
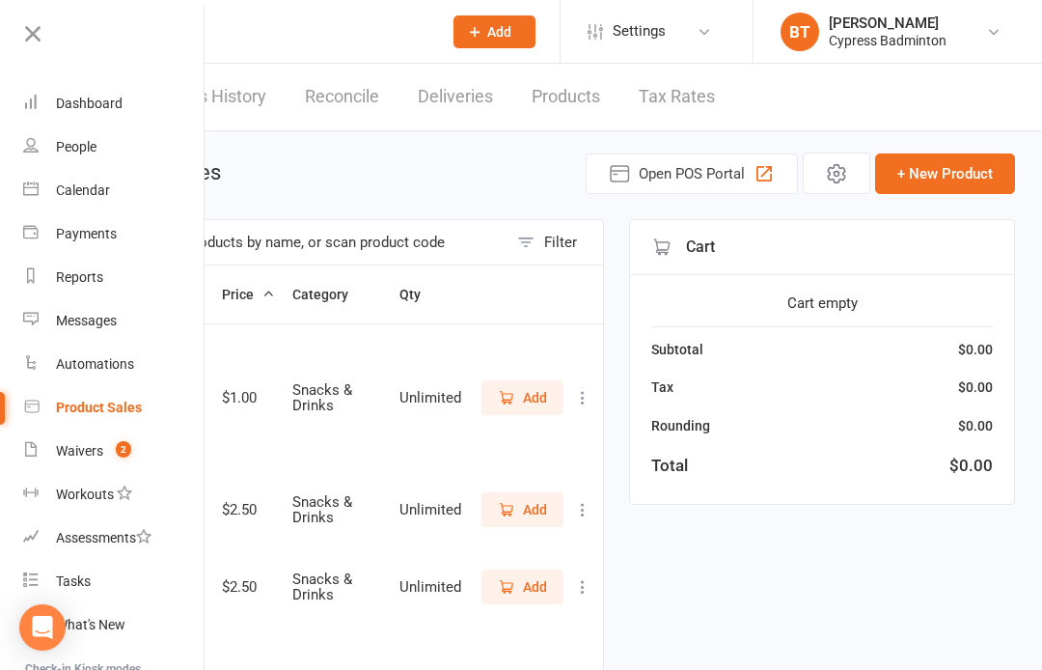
click at [89, 181] on link "Calendar" at bounding box center [114, 190] width 182 height 43
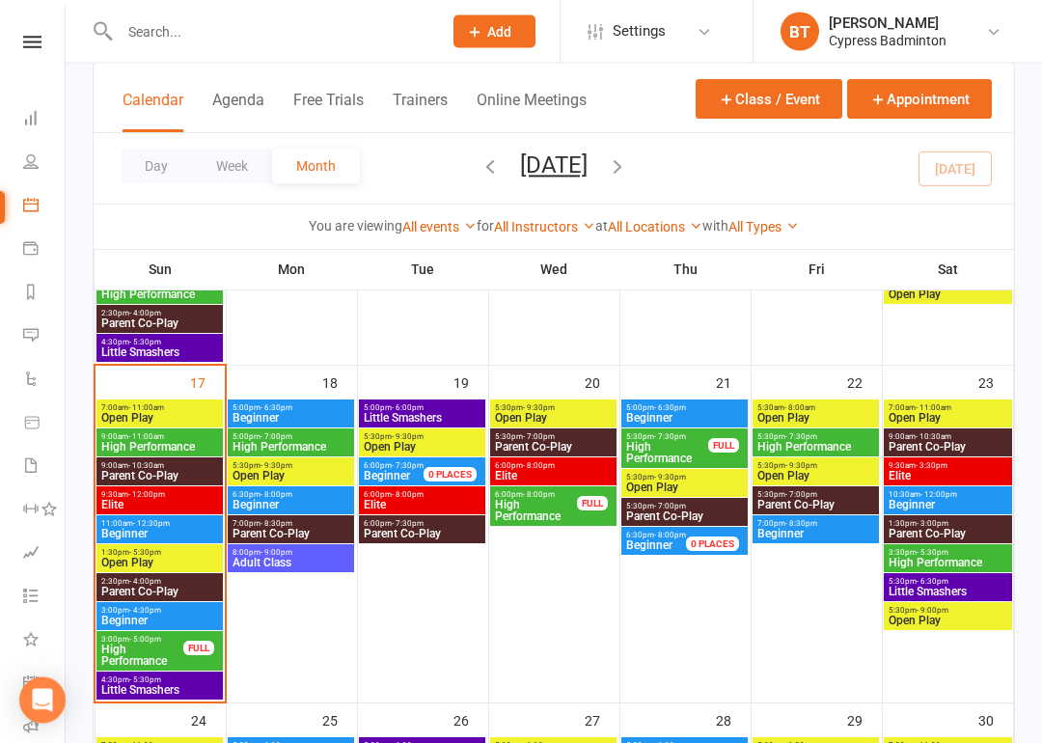
click at [137, 558] on span "Open Play" at bounding box center [159, 564] width 119 height 12
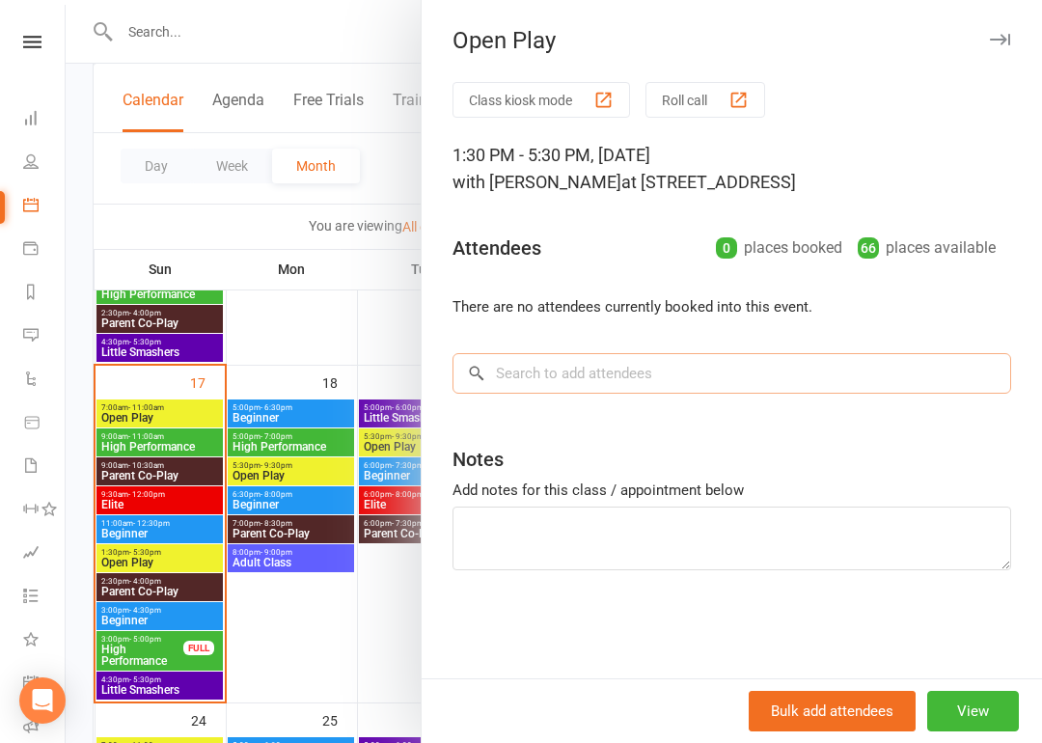
click at [515, 368] on input "search" at bounding box center [731, 373] width 559 height 41
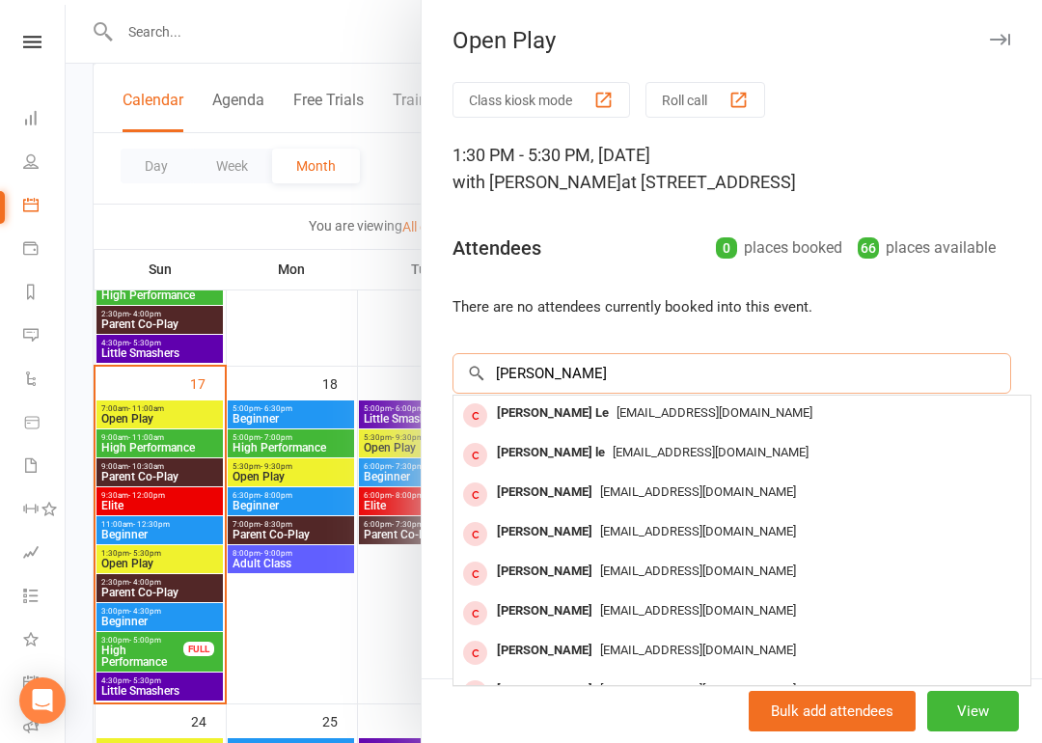
type input "[PERSON_NAME]"
click at [642, 457] on span "[EMAIL_ADDRESS][DOMAIN_NAME]" at bounding box center [711, 452] width 196 height 14
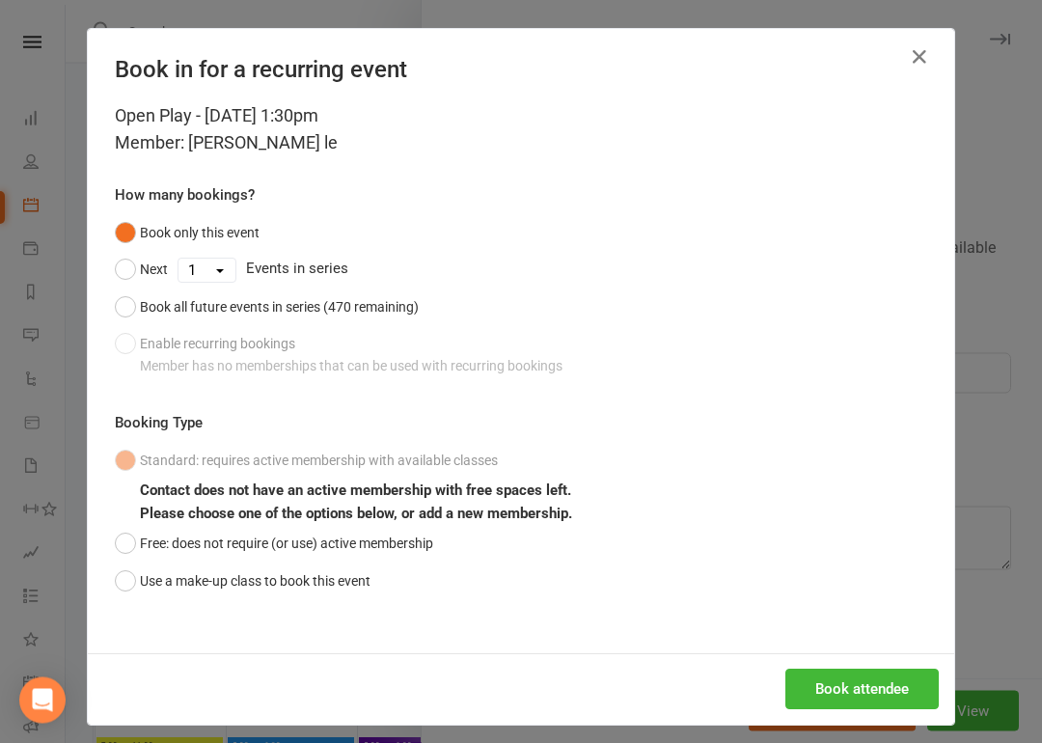
click at [135, 587] on button "Use a make-up class to book this event" at bounding box center [243, 581] width 256 height 37
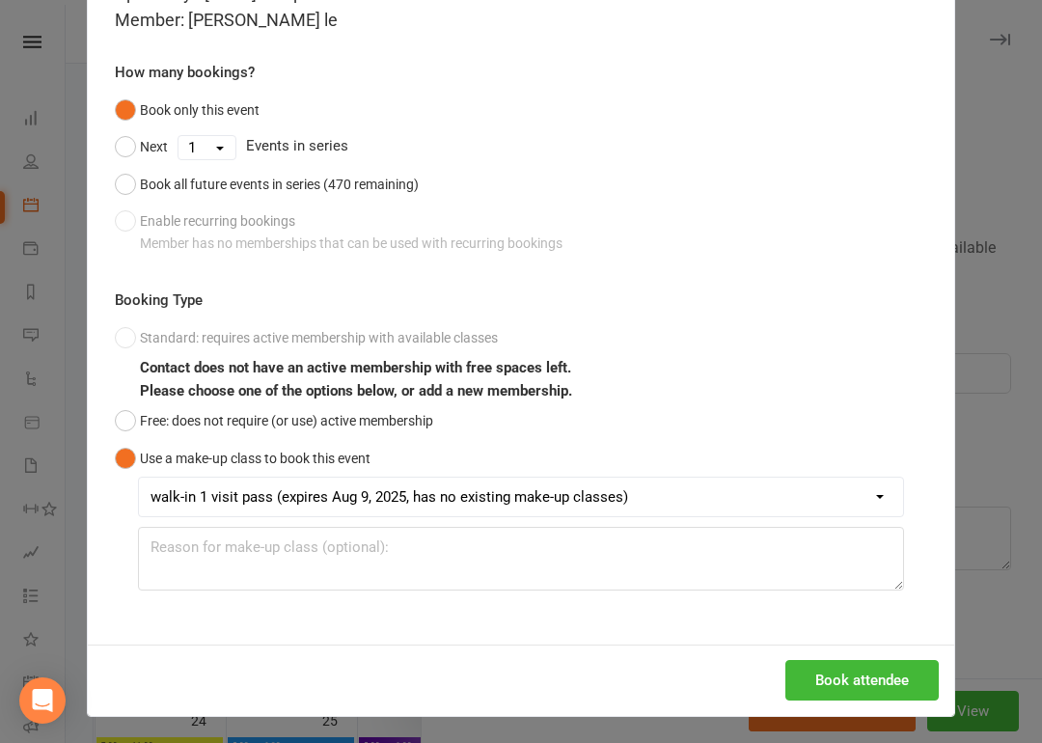
click at [876, 669] on button "Book attendee" at bounding box center [861, 680] width 153 height 41
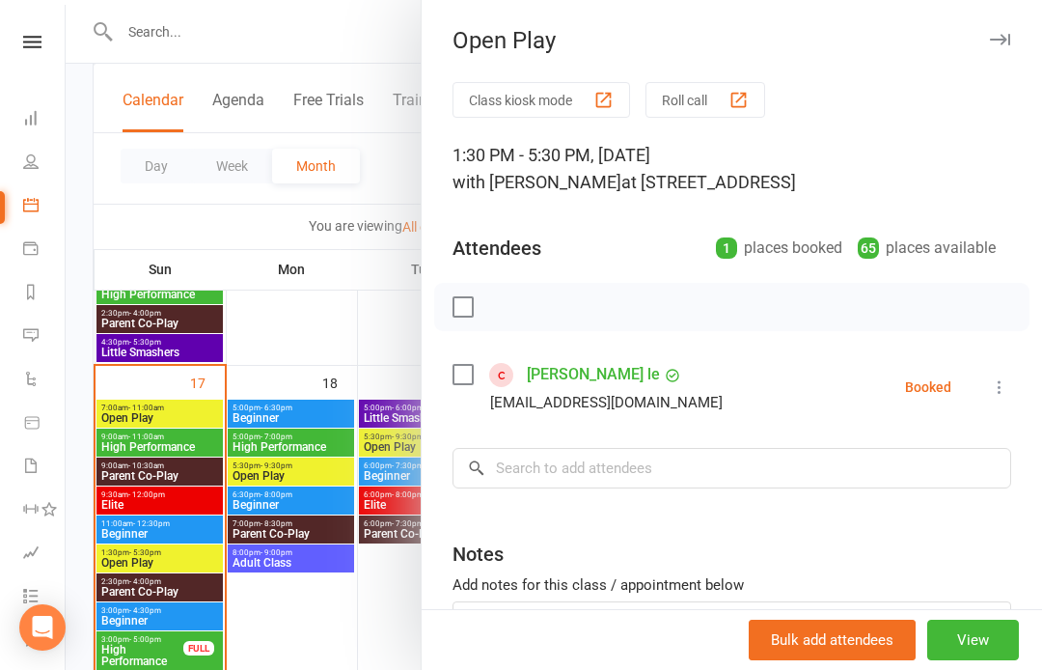
scroll to position [1048, 0]
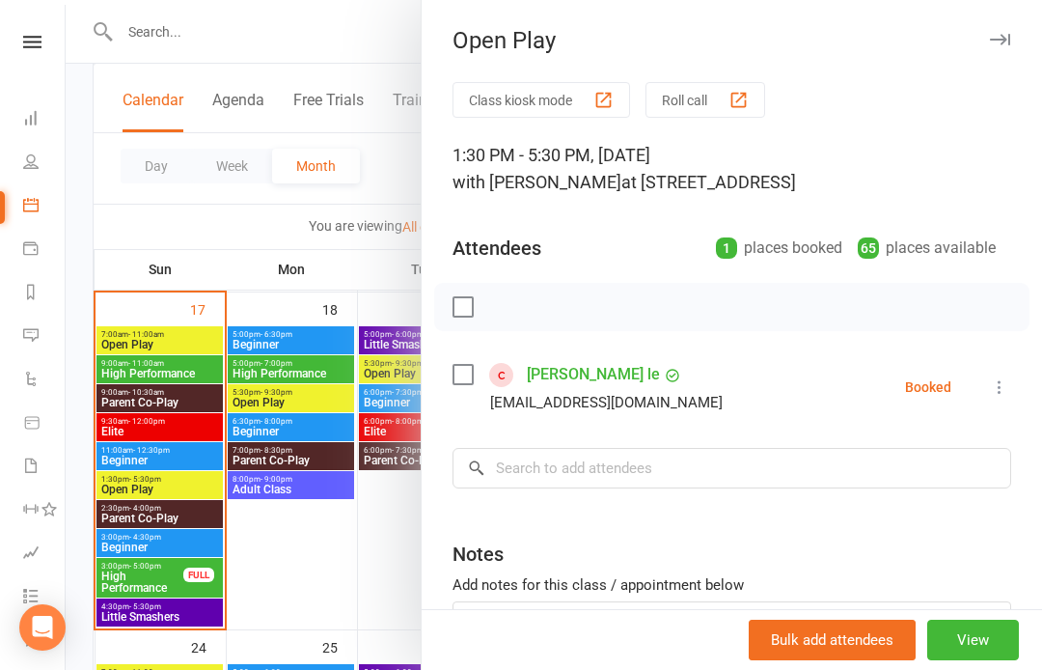
click at [981, 654] on button "View" at bounding box center [973, 639] width 92 height 41
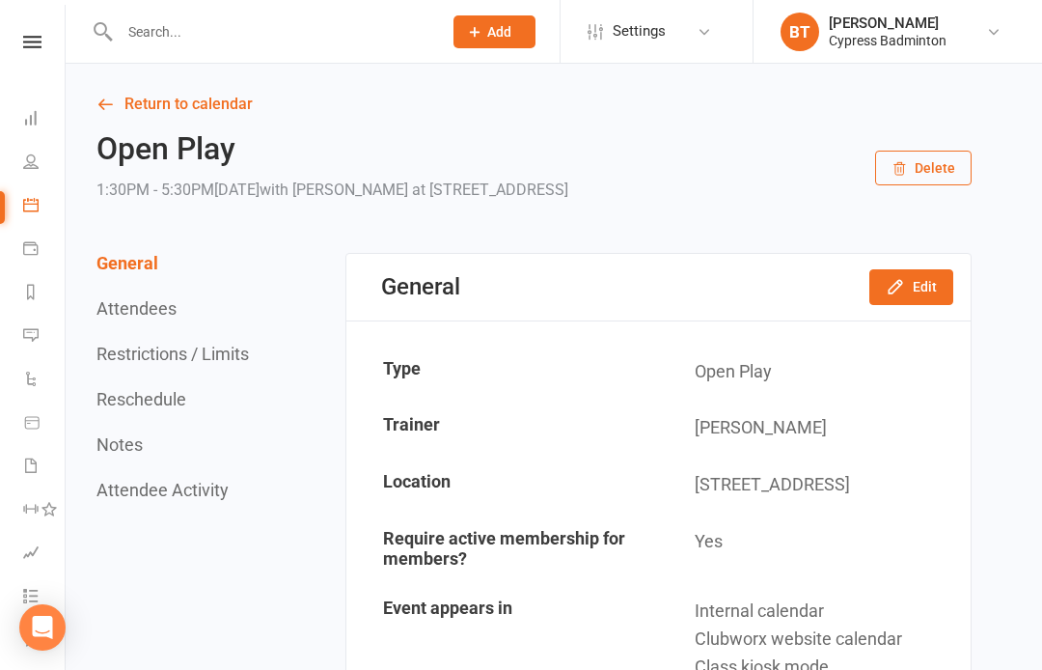
click at [164, 28] on input "text" at bounding box center [271, 31] width 315 height 27
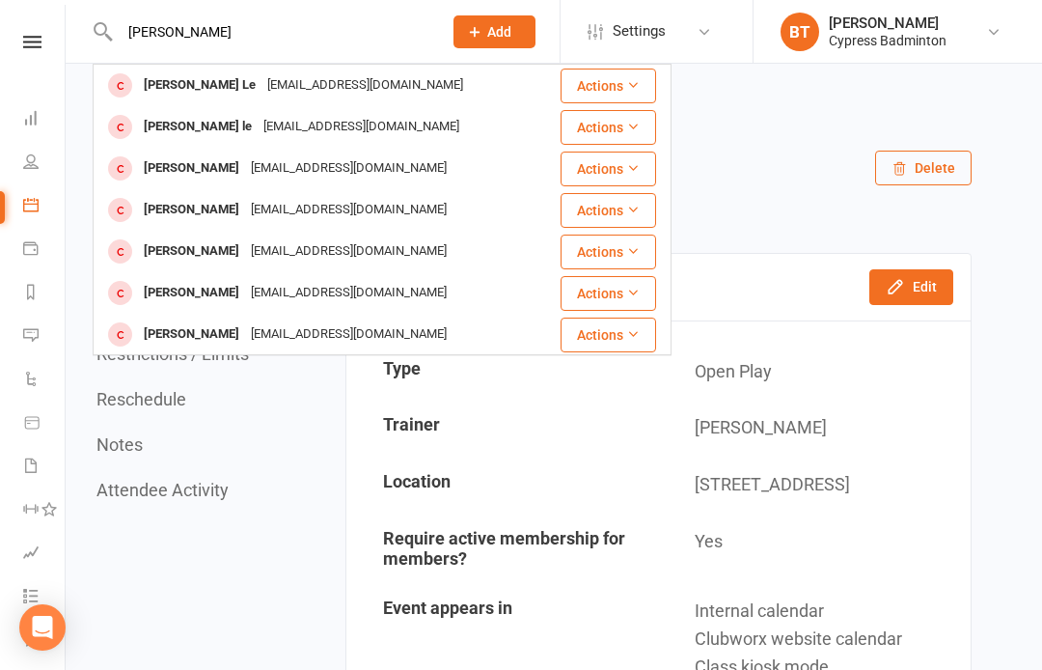
type input "[PERSON_NAME]"
click at [632, 84] on icon at bounding box center [633, 85] width 14 height 14
click at [404, 187] on div "[PERSON_NAME] [EMAIL_ADDRESS][DOMAIN_NAME]" at bounding box center [327, 169] width 464 height 40
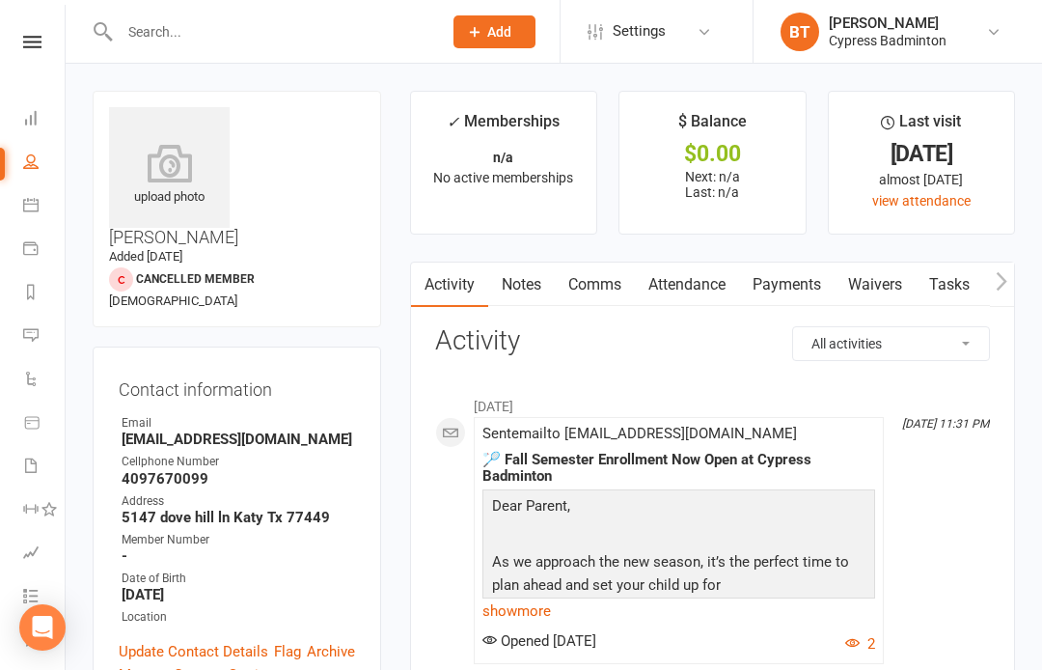
click at [216, 34] on input "text" at bounding box center [271, 31] width 315 height 27
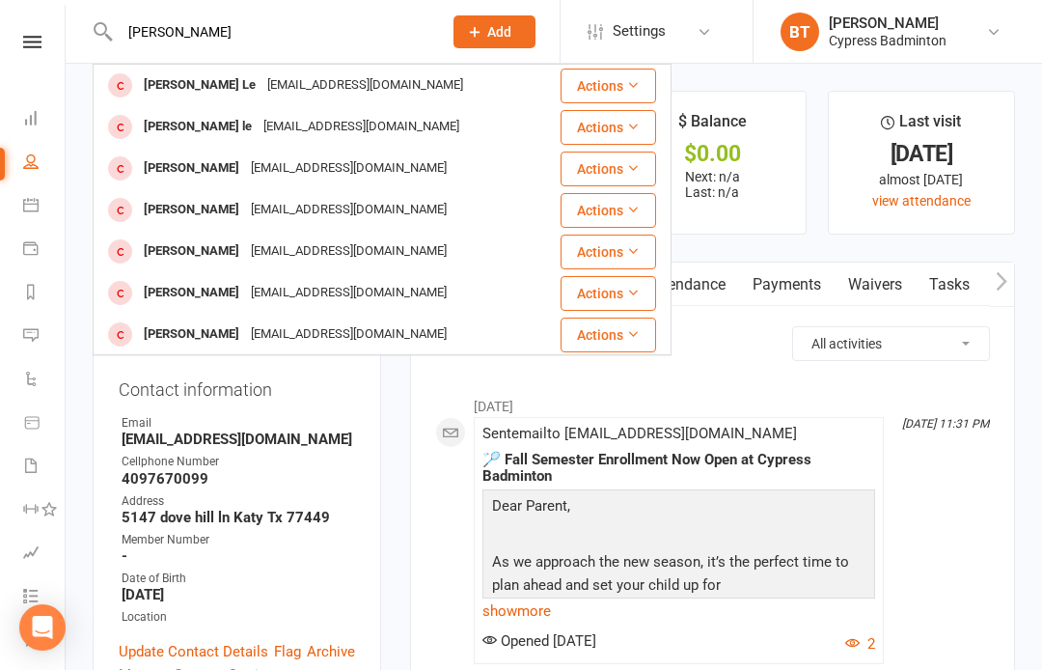
type input "[PERSON_NAME]"
click at [624, 127] on button "Actions" at bounding box center [609, 127] width 96 height 35
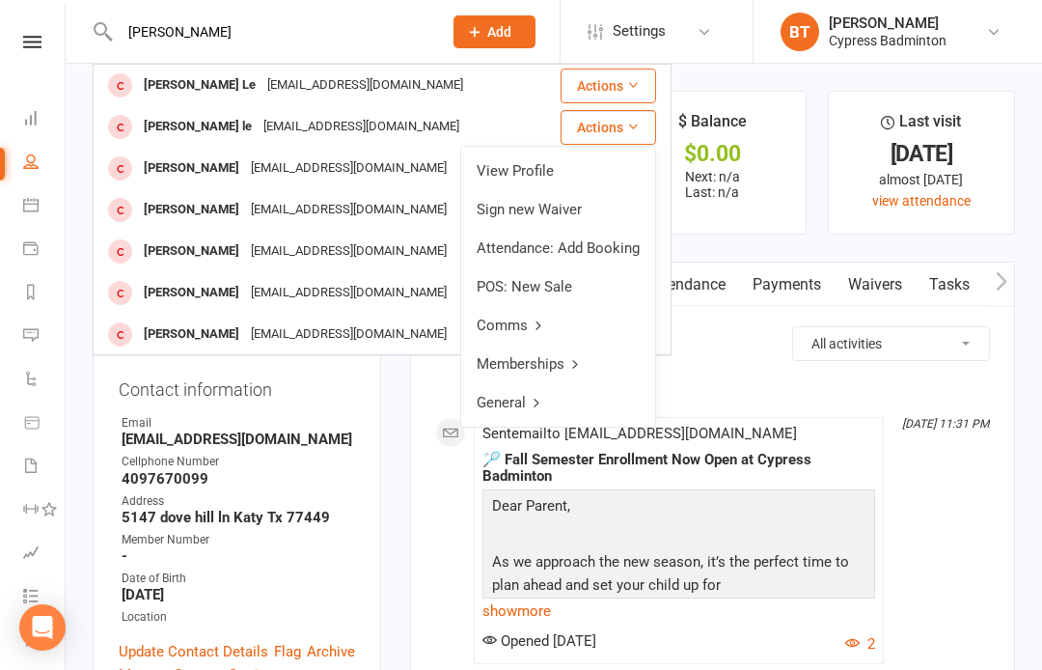
click at [534, 177] on link "View Profile" at bounding box center [558, 170] width 194 height 39
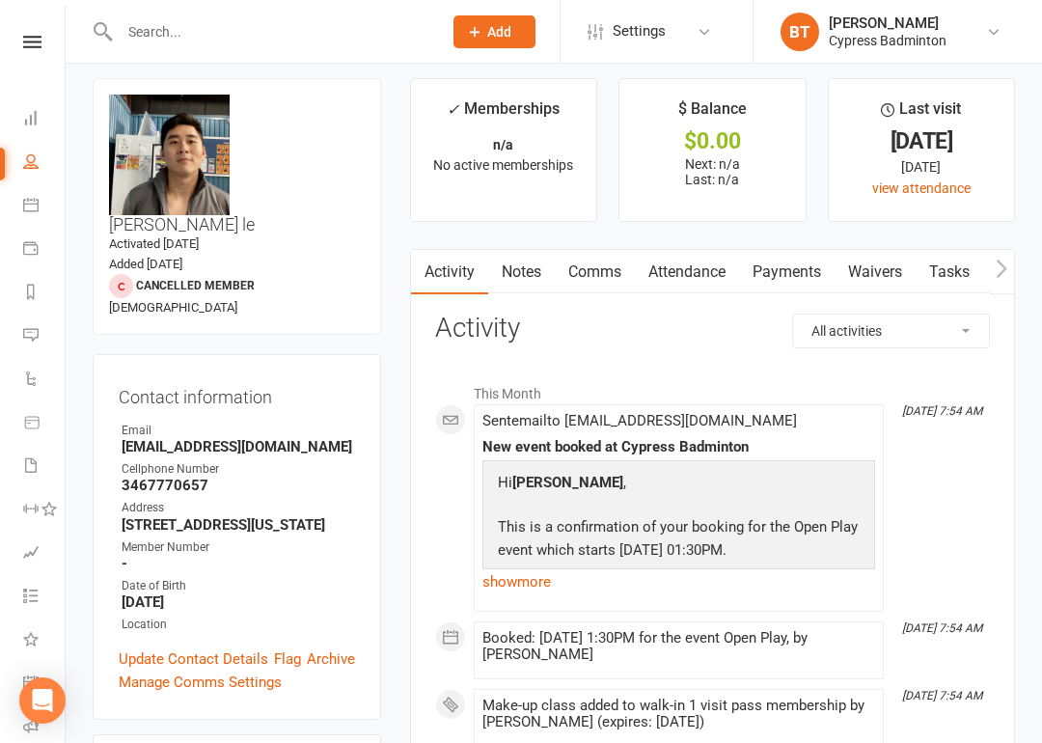
scroll to position [0, 8]
click at [803, 260] on link "Payments" at bounding box center [779, 272] width 96 height 44
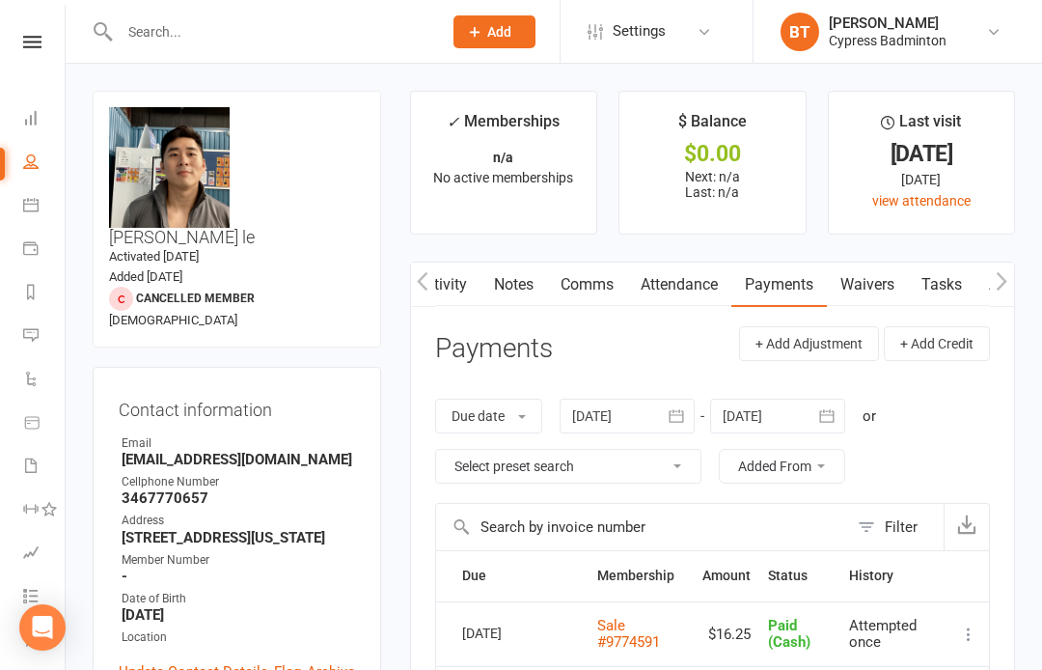
click at [866, 284] on link "Waivers" at bounding box center [867, 284] width 81 height 44
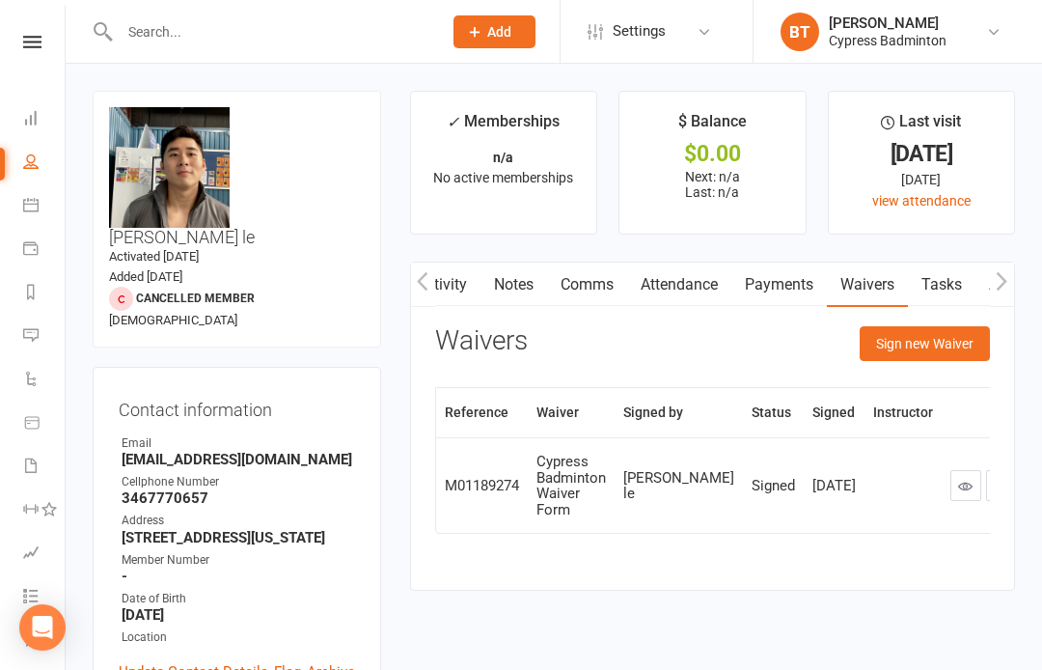
click at [796, 275] on link "Payments" at bounding box center [779, 284] width 96 height 44
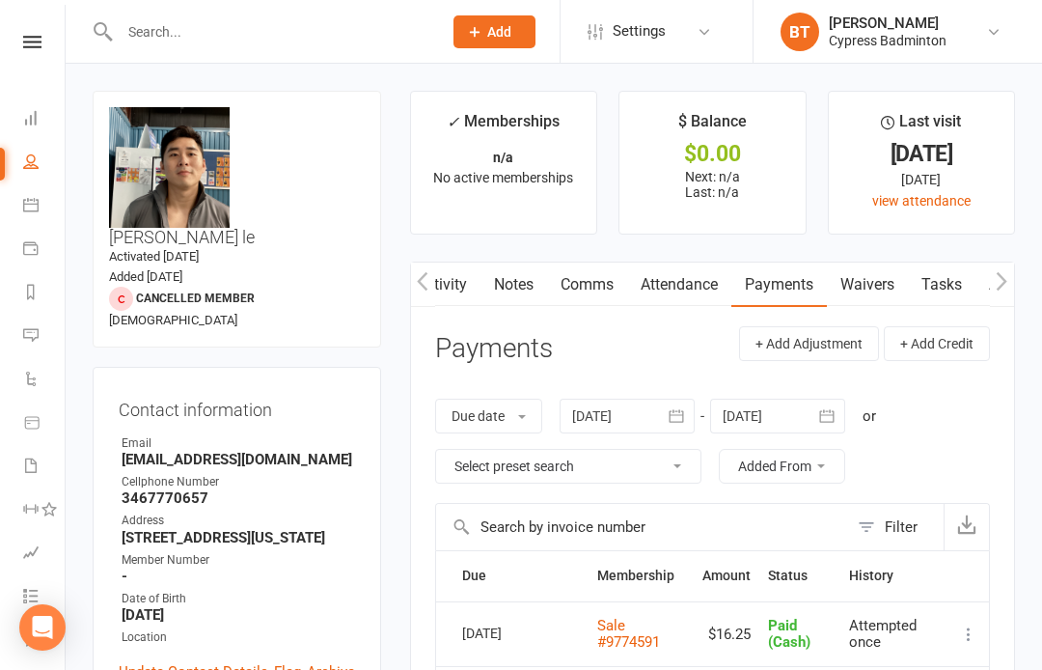
click at [44, 40] on link at bounding box center [32, 42] width 68 height 13
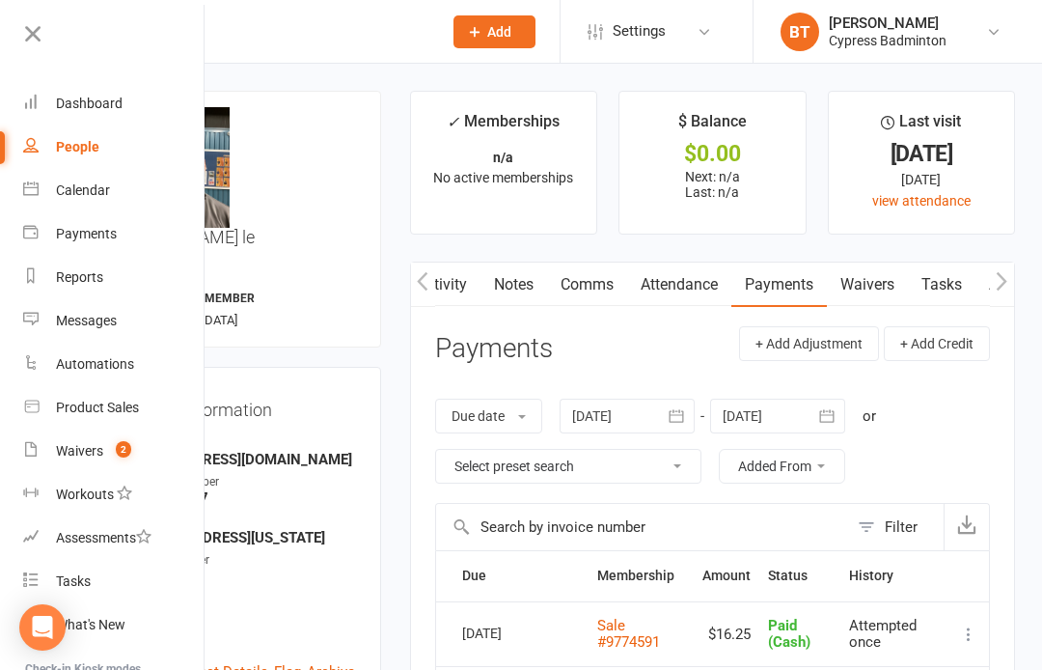
click at [117, 444] on span "2" at bounding box center [123, 449] width 15 height 16
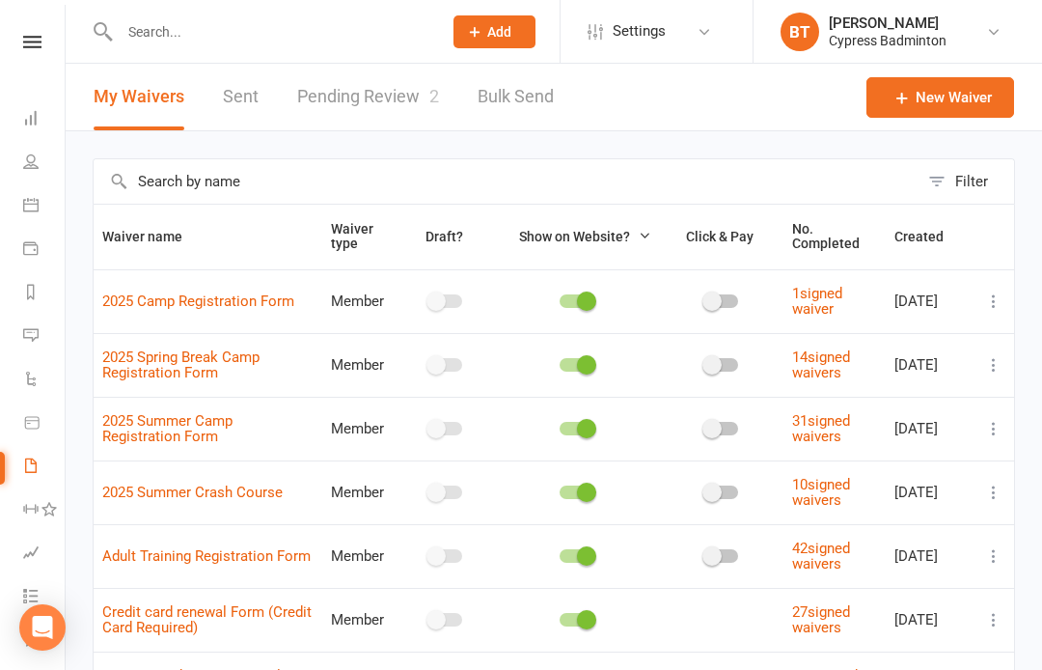
click at [377, 88] on link "Pending Review 2" at bounding box center [368, 97] width 142 height 67
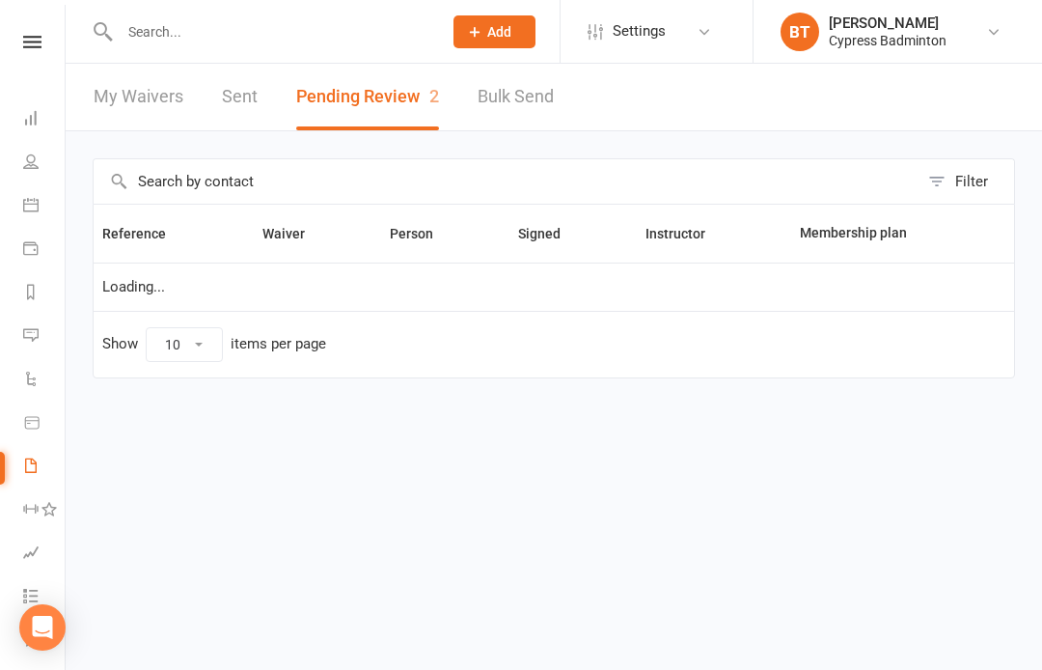
select select "50"
